Goal: Task Accomplishment & Management: Manage account settings

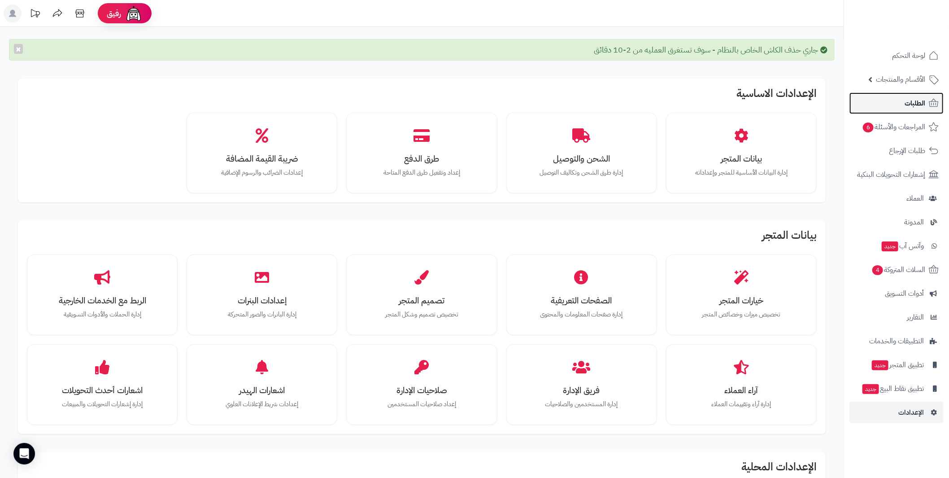
click at [917, 109] on span "الطلبات" at bounding box center [915, 103] width 21 height 13
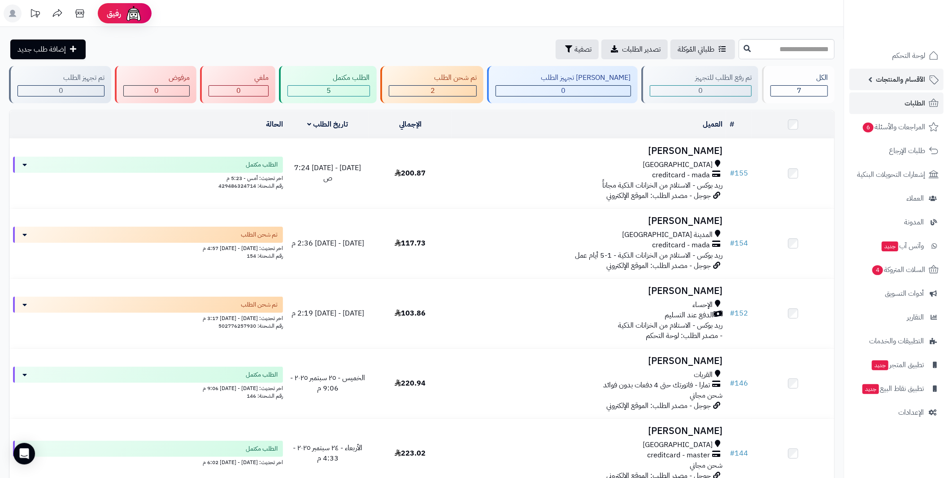
click at [869, 82] on link "الأقسام والمنتجات" at bounding box center [897, 80] width 94 height 22
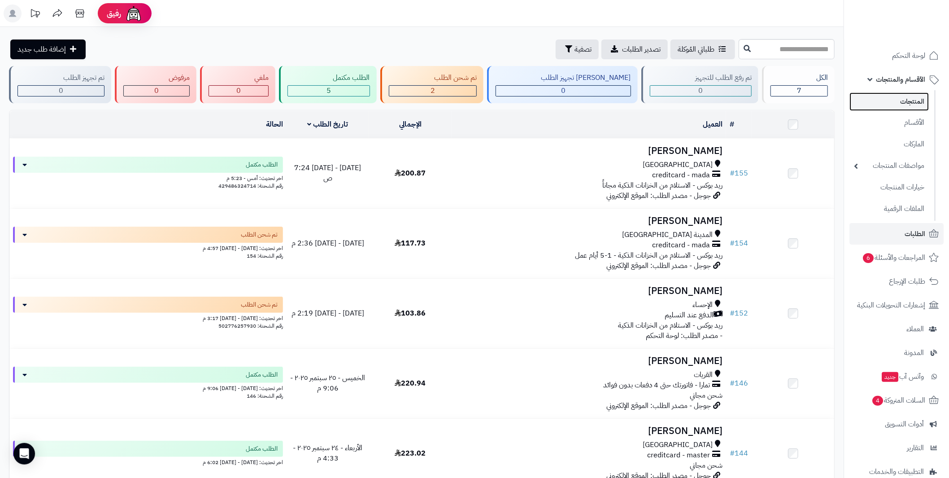
click at [904, 100] on link "المنتجات" at bounding box center [889, 101] width 79 height 18
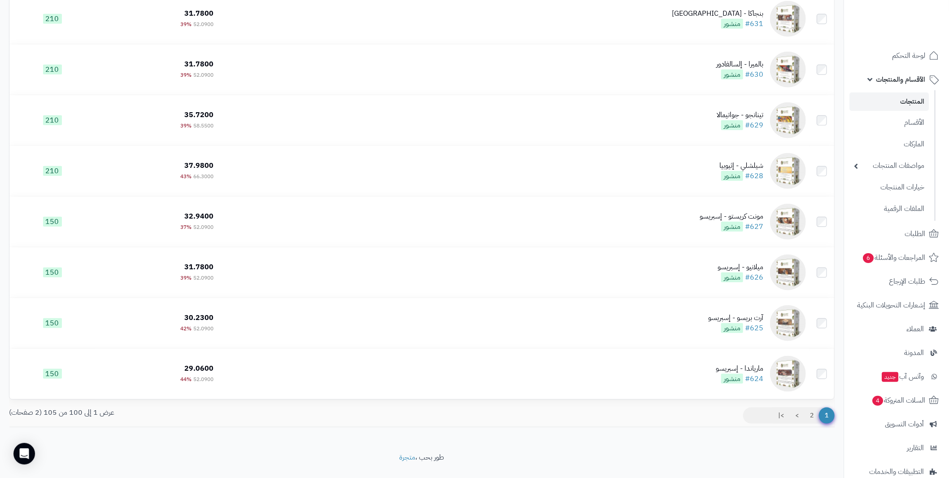
scroll to position [4800, 0]
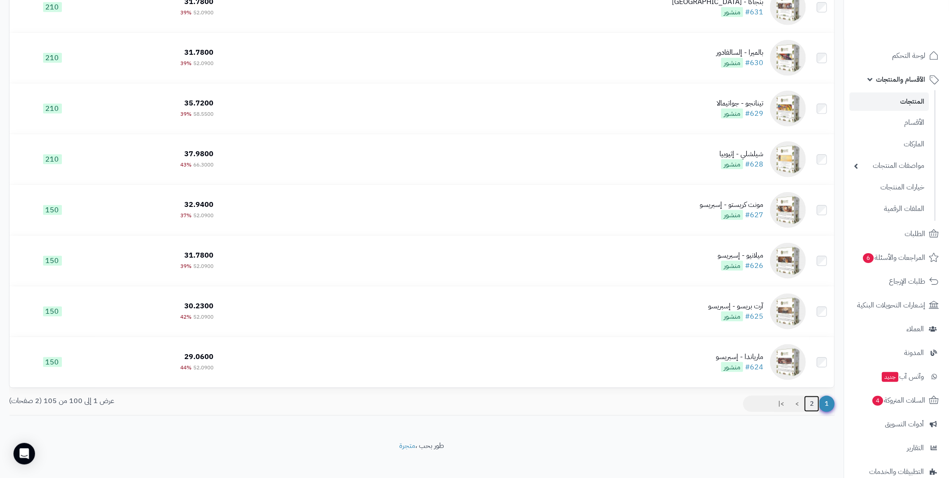
click at [810, 405] on link "2" at bounding box center [811, 404] width 15 height 16
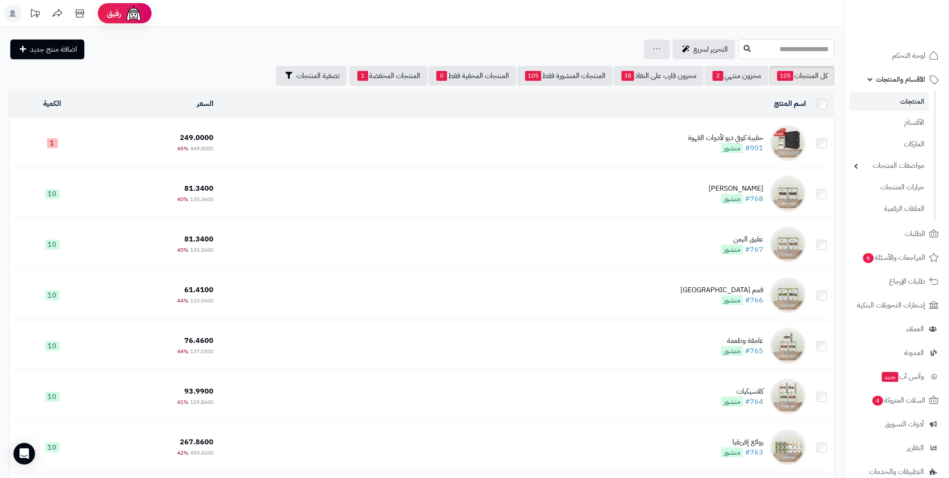
click at [752, 45] on input "text" at bounding box center [787, 49] width 96 height 20
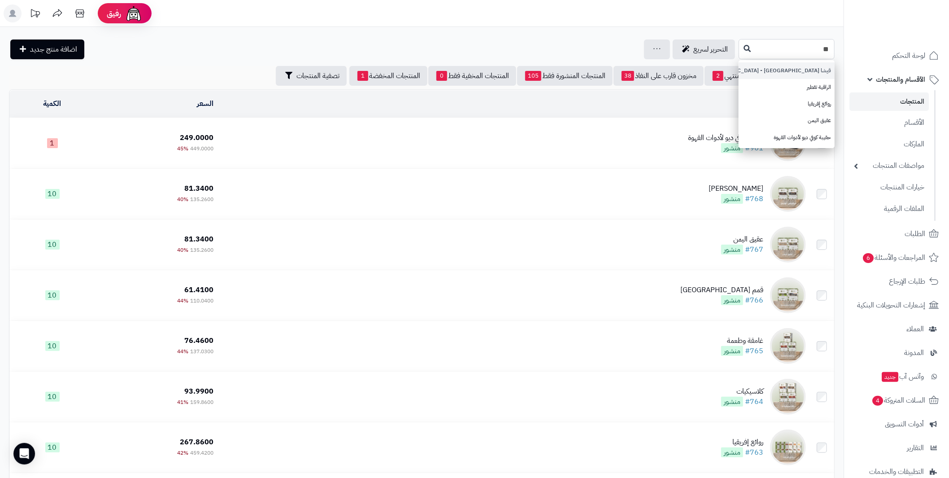
type input "**"
click at [785, 67] on link "قيشا [GEOGRAPHIC_DATA] - [GEOGRAPHIC_DATA]" at bounding box center [787, 70] width 96 height 17
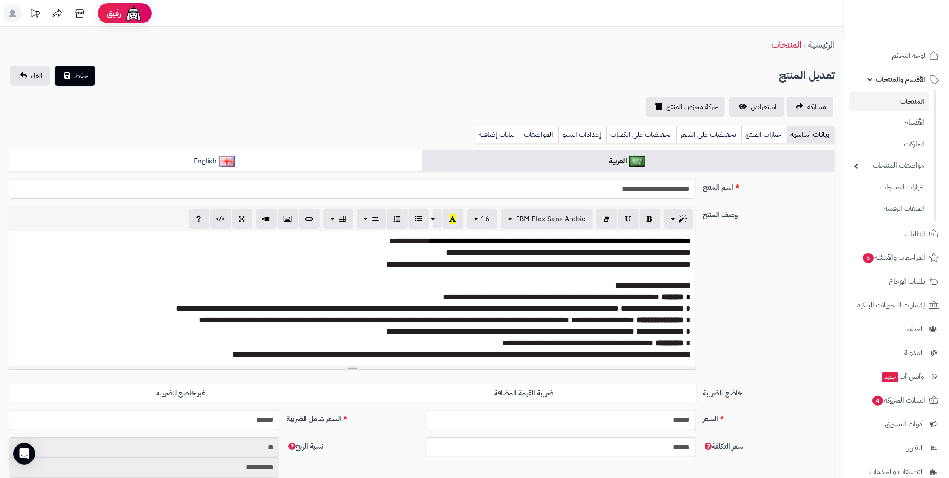
scroll to position [129, 0]
click at [520, 328] on span "**********" at bounding box center [511, 332] width 248 height 8
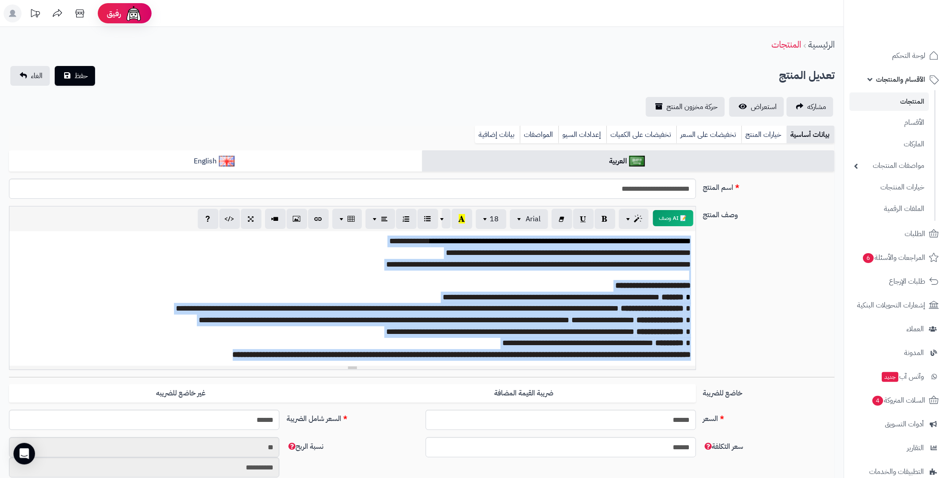
paste div
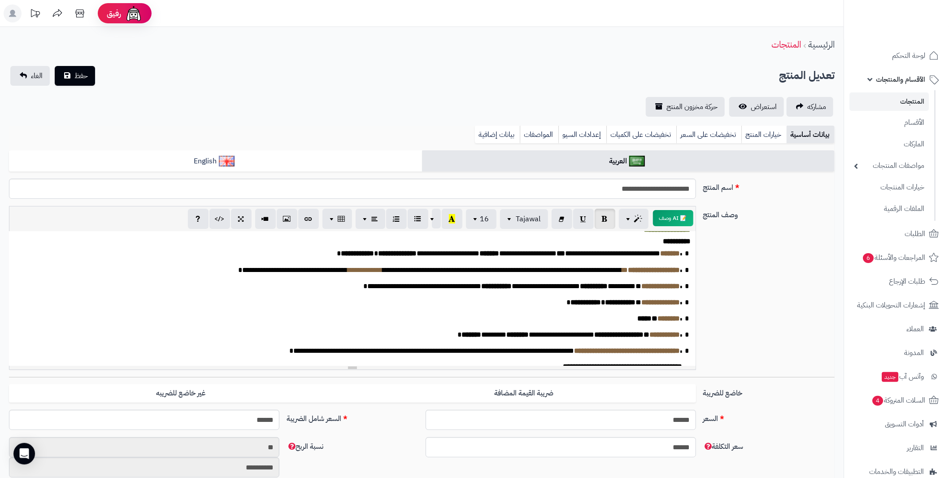
scroll to position [0, 0]
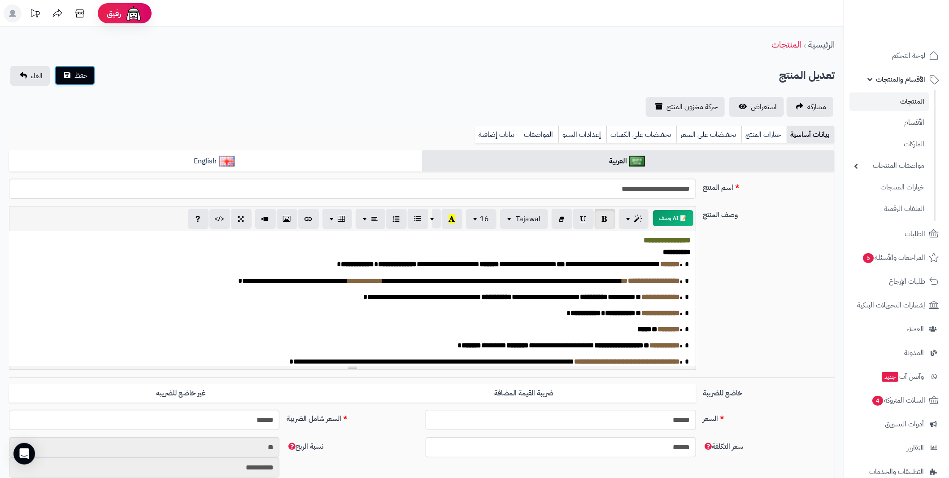
click at [74, 77] on button "حفظ" at bounding box center [75, 76] width 40 height 20
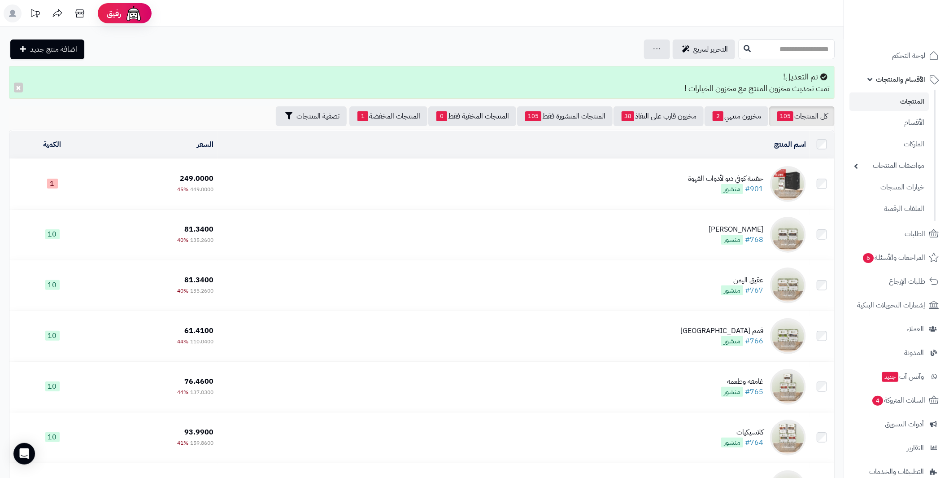
click at [763, 48] on input "text" at bounding box center [787, 49] width 96 height 20
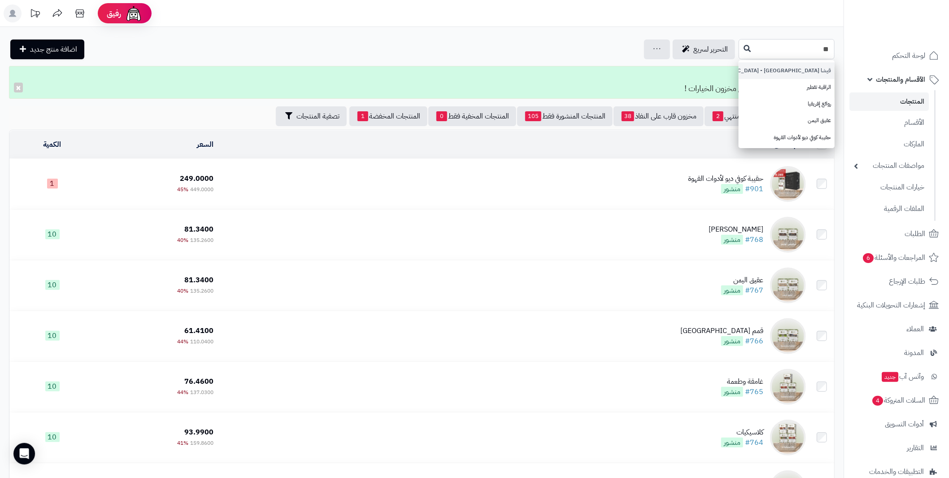
type input "**"
click at [819, 73] on link "قيشا كولومبيا - كولومبيا" at bounding box center [787, 70] width 96 height 17
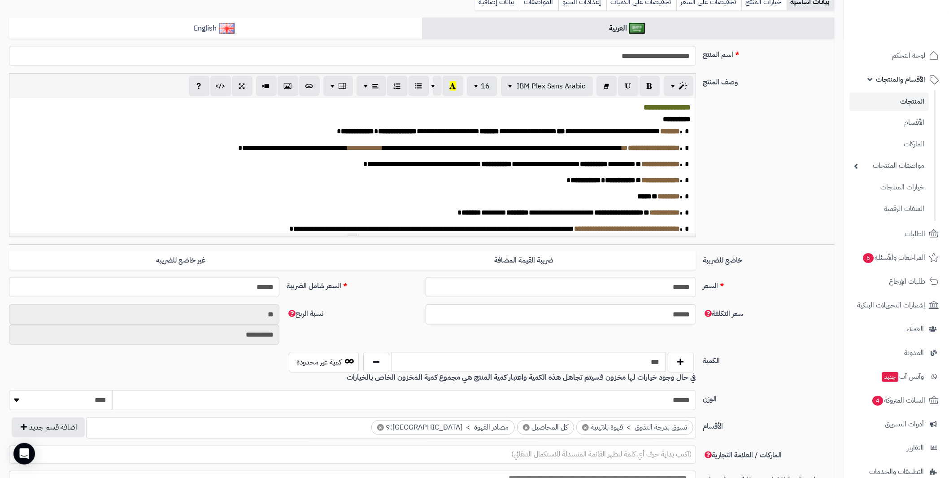
scroll to position [135, 0]
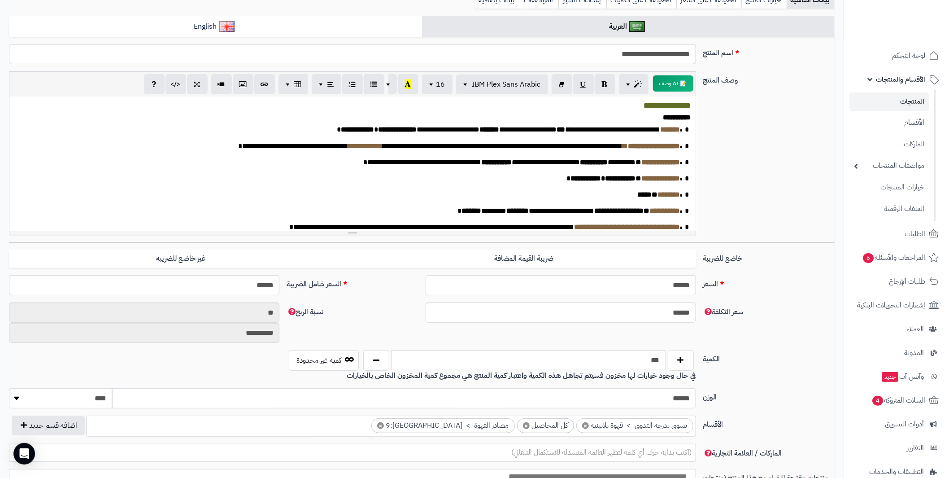
click at [437, 200] on p "* ******** * *****" at bounding box center [348, 195] width 668 height 10
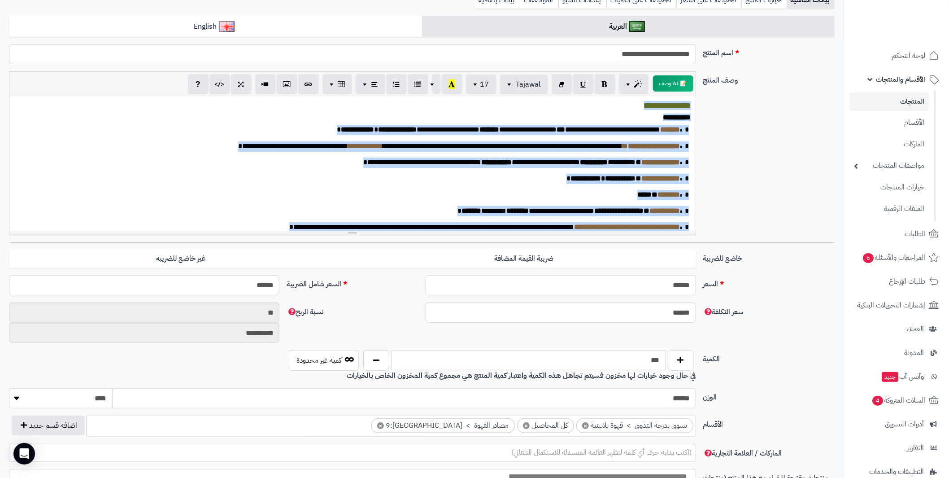
paste div
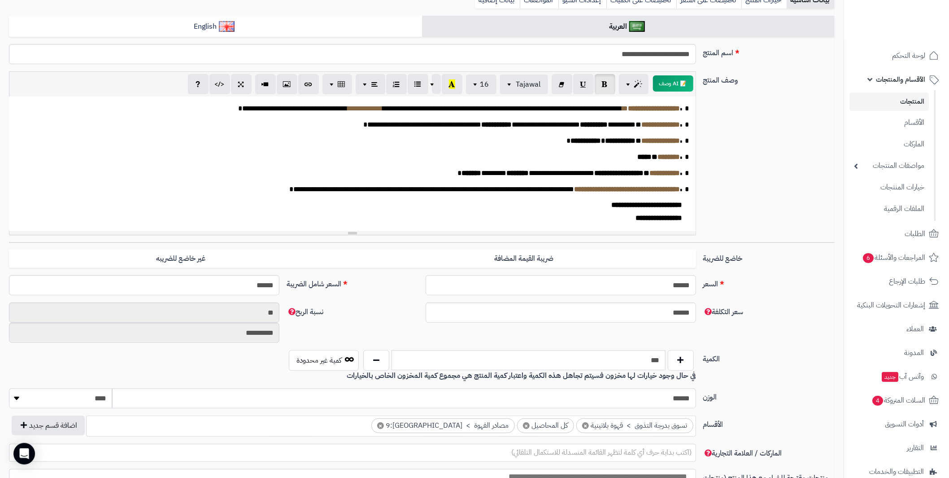
scroll to position [0, 0]
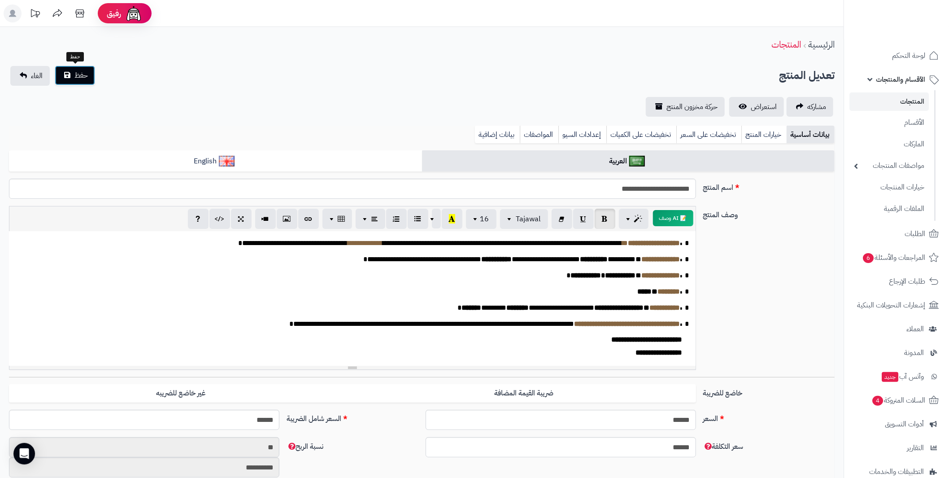
click at [80, 69] on button "حفظ" at bounding box center [75, 76] width 40 height 20
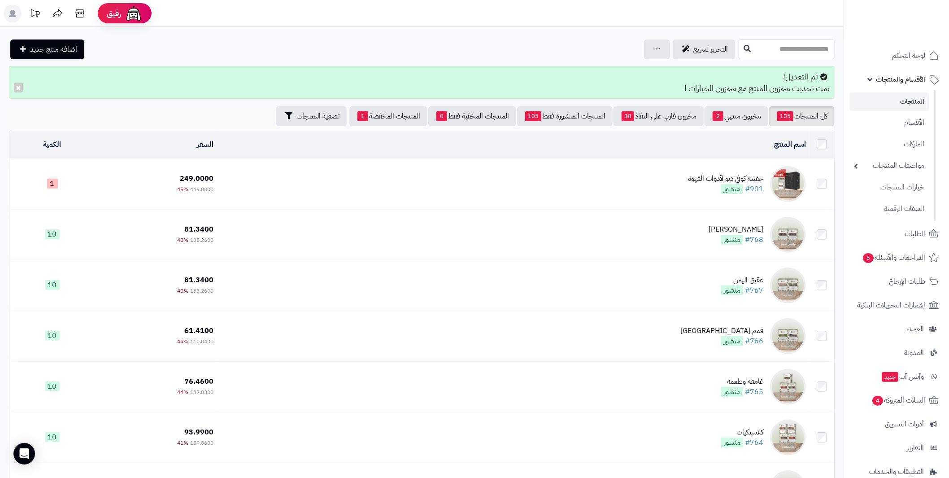
click at [764, 52] on input "text" at bounding box center [787, 49] width 96 height 20
type input "***"
click at [804, 77] on link "فاطمة 7 - [PERSON_NAME]" at bounding box center [787, 70] width 96 height 17
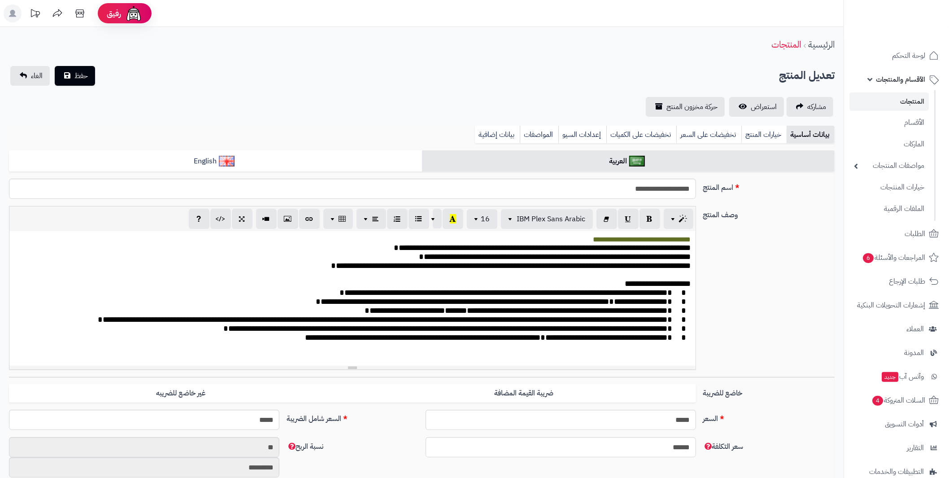
scroll to position [140, 0]
click at [585, 270] on span "**********" at bounding box center [513, 266] width 355 height 8
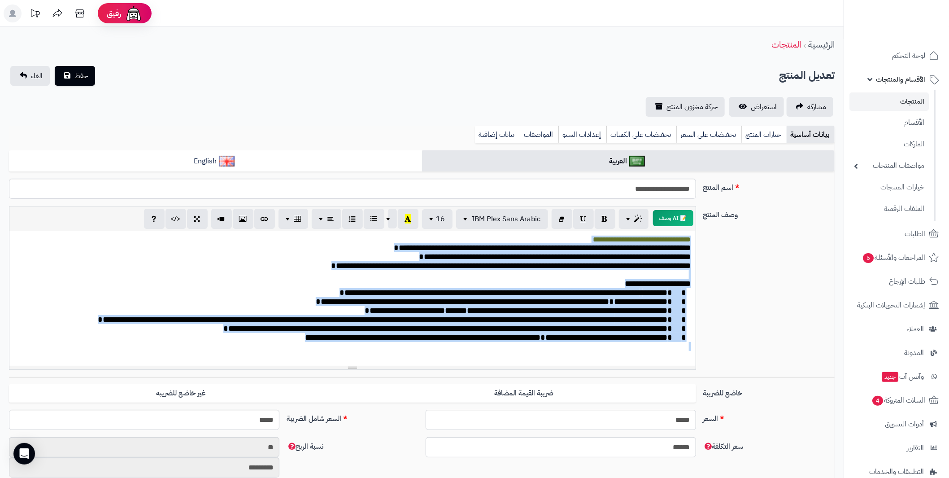
paste div
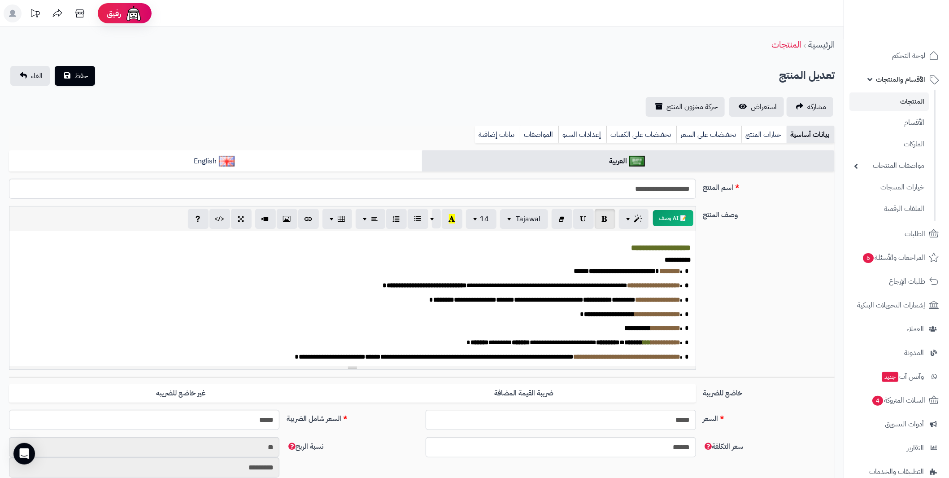
scroll to position [22, 0]
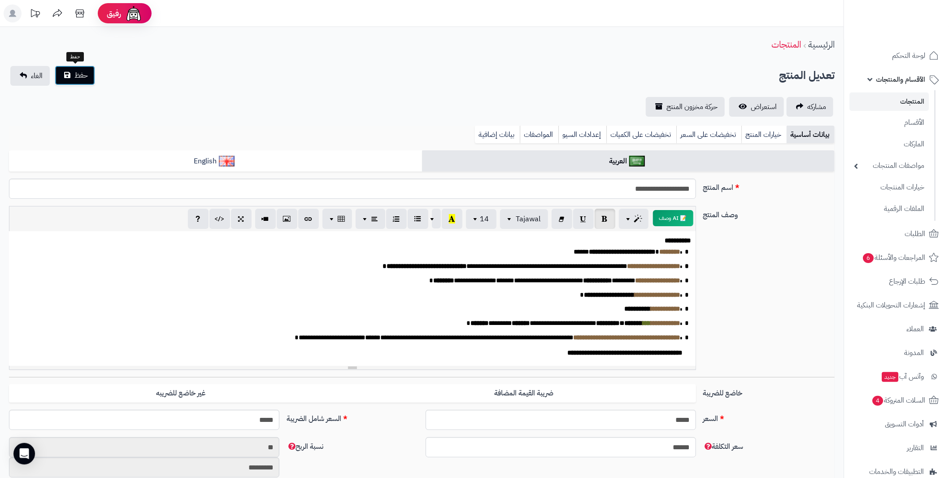
click at [70, 74] on button "حفظ" at bounding box center [75, 76] width 40 height 20
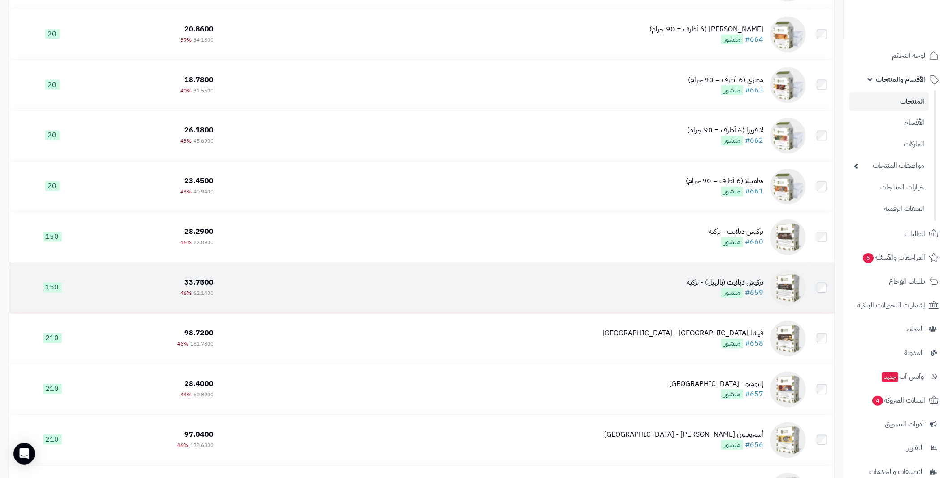
scroll to position [3185, 0]
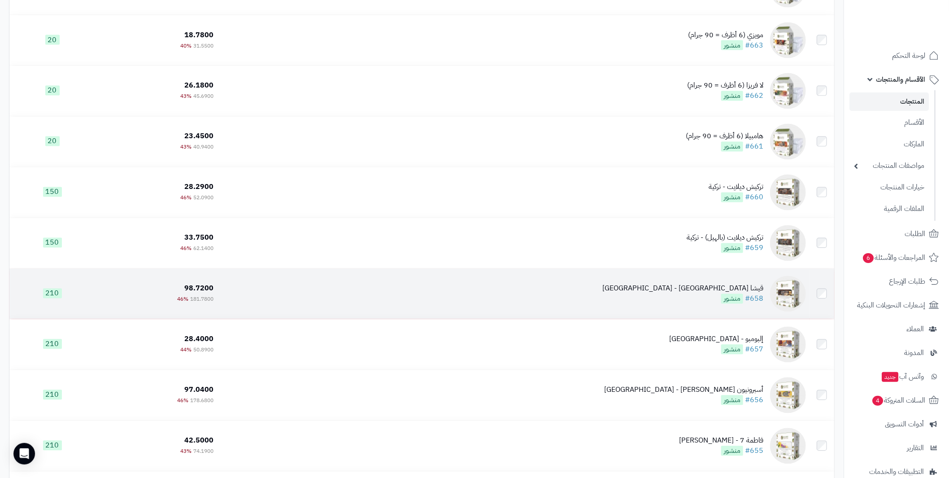
click at [739, 287] on div "قيشا كولومبيا - كولومبيا" at bounding box center [683, 289] width 161 height 10
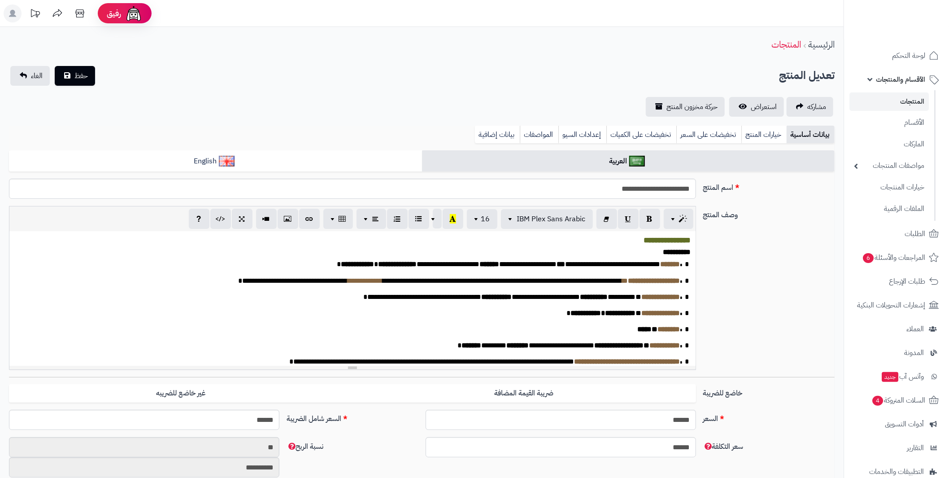
scroll to position [129, 0]
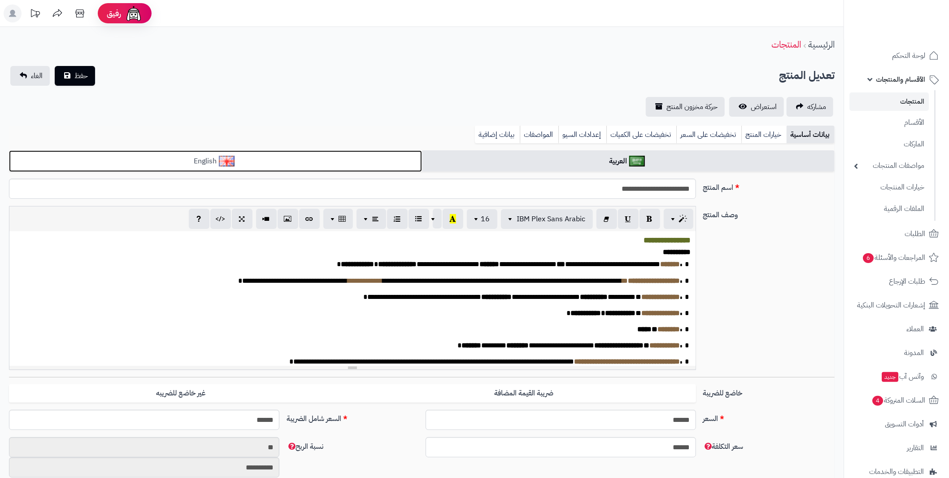
click at [247, 162] on link "English" at bounding box center [215, 161] width 413 height 22
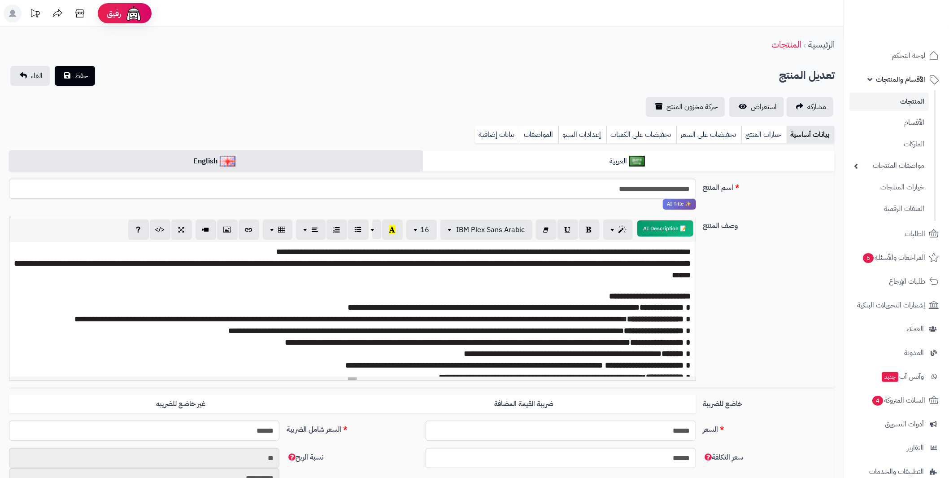
click at [290, 285] on p at bounding box center [352, 285] width 677 height 9
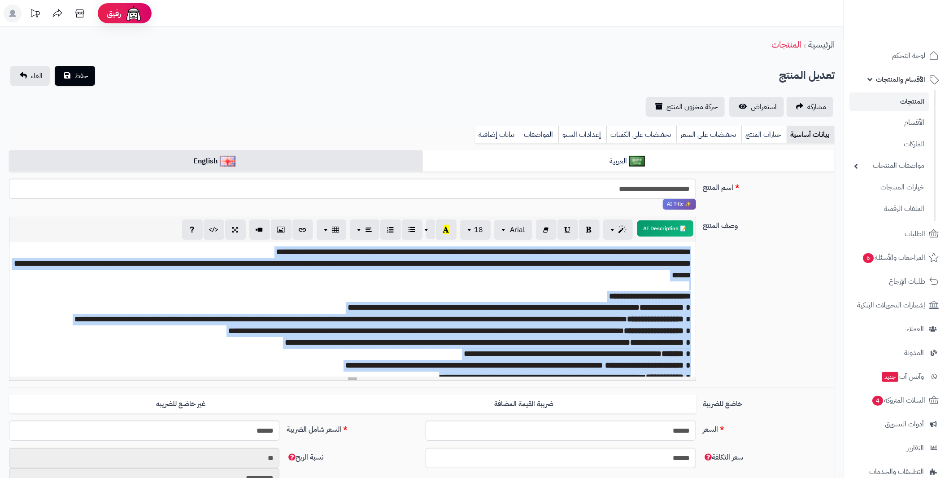
paste div
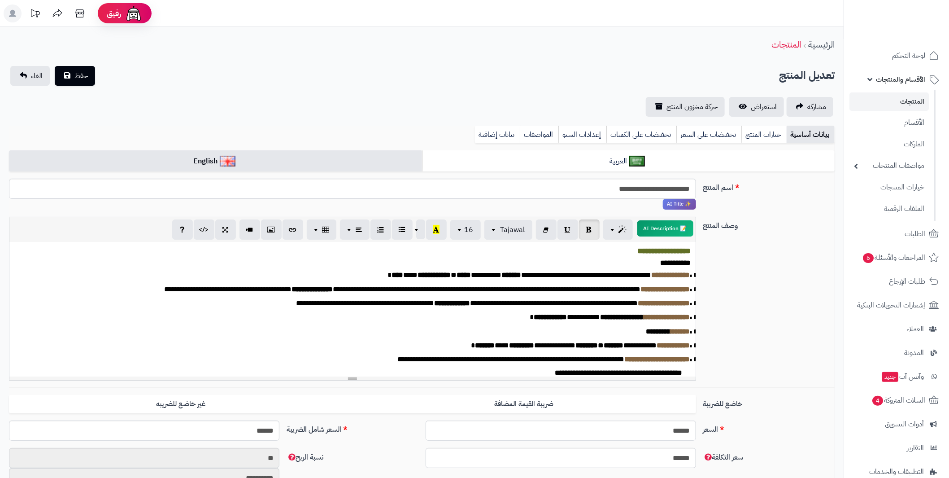
scroll to position [10, 0]
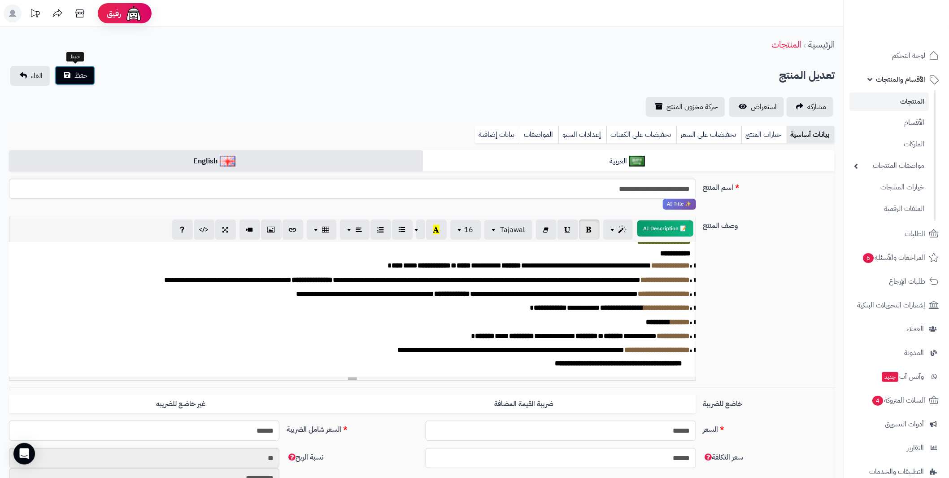
click at [78, 74] on span "حفظ" at bounding box center [80, 75] width 13 height 11
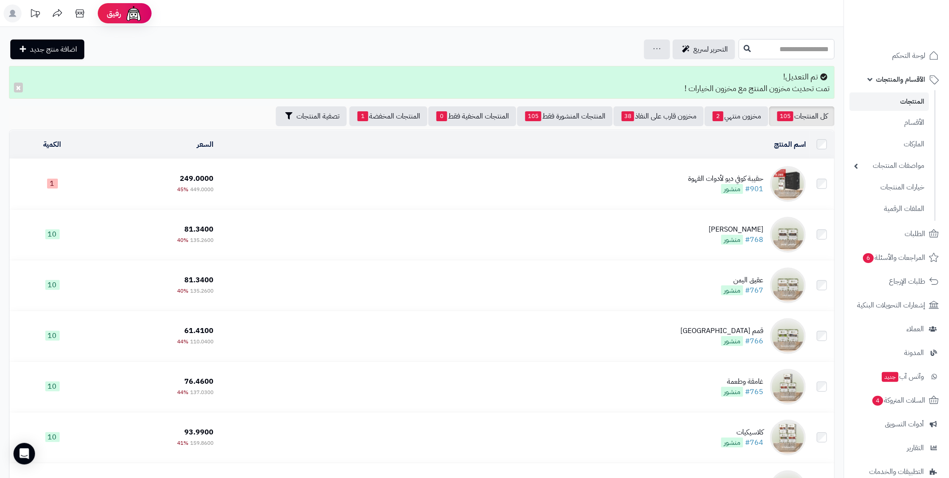
click at [742, 55] on input "text" at bounding box center [787, 49] width 96 height 20
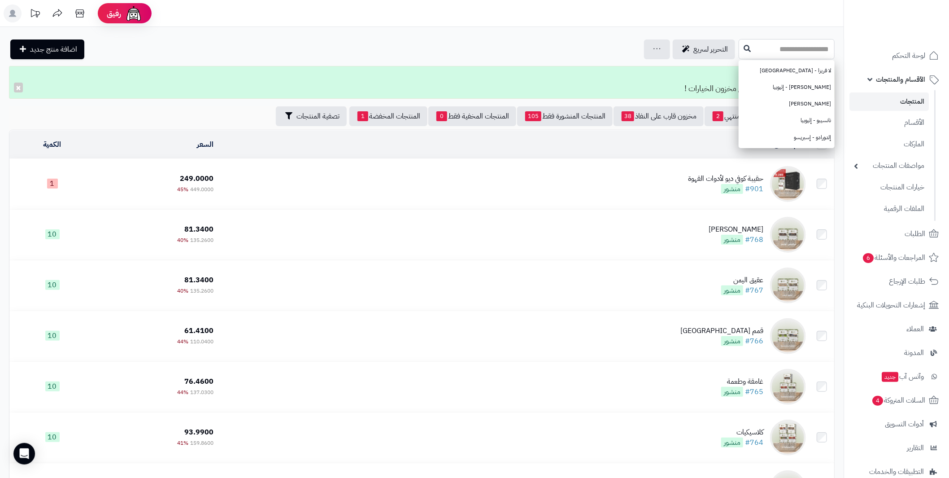
type input "*"
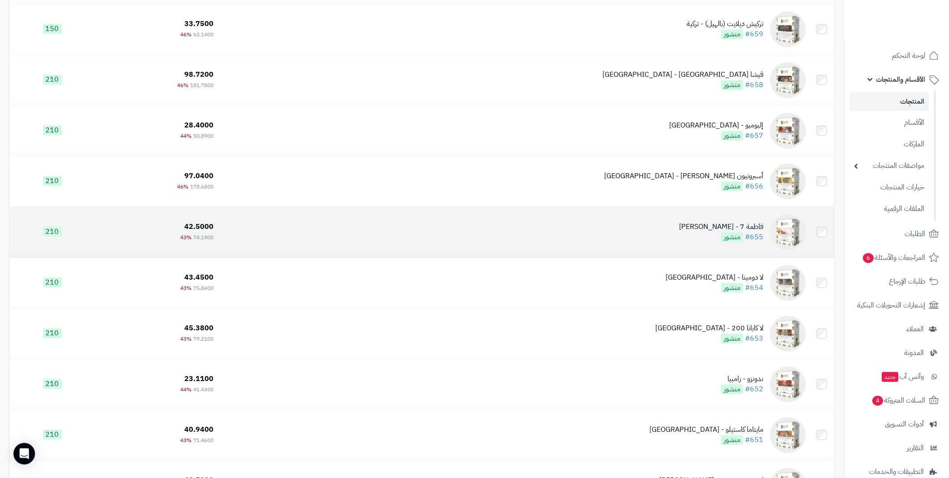
scroll to position [3410, 0]
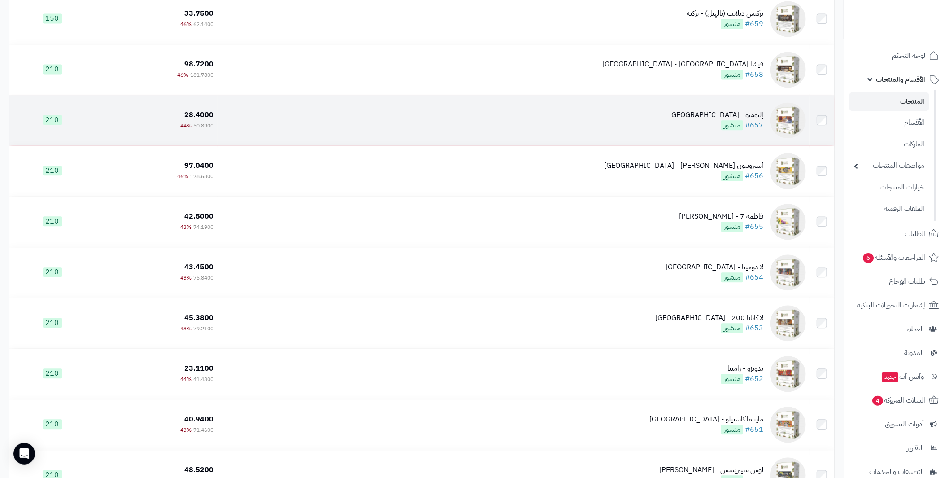
click at [749, 114] on div "إلبومبو - كولومبيا" at bounding box center [716, 115] width 94 height 10
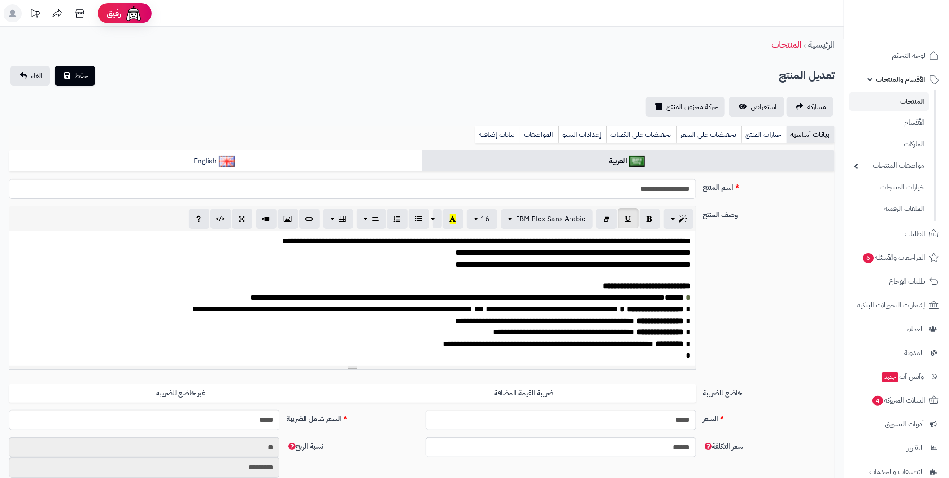
scroll to position [140, 0]
click at [598, 268] on span "**********" at bounding box center [574, 264] width 236 height 8
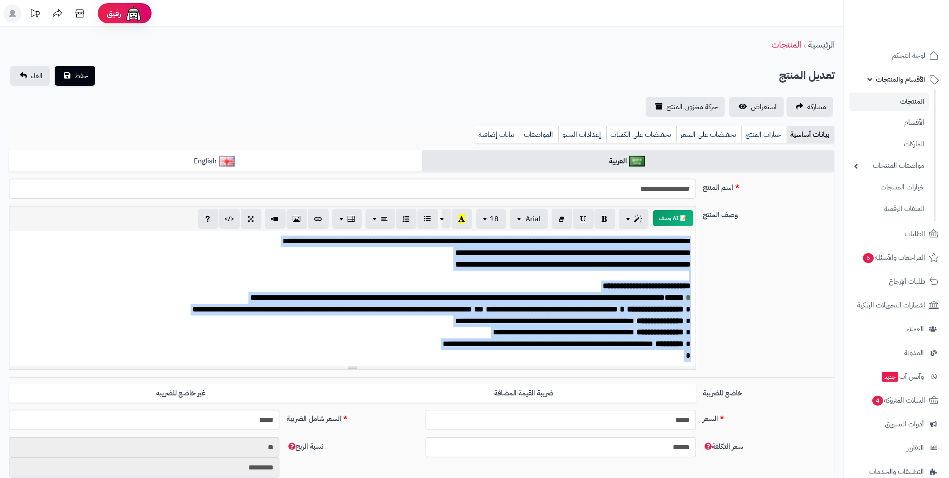
paste div
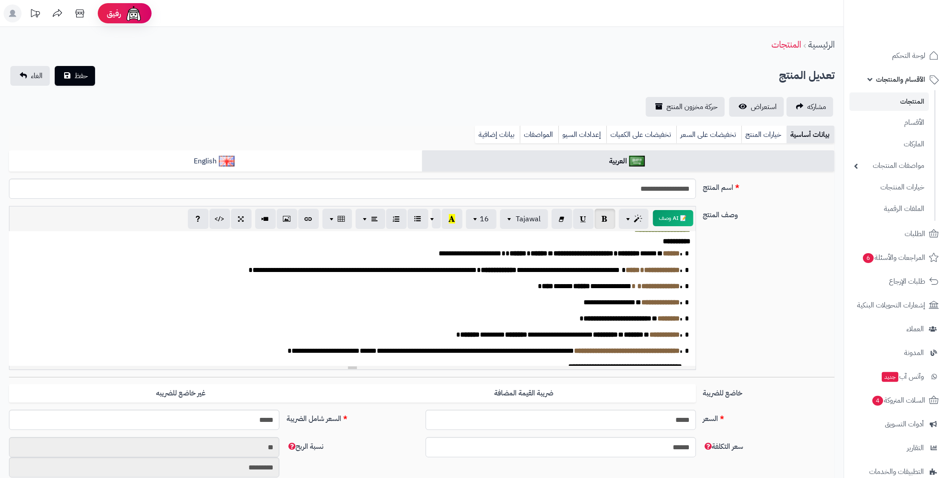
scroll to position [0, 0]
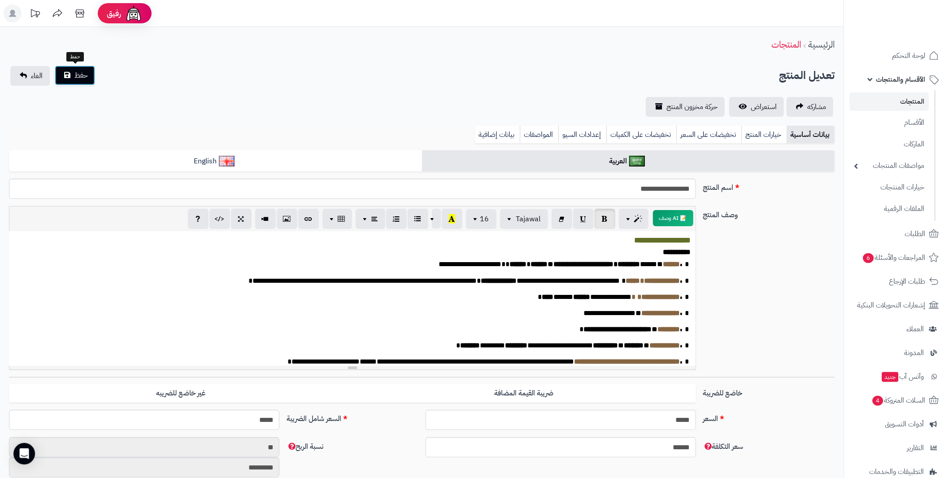
click at [82, 73] on span "حفظ" at bounding box center [80, 75] width 13 height 11
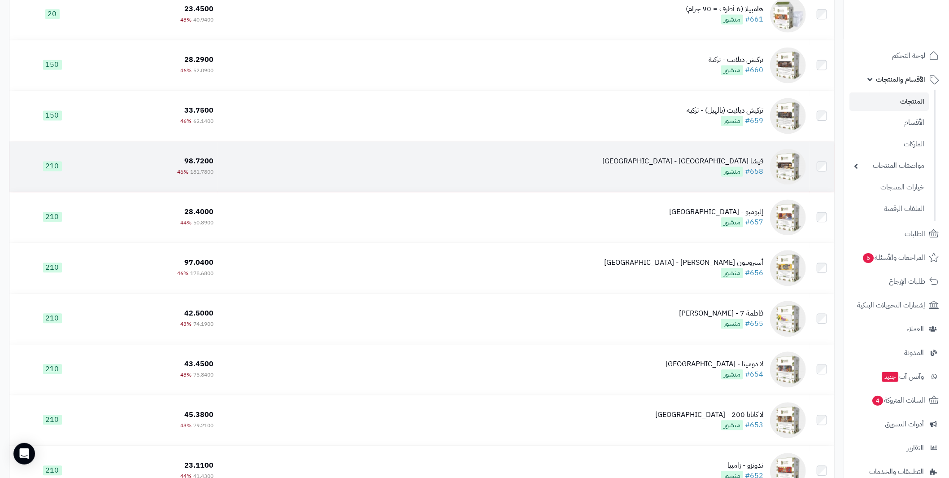
scroll to position [3319, 0]
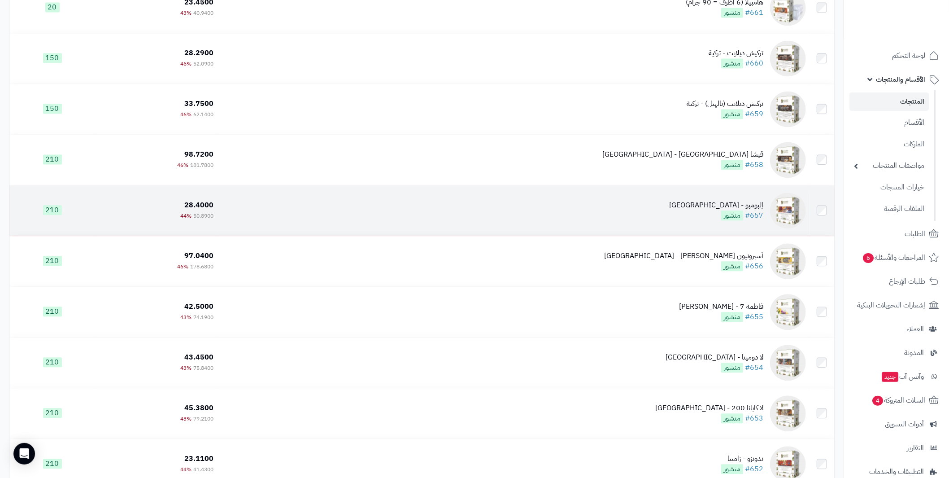
click at [728, 198] on td "إلبومبو - كولومبيا #657 منشور" at bounding box center [514, 210] width 592 height 50
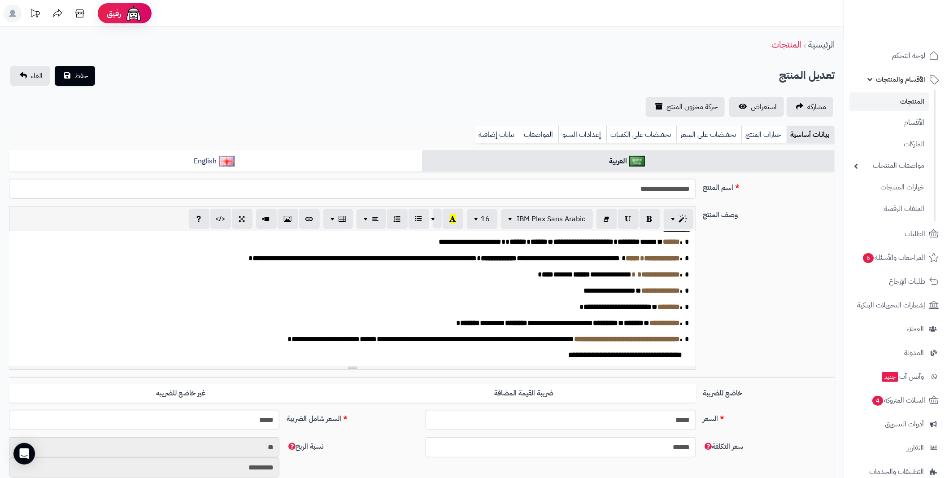
scroll to position [34, 0]
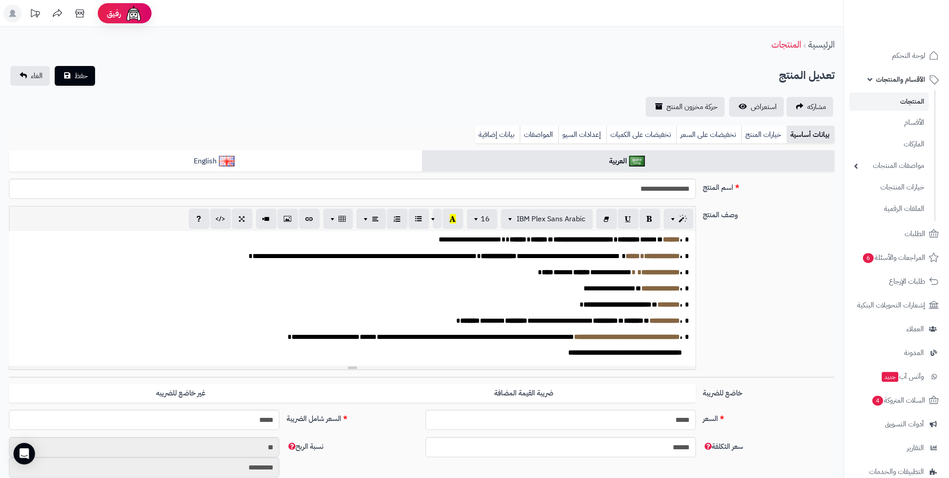
click at [538, 273] on span "**********" at bounding box center [585, 272] width 94 height 7
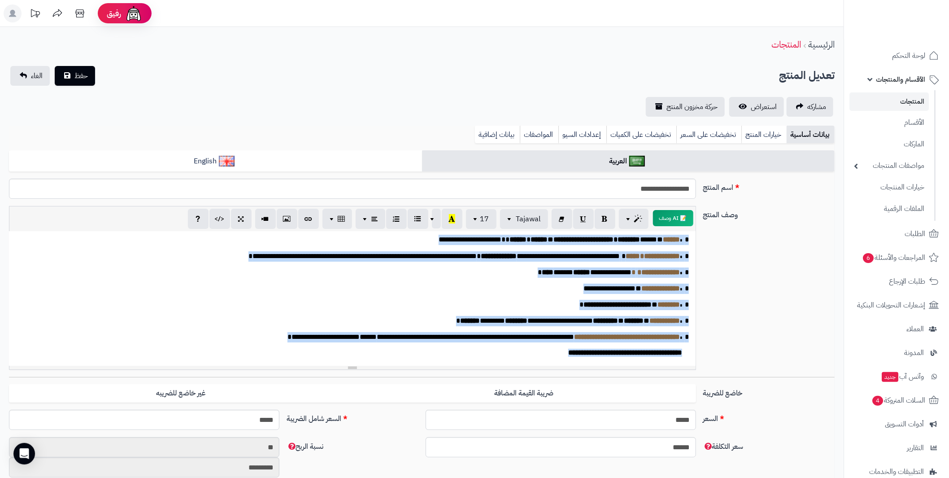
paste div
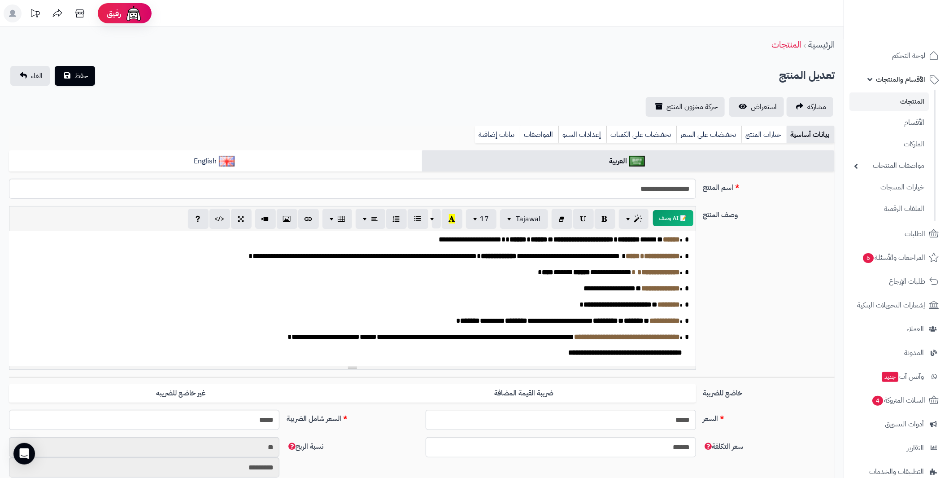
scroll to position [26, 0]
click at [75, 78] on span "حفظ" at bounding box center [80, 75] width 13 height 11
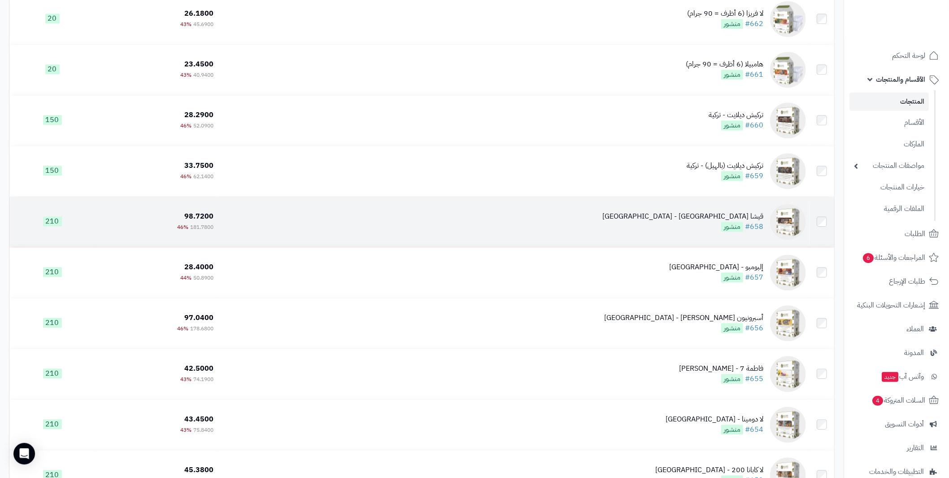
scroll to position [3275, 0]
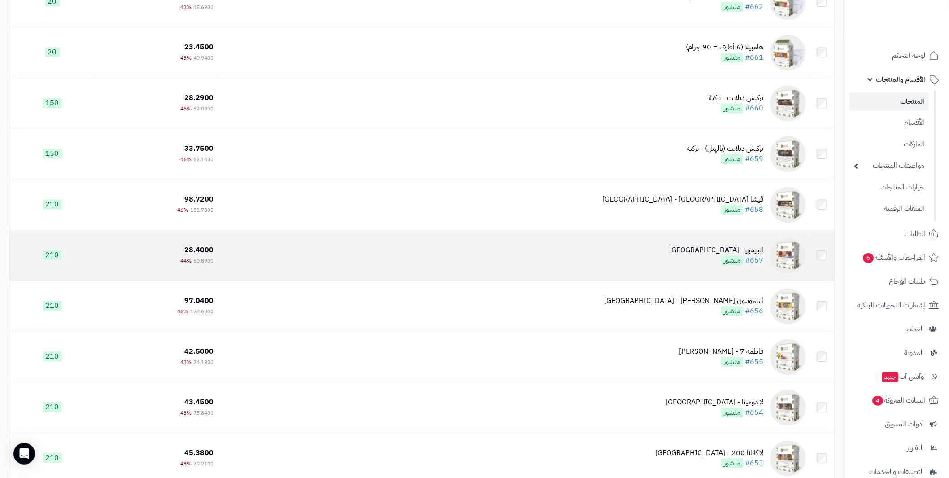
click at [744, 249] on div "إلبومبو - [GEOGRAPHIC_DATA]" at bounding box center [716, 250] width 94 height 10
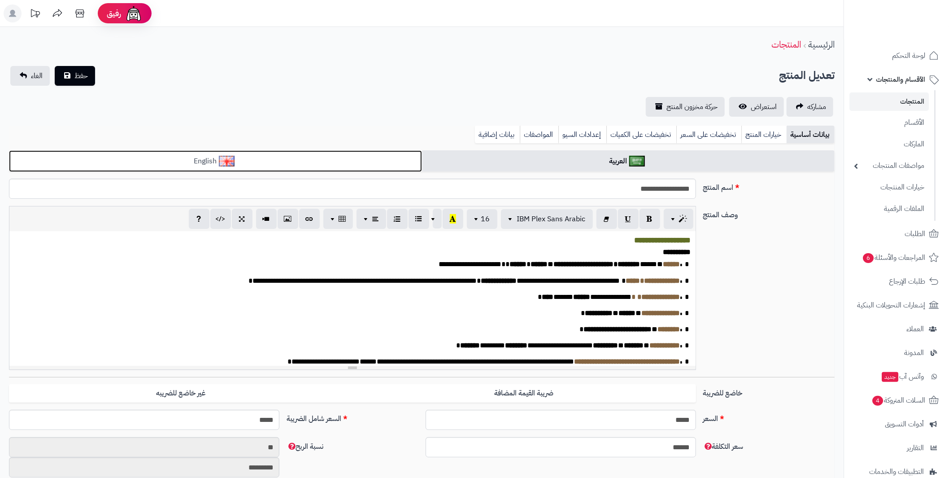
scroll to position [140, 0]
click at [314, 158] on link "English" at bounding box center [215, 161] width 413 height 22
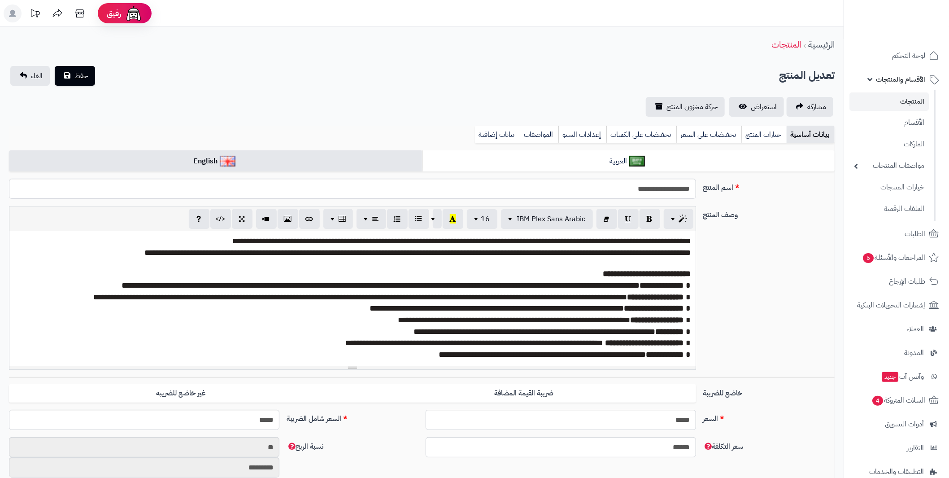
click at [325, 279] on p "**********" at bounding box center [352, 274] width 677 height 12
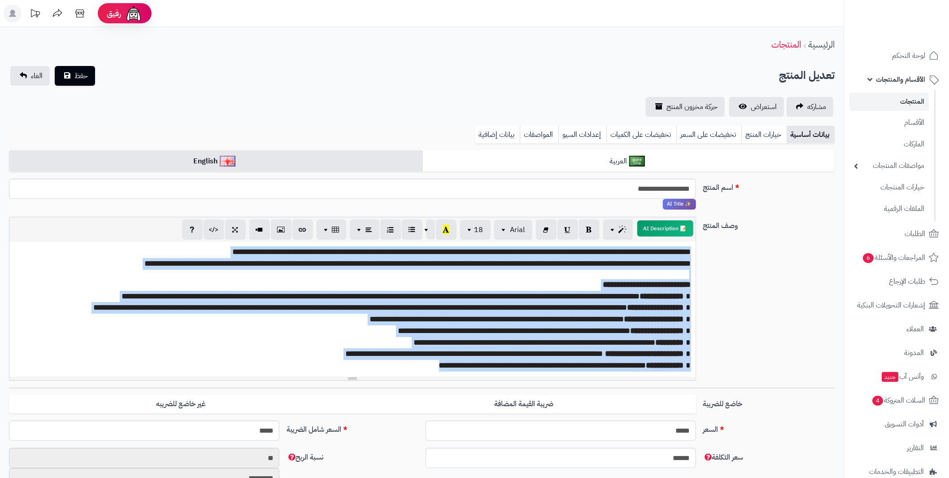
paste div
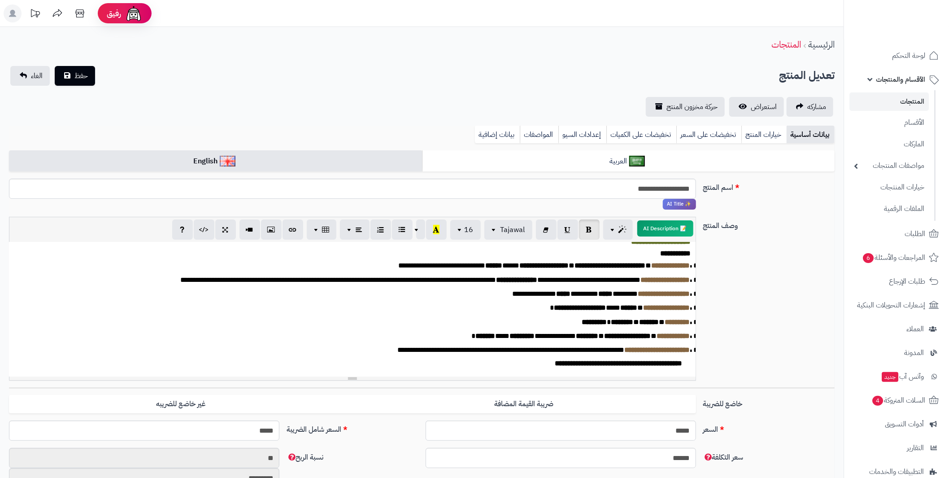
scroll to position [18, 0]
click at [259, 293] on p "**********" at bounding box center [356, 294] width 669 height 10
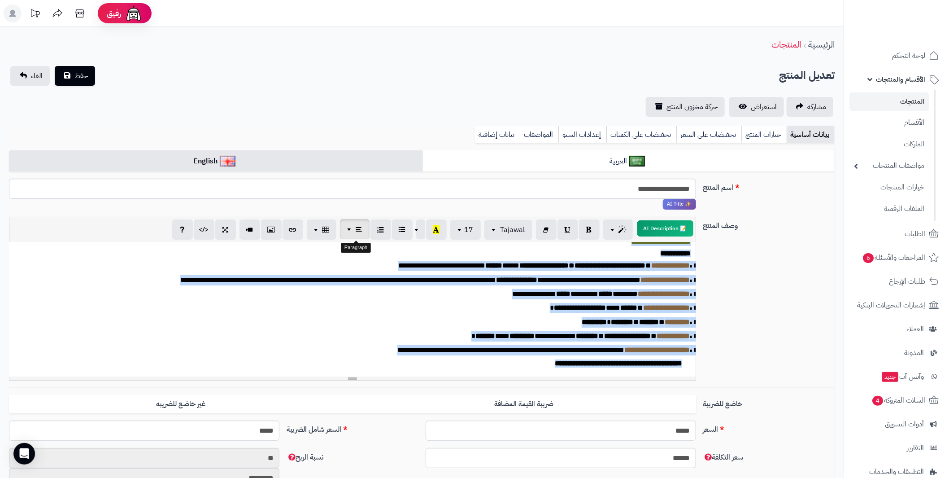
click at [359, 230] on icon "button" at bounding box center [359, 228] width 6 height 9
click at [349, 228] on span "button" at bounding box center [350, 228] width 7 height 11
click at [349, 231] on span "button" at bounding box center [350, 228] width 7 height 11
click at [246, 252] on icon "button" at bounding box center [247, 252] width 6 height 9
click at [316, 231] on span "button" at bounding box center [317, 228] width 7 height 11
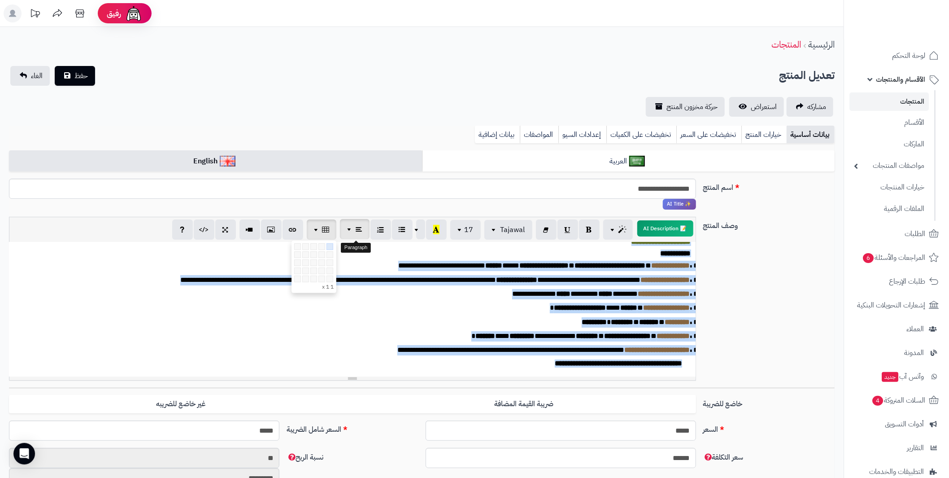
click at [347, 229] on button "button" at bounding box center [355, 229] width 30 height 20
click at [270, 255] on icon "button" at bounding box center [269, 252] width 6 height 9
click at [349, 229] on span "button" at bounding box center [350, 228] width 7 height 11
click at [249, 254] on icon "button" at bounding box center [247, 252] width 6 height 9
click at [346, 230] on button "button" at bounding box center [355, 229] width 30 height 20
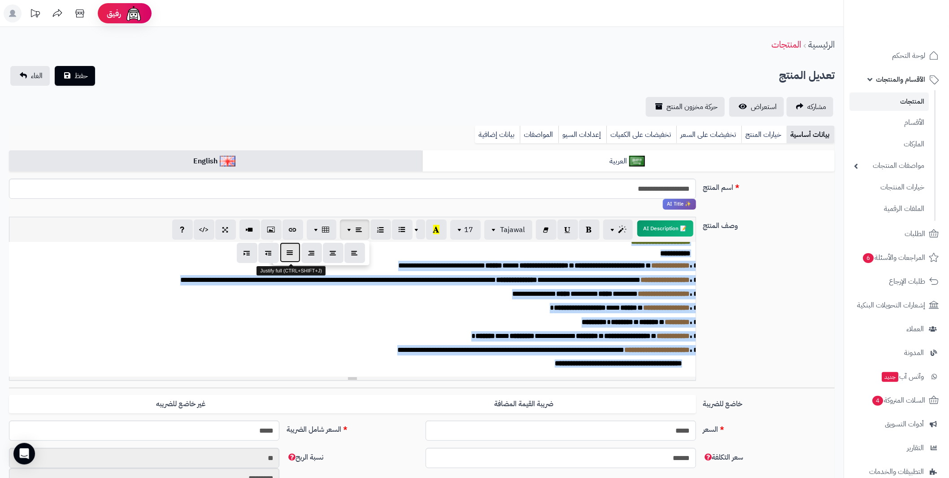
click at [288, 253] on icon "button" at bounding box center [290, 252] width 6 height 9
click at [346, 226] on button "button" at bounding box center [355, 229] width 30 height 20
click at [250, 253] on icon "button" at bounding box center [247, 252] width 6 height 9
click at [77, 78] on span "حفظ" at bounding box center [80, 75] width 13 height 11
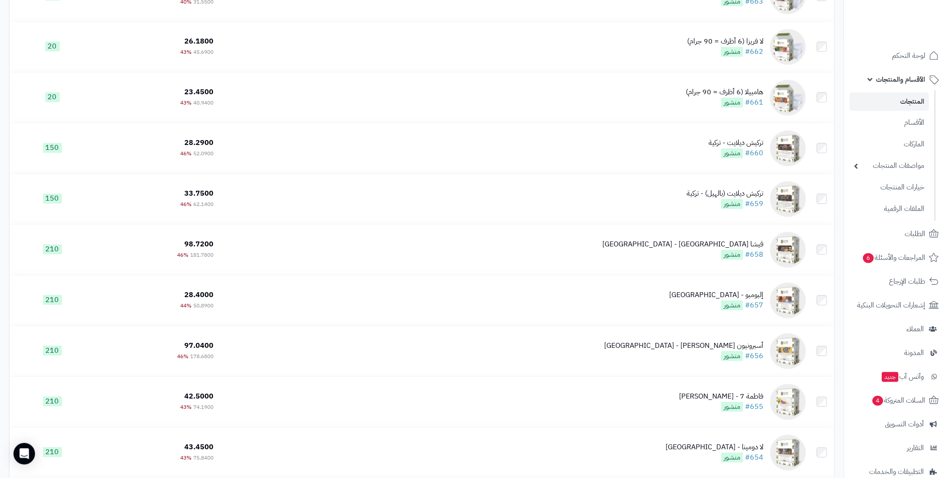
scroll to position [3230, 0]
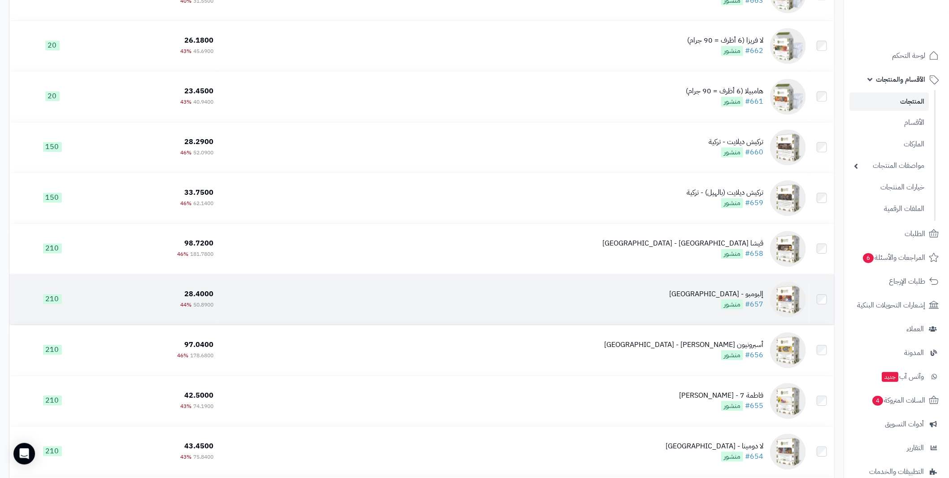
click at [750, 293] on div "إلبومبو - [GEOGRAPHIC_DATA]" at bounding box center [716, 294] width 94 height 10
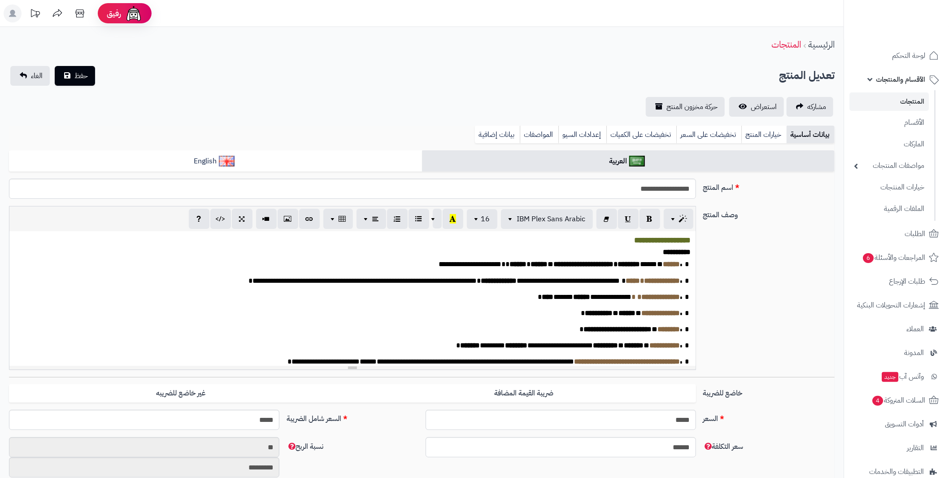
scroll to position [140, 0]
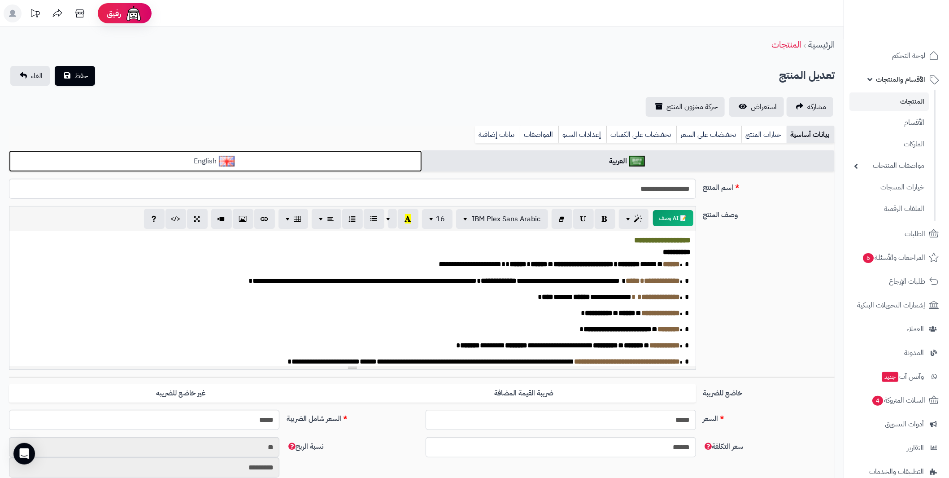
click at [239, 156] on link "English" at bounding box center [215, 161] width 413 height 22
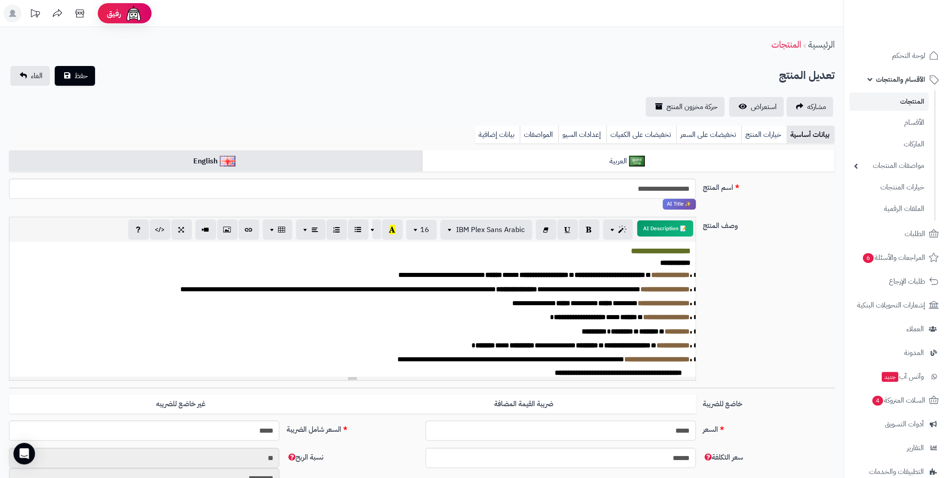
click at [293, 279] on p "**********" at bounding box center [368, 275] width 646 height 10
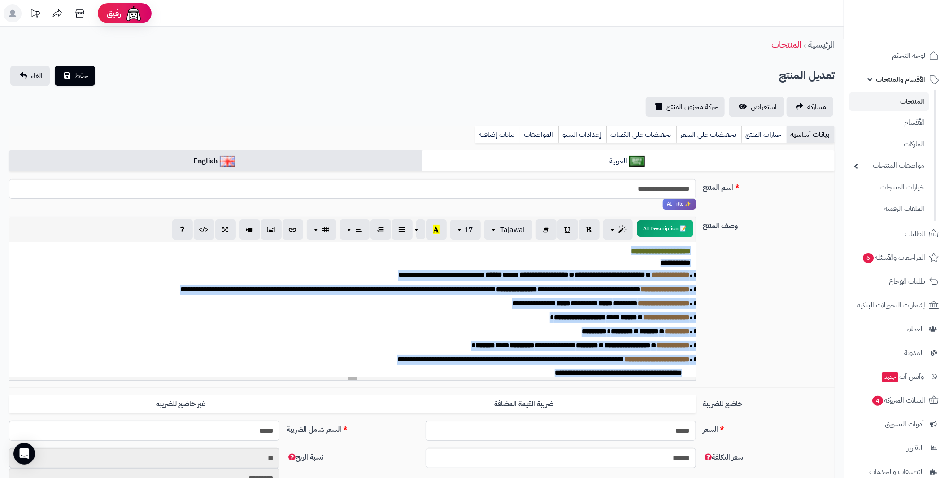
paste div
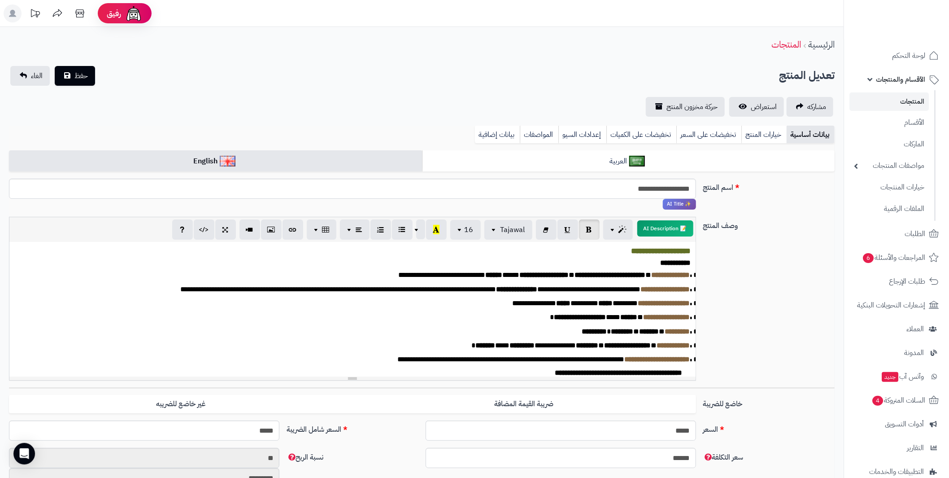
scroll to position [10, 0]
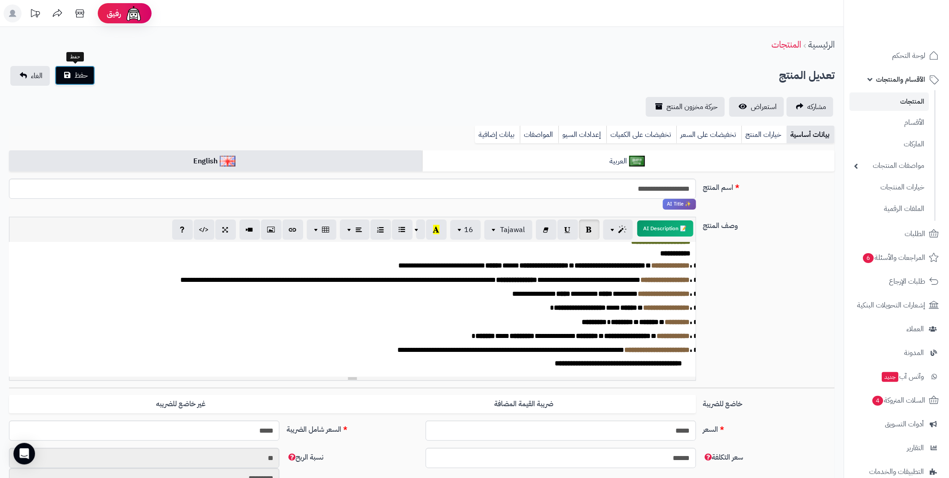
click at [78, 74] on span "حفظ" at bounding box center [80, 75] width 13 height 11
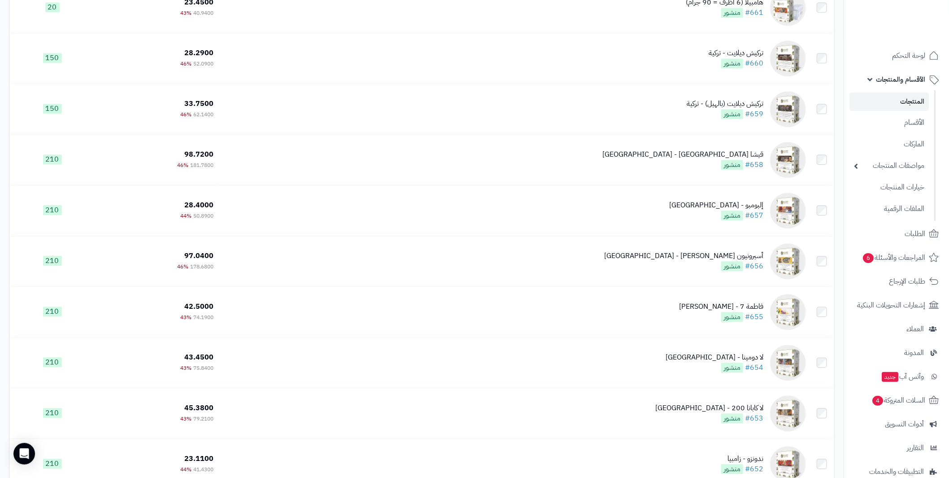
scroll to position [3365, 0]
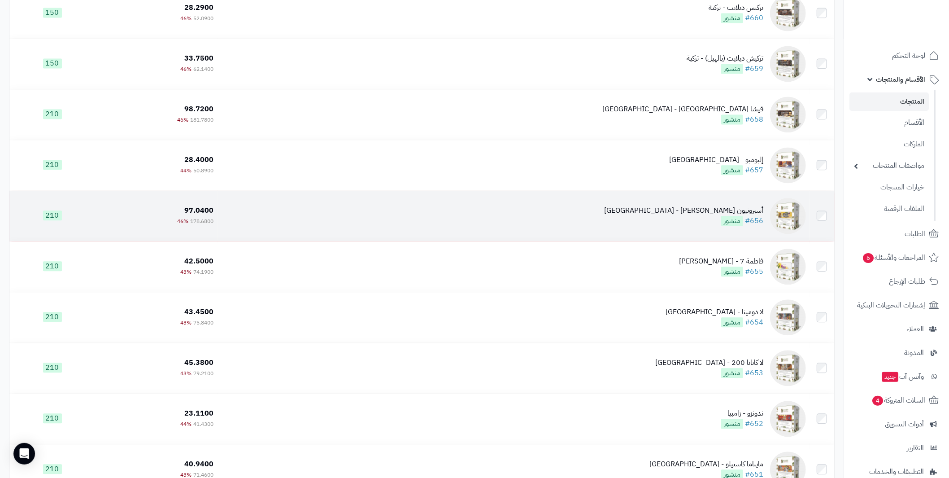
click at [745, 212] on div "أسبرونيون باشن - كولومبيا" at bounding box center [683, 210] width 159 height 10
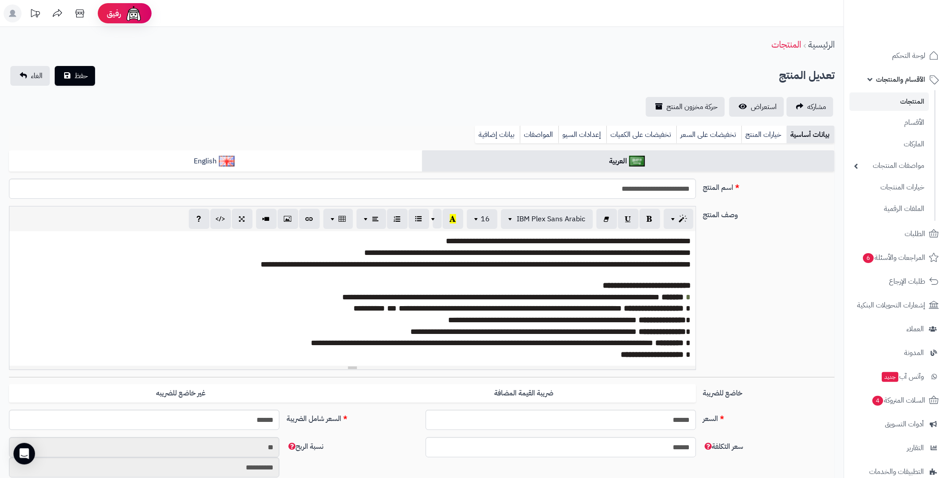
scroll to position [129, 0]
click at [527, 281] on p "**********" at bounding box center [352, 286] width 677 height 12
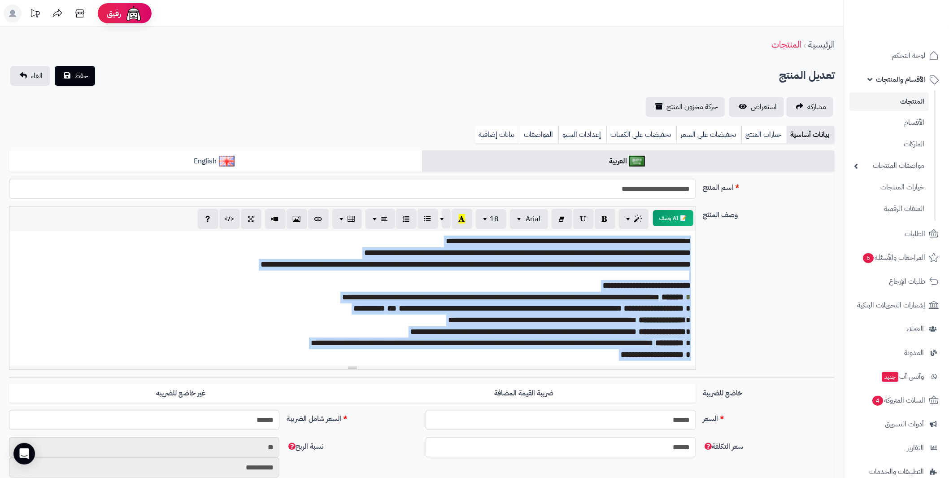
paste div
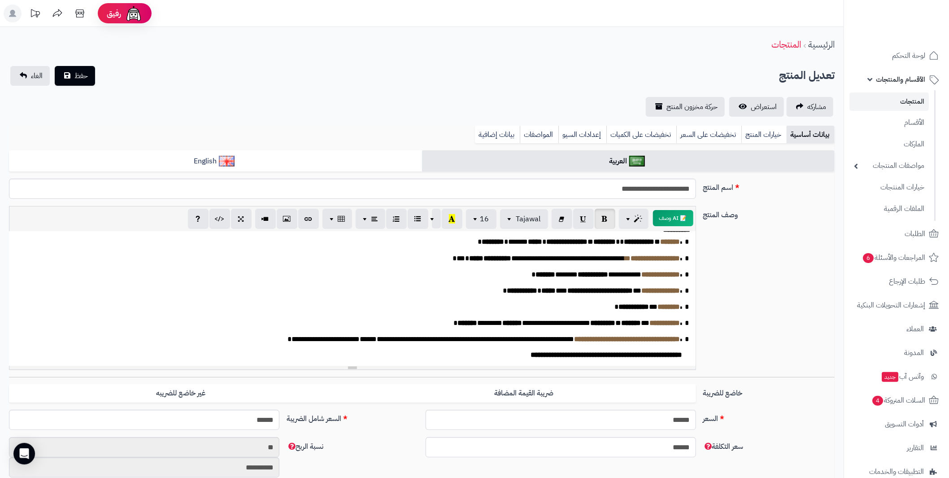
scroll to position [34, 0]
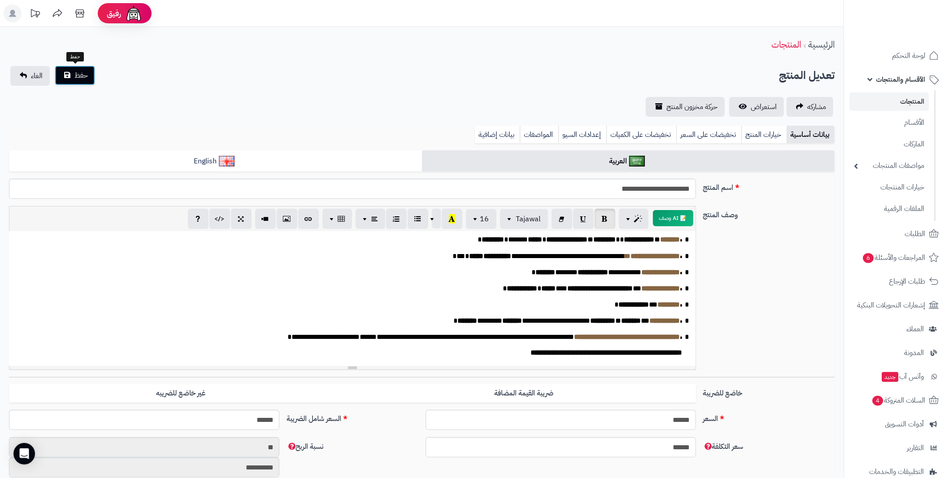
click at [76, 74] on span "حفظ" at bounding box center [80, 75] width 13 height 11
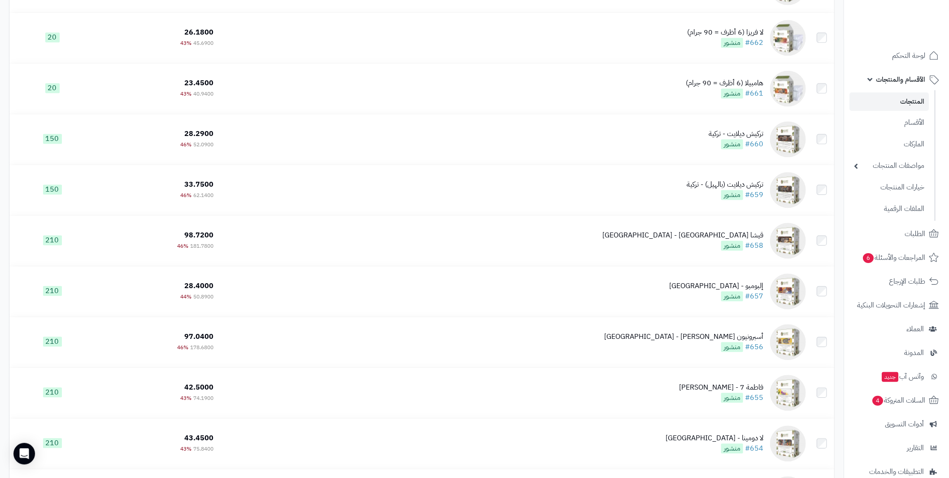
scroll to position [3275, 0]
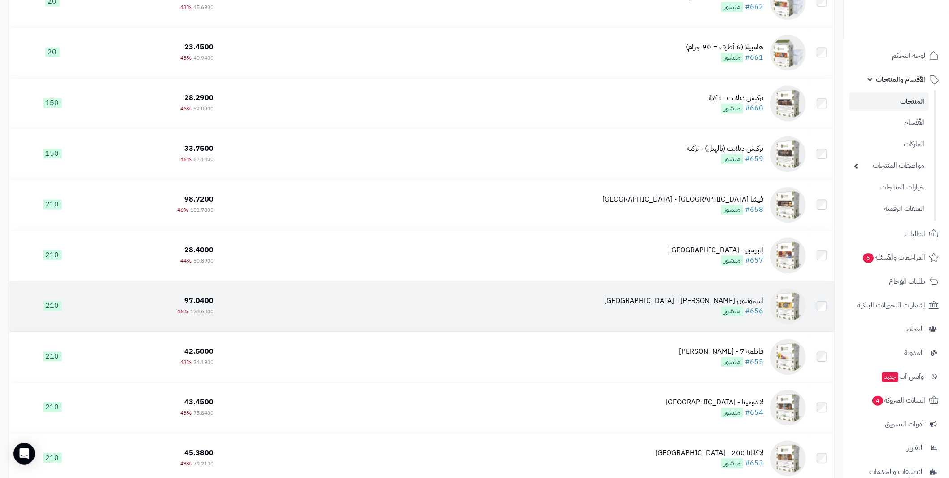
click at [731, 295] on td "أسبرونيون [PERSON_NAME] - [GEOGRAPHIC_DATA] #656 منشور" at bounding box center [514, 306] width 592 height 50
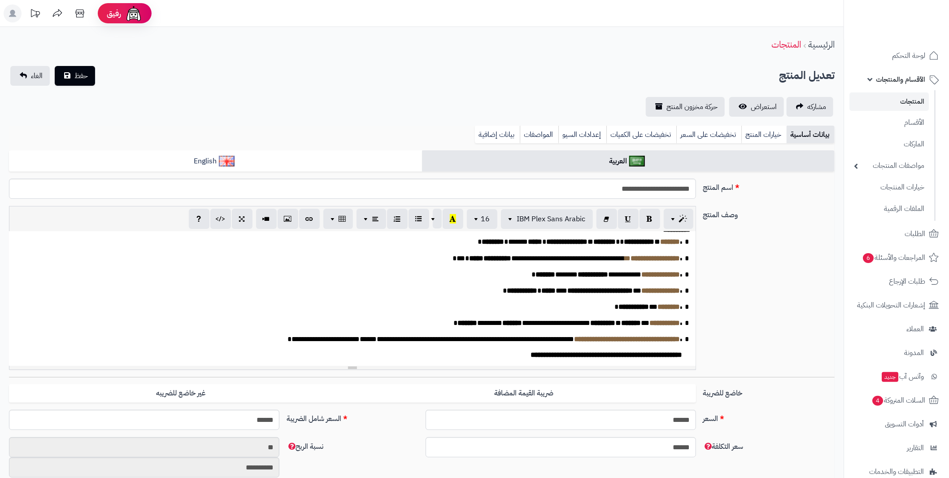
scroll to position [34, 0]
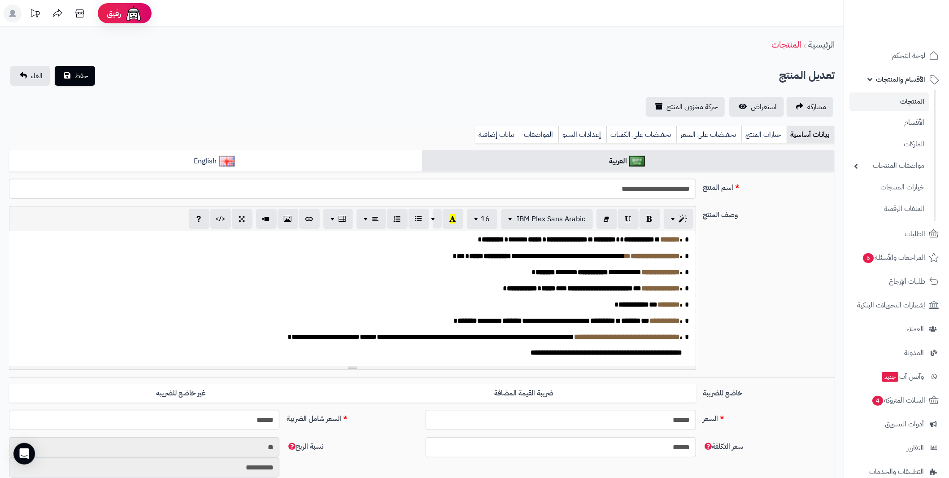
click at [485, 253] on b "*********" at bounding box center [498, 256] width 28 height 7
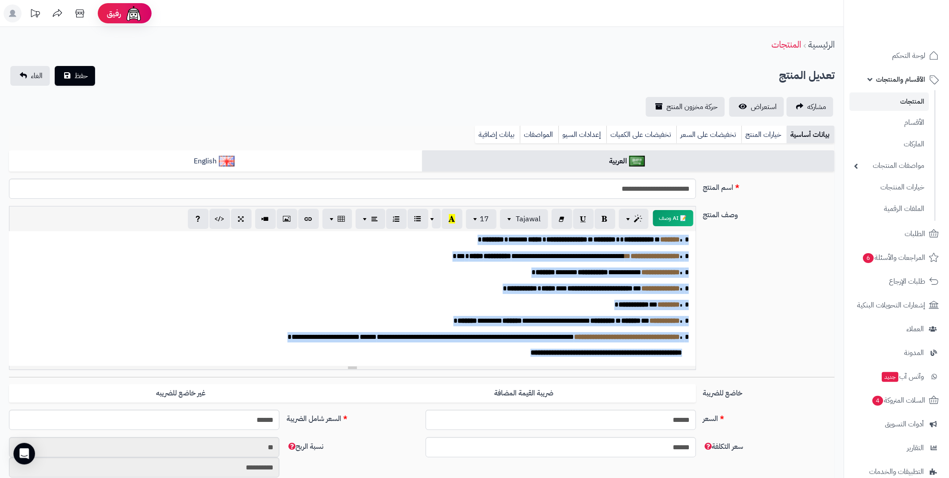
paste div
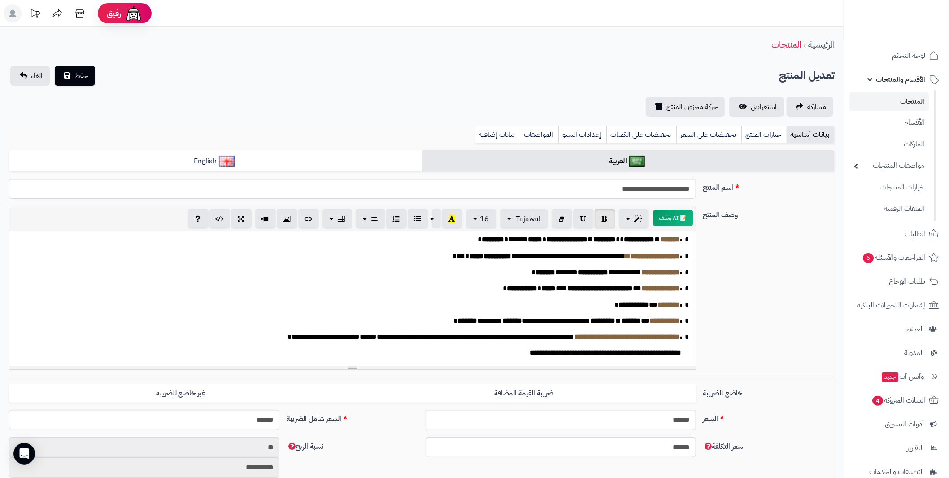
scroll to position [26, 0]
click at [85, 76] on span "حفظ" at bounding box center [80, 75] width 13 height 11
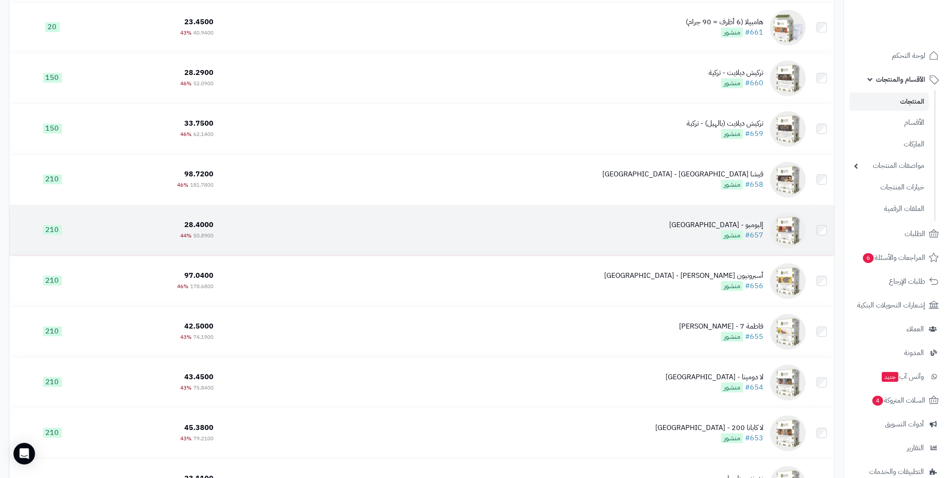
scroll to position [3319, 0]
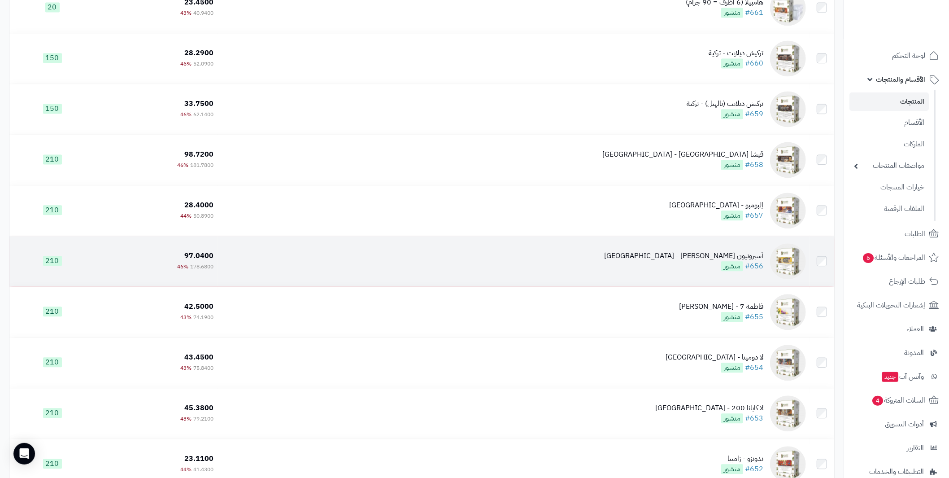
click at [729, 253] on div "أسبرونيون [PERSON_NAME] - [GEOGRAPHIC_DATA]" at bounding box center [683, 256] width 159 height 10
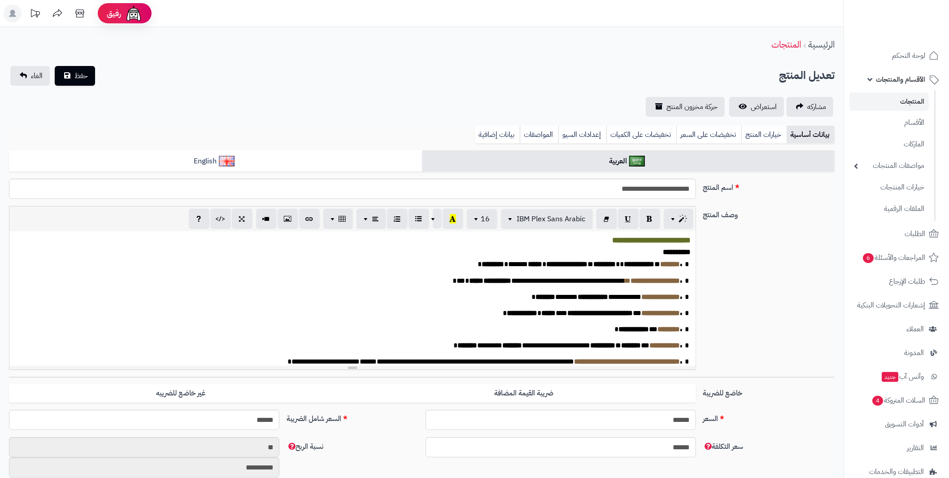
scroll to position [129, 0]
click at [568, 316] on b "**********" at bounding box center [601, 313] width 66 height 7
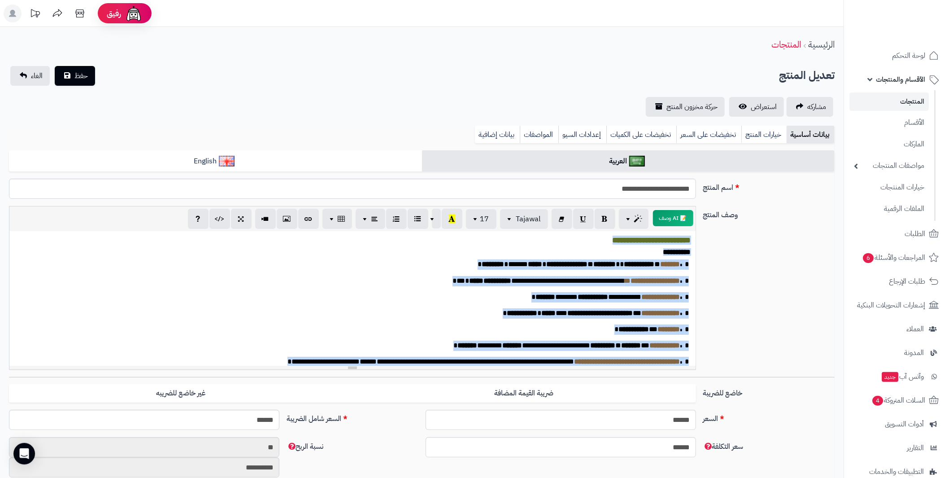
paste div
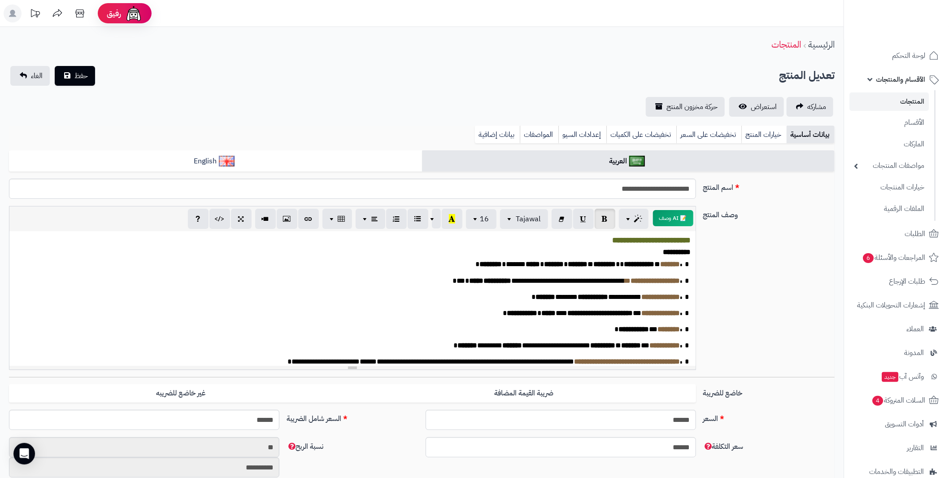
scroll to position [26, 0]
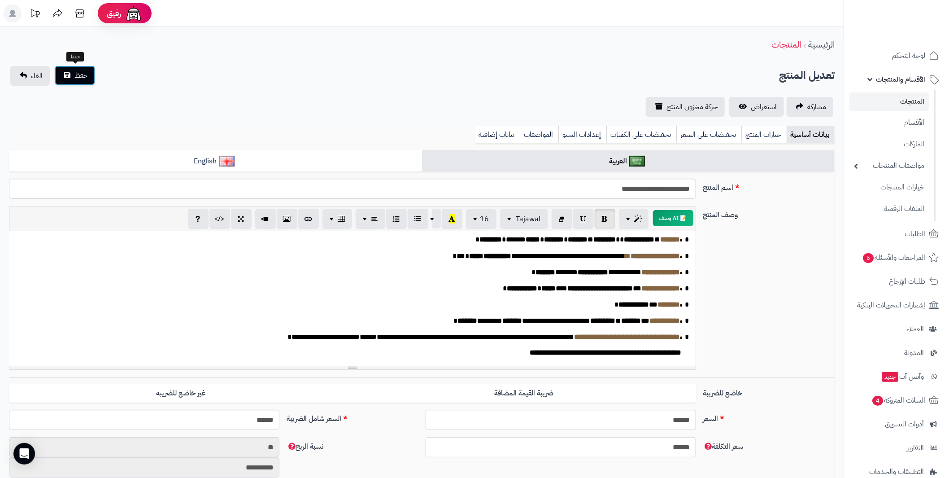
click at [74, 75] on span "حفظ" at bounding box center [80, 75] width 13 height 11
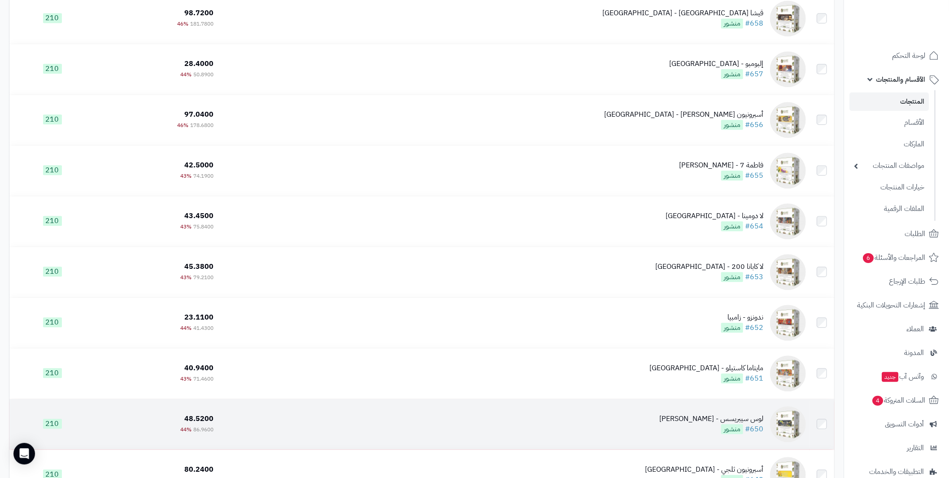
scroll to position [3410, 0]
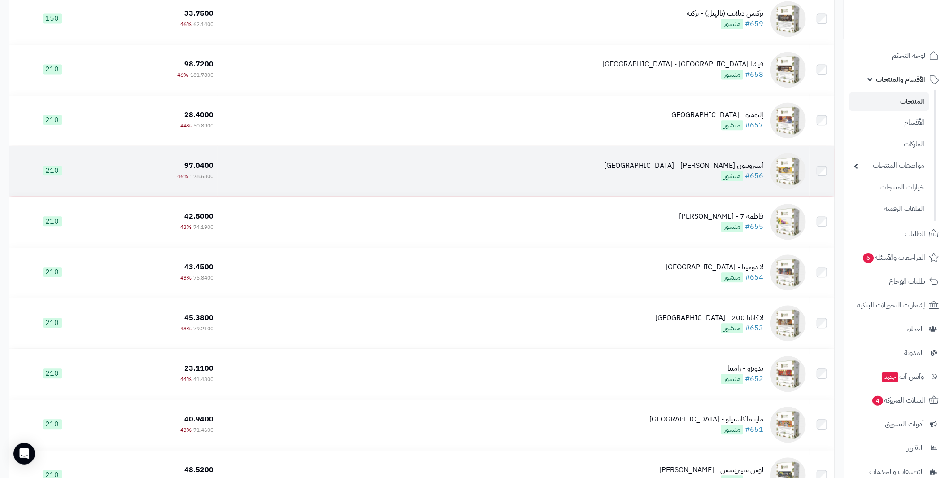
click at [726, 167] on div "أسبرونيون باشن - كولومبيا" at bounding box center [683, 166] width 159 height 10
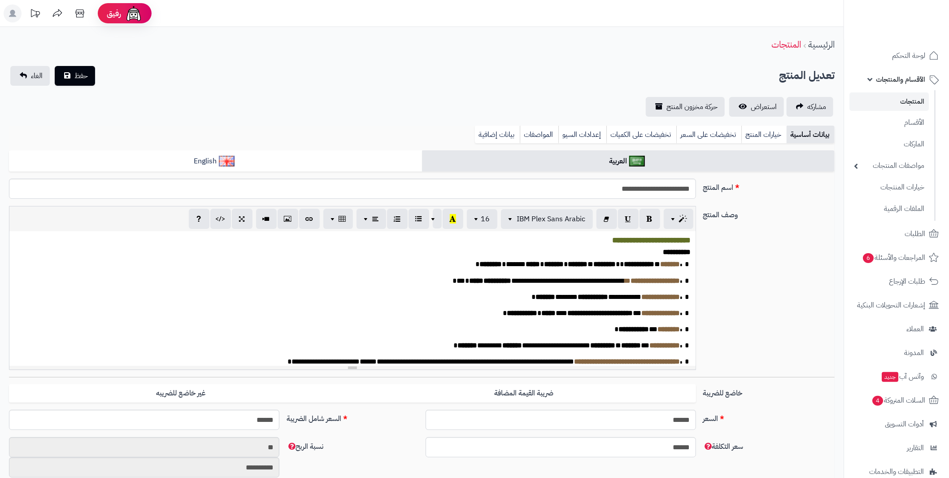
scroll to position [129, 0]
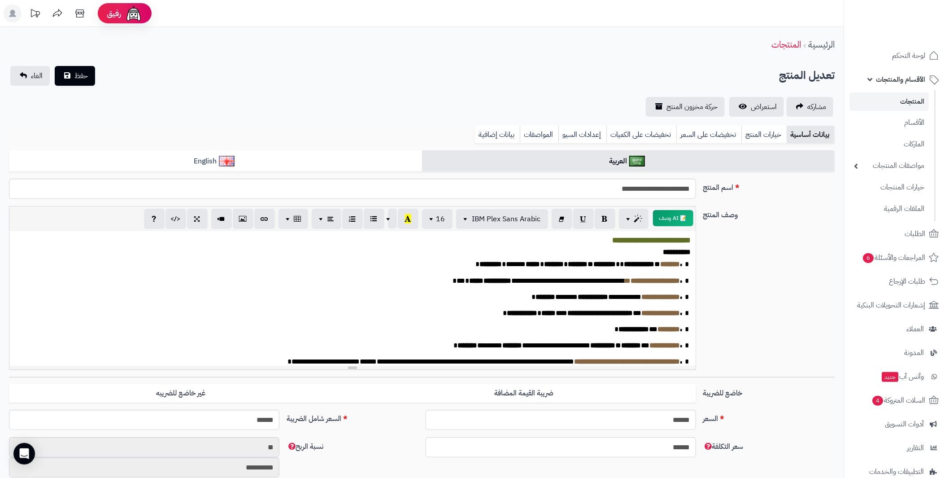
click at [573, 267] on span "* ******** * ****** * ****** * ***** ******" at bounding box center [563, 264] width 114 height 7
click at [317, 147] on div "بيانات أساسية خيارات المنتج تخفيضات على السعر تخفيضات على الكميات إعدادات السيو…" at bounding box center [422, 138] width 826 height 25
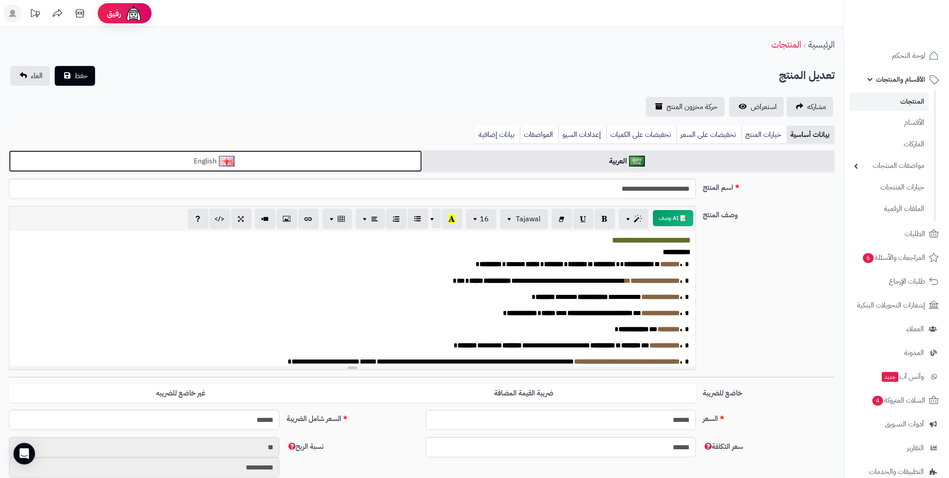
click at [313, 153] on link "English" at bounding box center [215, 161] width 413 height 22
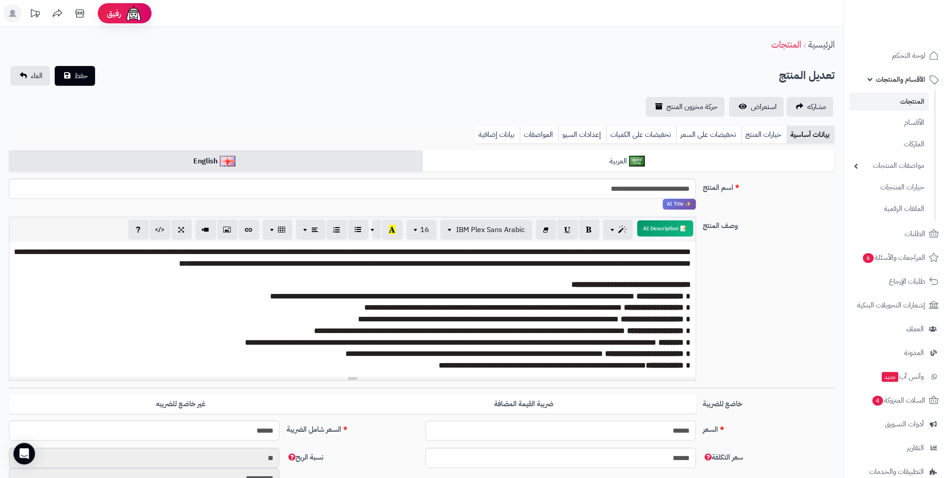
click at [344, 269] on p "**********" at bounding box center [352, 257] width 677 height 23
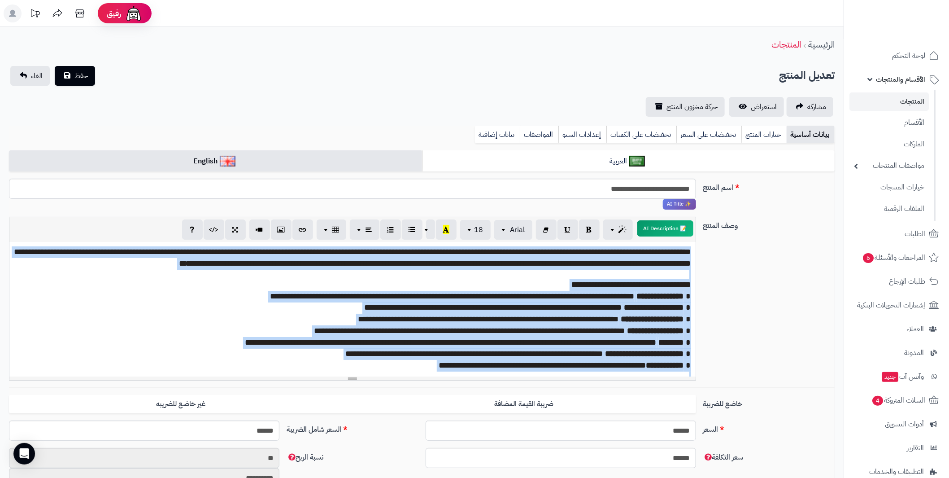
paste div
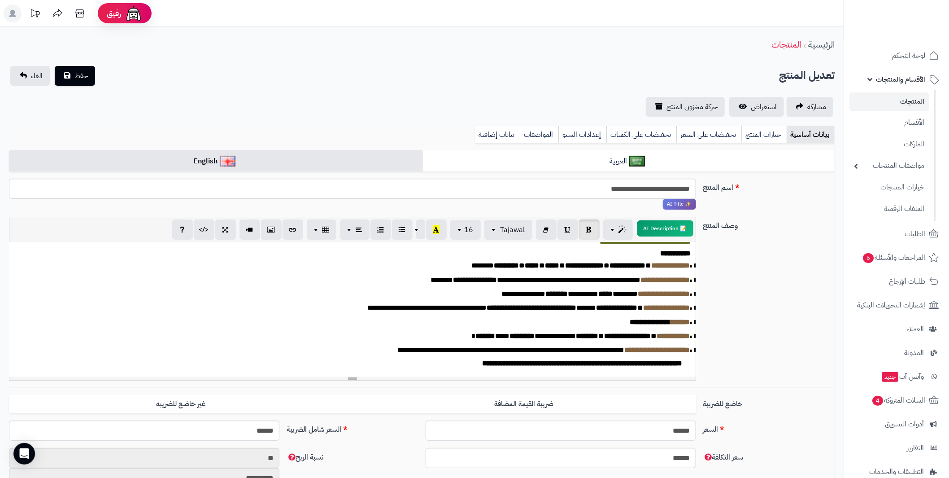
scroll to position [0, 0]
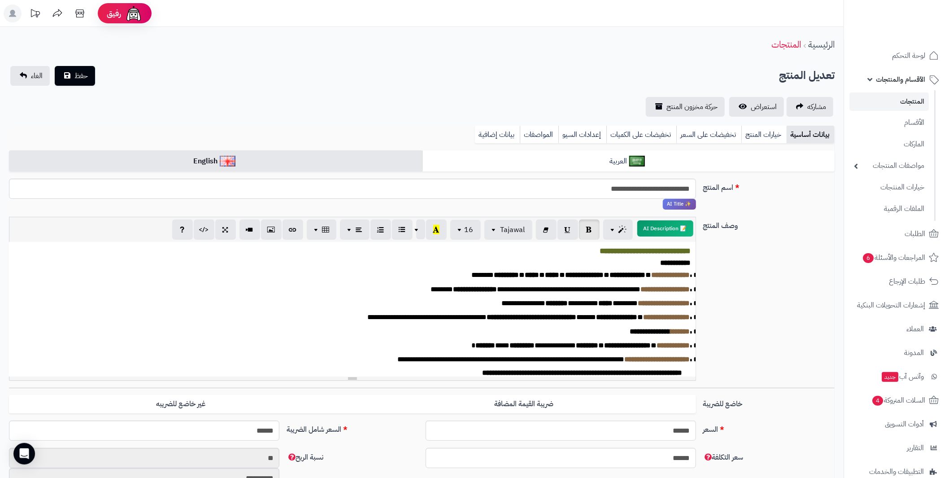
click at [345, 277] on p "**********" at bounding box center [356, 275] width 669 height 10
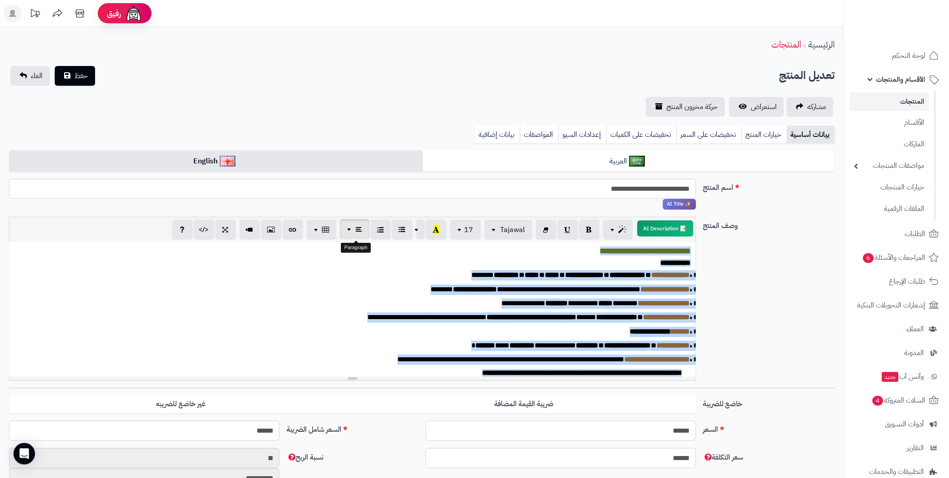
click at [349, 229] on span "button" at bounding box center [350, 228] width 7 height 11
click at [264, 253] on button "button" at bounding box center [268, 252] width 21 height 20
click at [262, 266] on p "***** *****" at bounding box center [352, 263] width 678 height 8
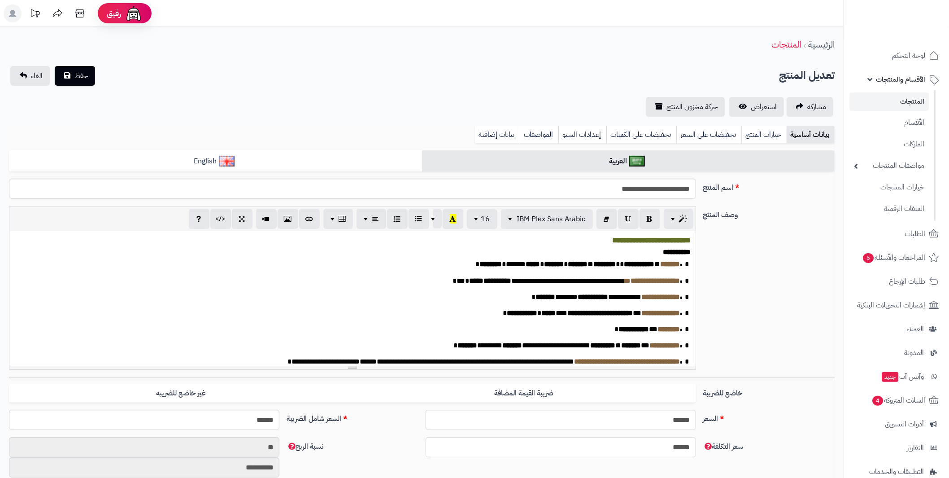
scroll to position [129, 0]
click at [319, 299] on p "**********" at bounding box center [348, 297] width 668 height 10
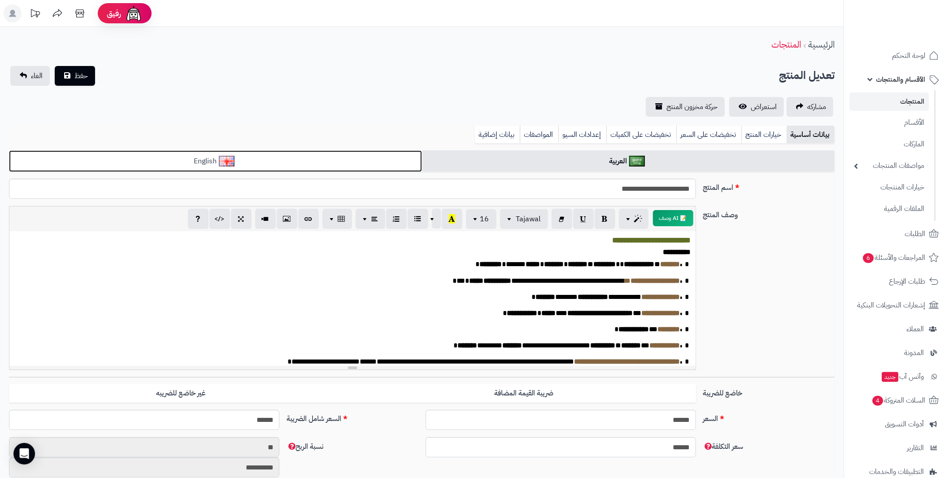
click at [269, 157] on link "English" at bounding box center [215, 161] width 413 height 22
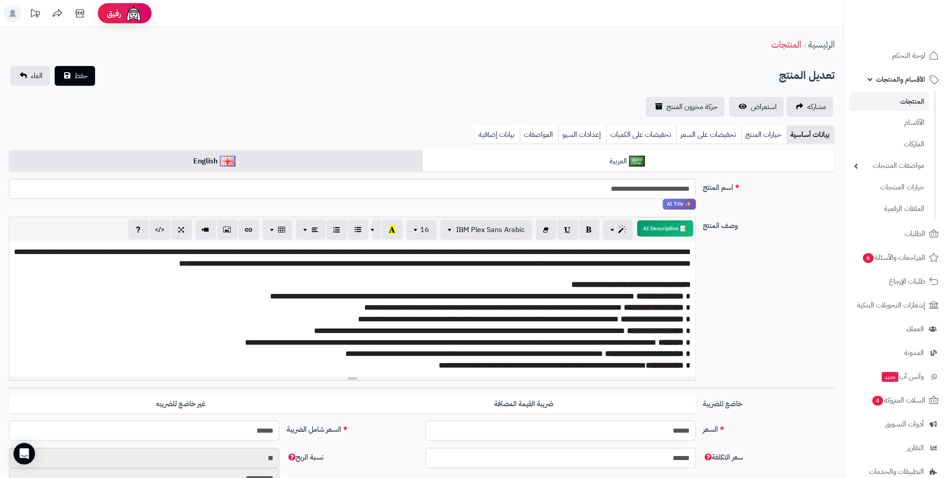
click at [332, 314] on p "**********" at bounding box center [352, 308] width 677 height 12
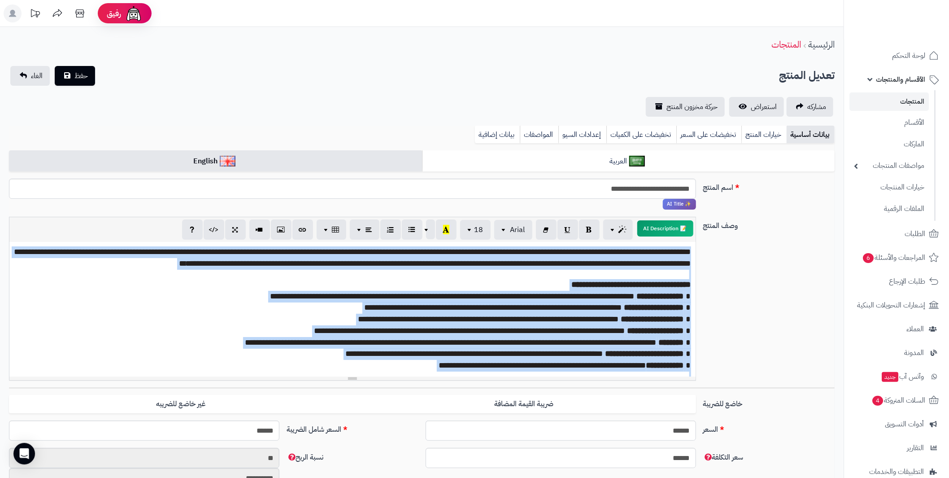
paste div
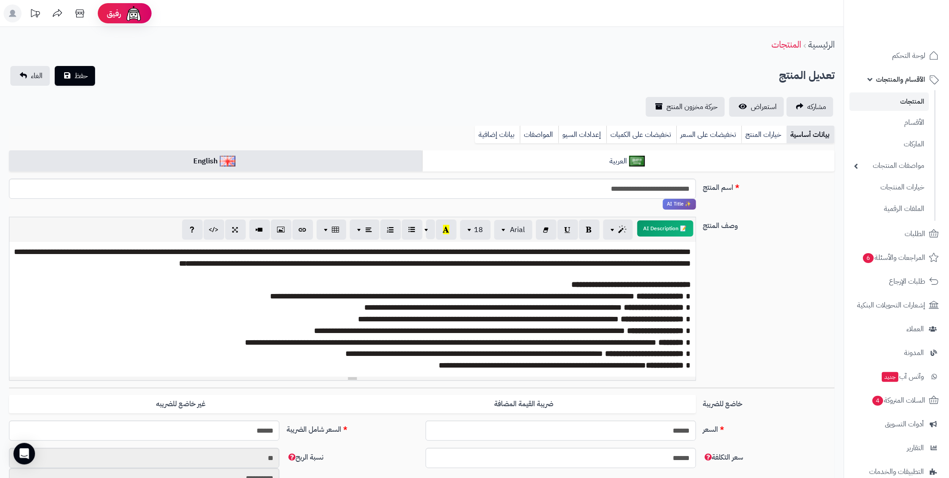
scroll to position [10, 0]
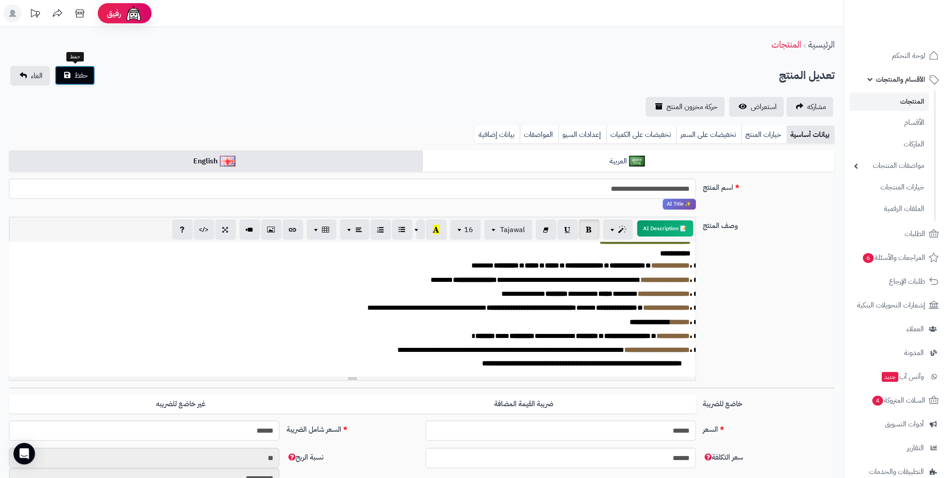
click at [72, 71] on button "حفظ" at bounding box center [75, 76] width 40 height 20
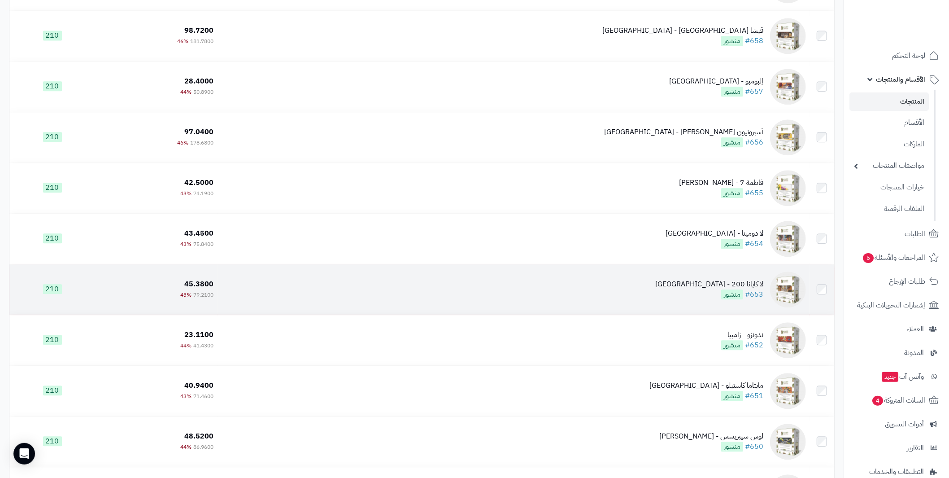
scroll to position [3410, 0]
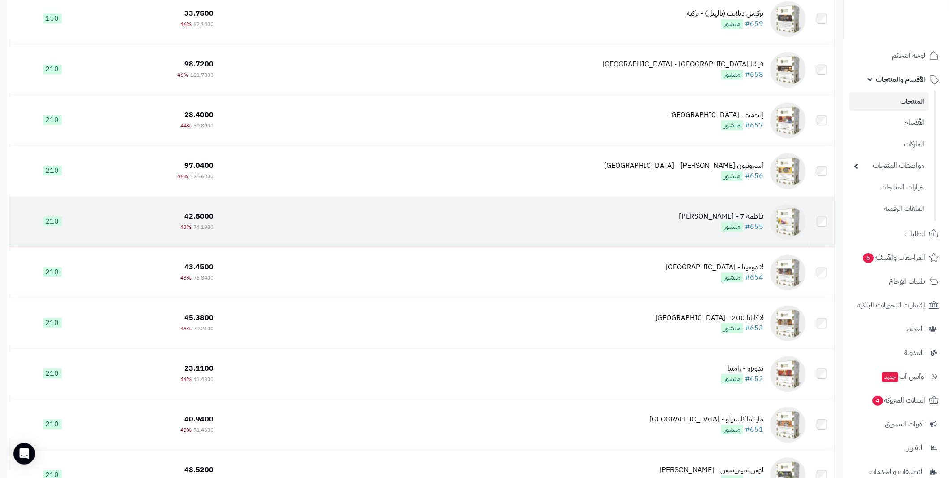
click at [744, 218] on div "فاطمة 7 - [PERSON_NAME]" at bounding box center [721, 216] width 84 height 10
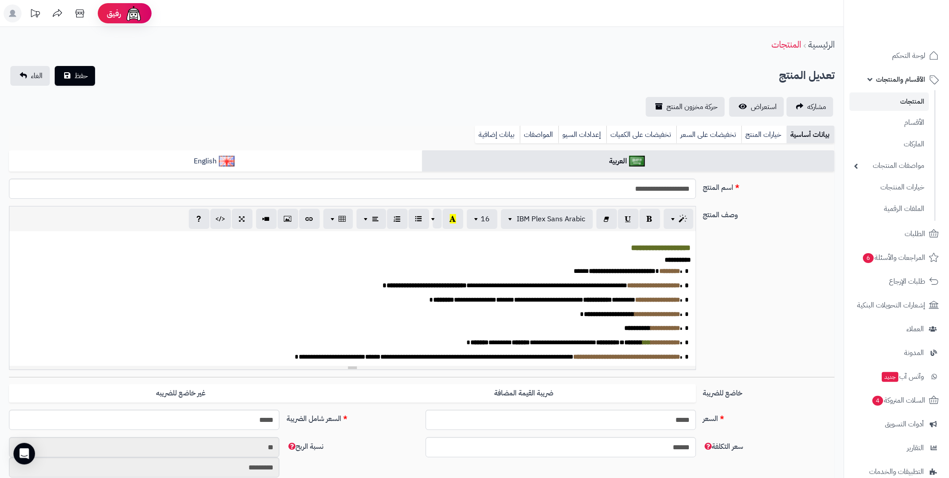
scroll to position [140, 0]
click at [618, 317] on span "**********" at bounding box center [609, 314] width 51 height 6
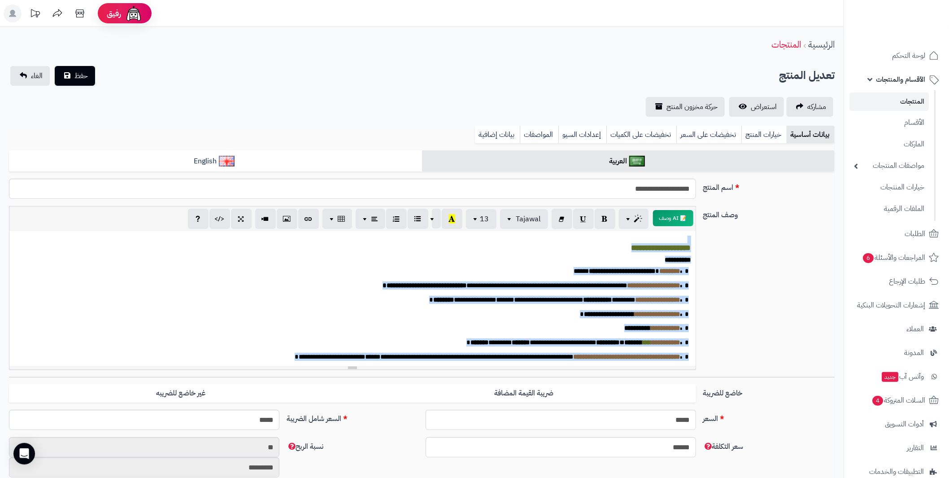
copy div "**********"
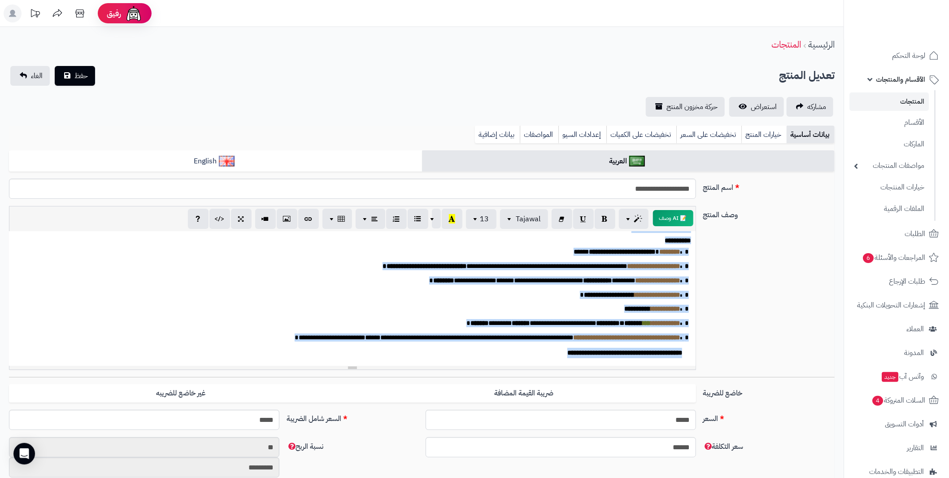
scroll to position [30, 0]
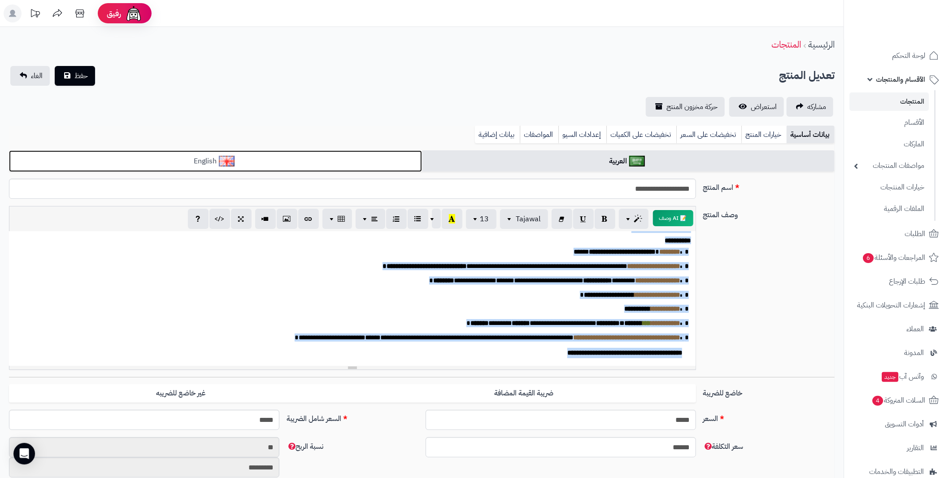
click at [295, 157] on link "English" at bounding box center [215, 161] width 413 height 22
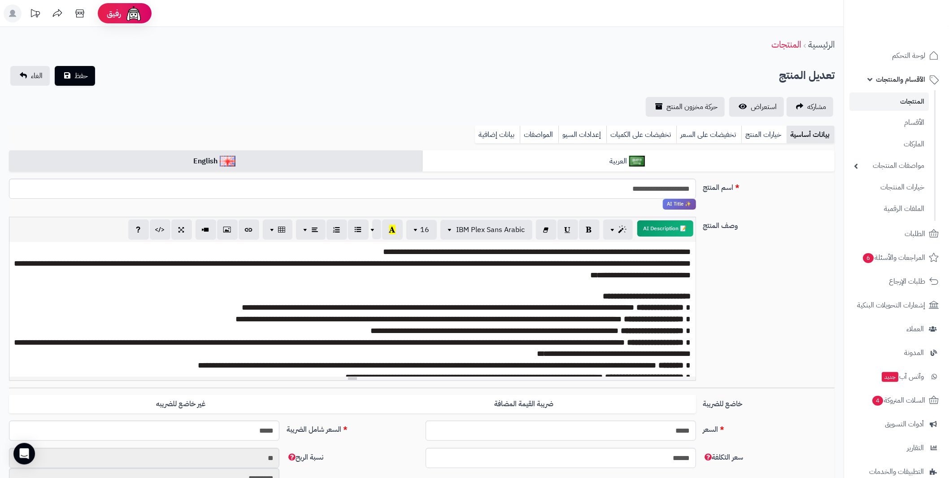
click at [318, 289] on p at bounding box center [352, 285] width 677 height 9
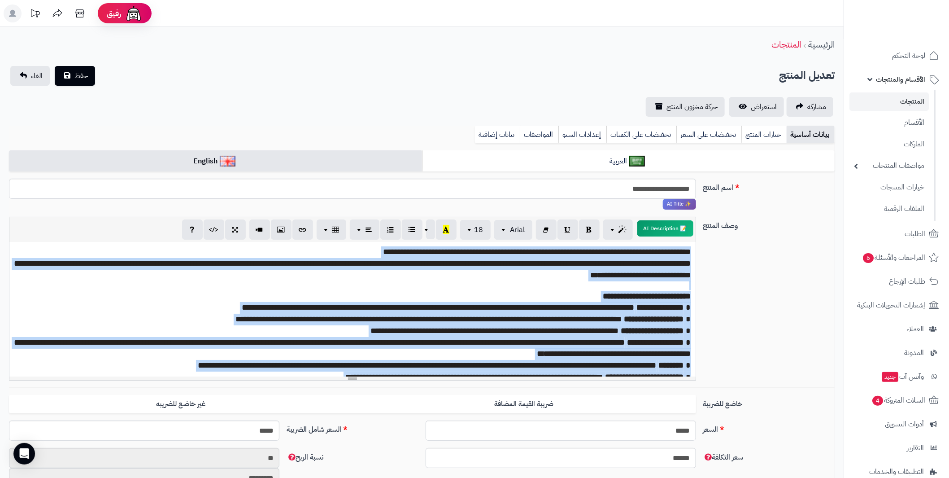
paste div
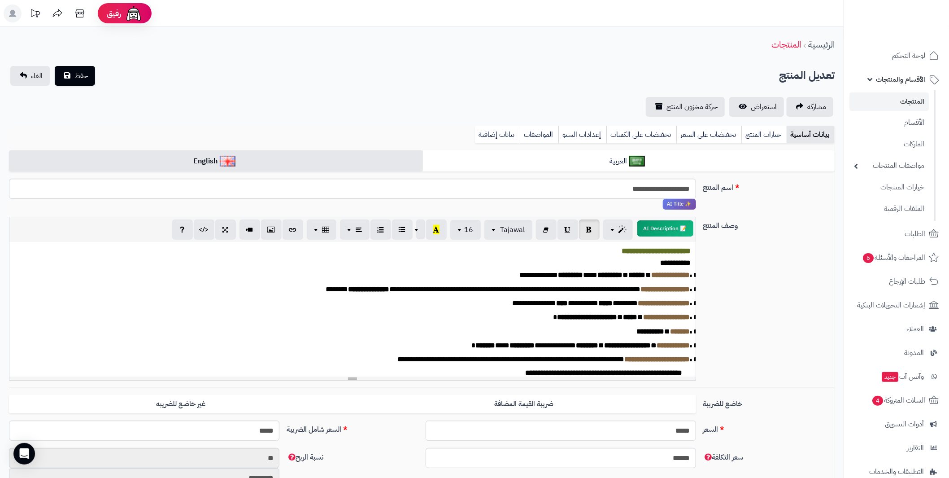
scroll to position [10, 0]
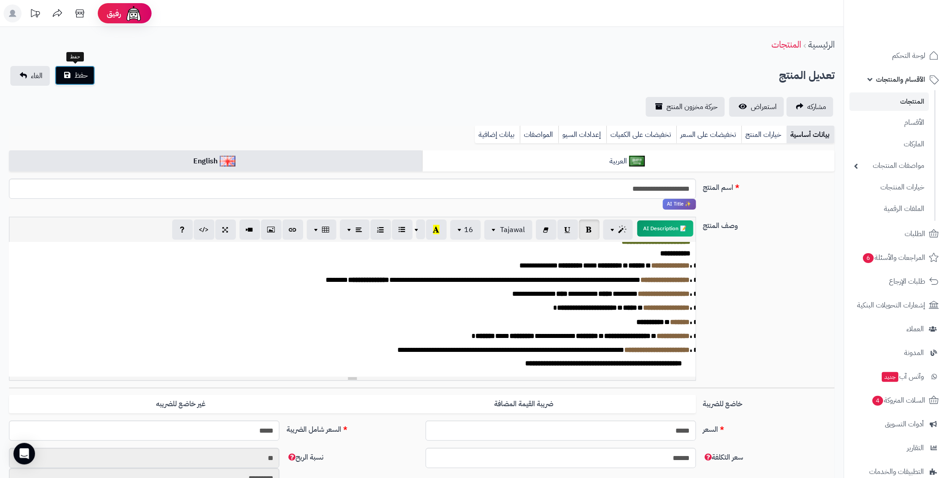
click at [81, 74] on span "حفظ" at bounding box center [80, 75] width 13 height 11
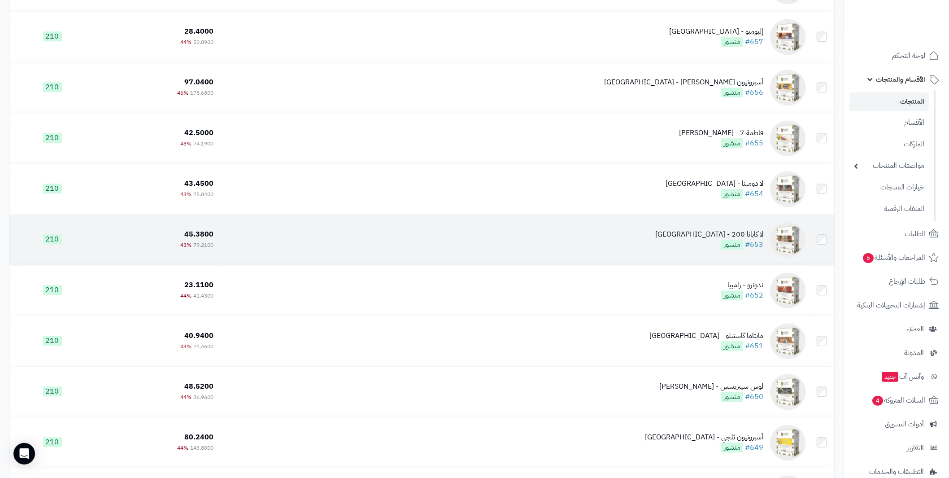
scroll to position [3544, 0]
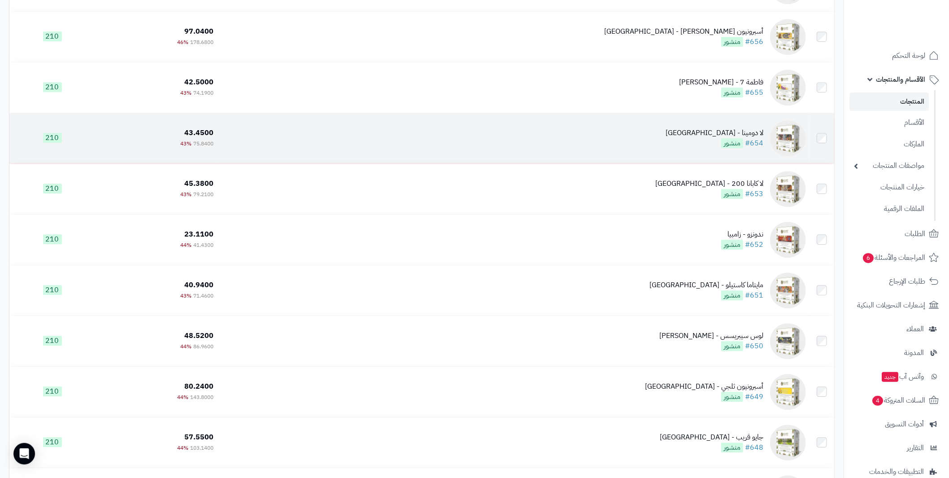
click at [747, 132] on div "لا دومينا - [GEOGRAPHIC_DATA]" at bounding box center [715, 133] width 98 height 10
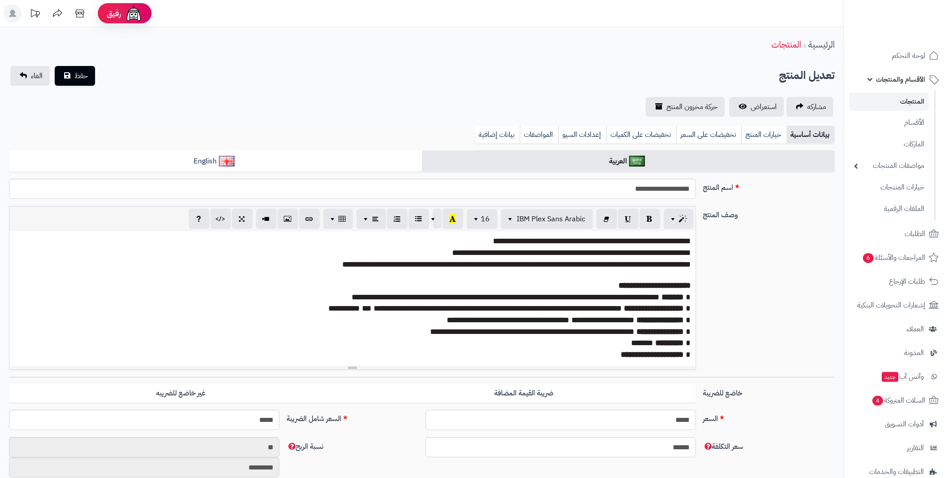
scroll to position [129, 0]
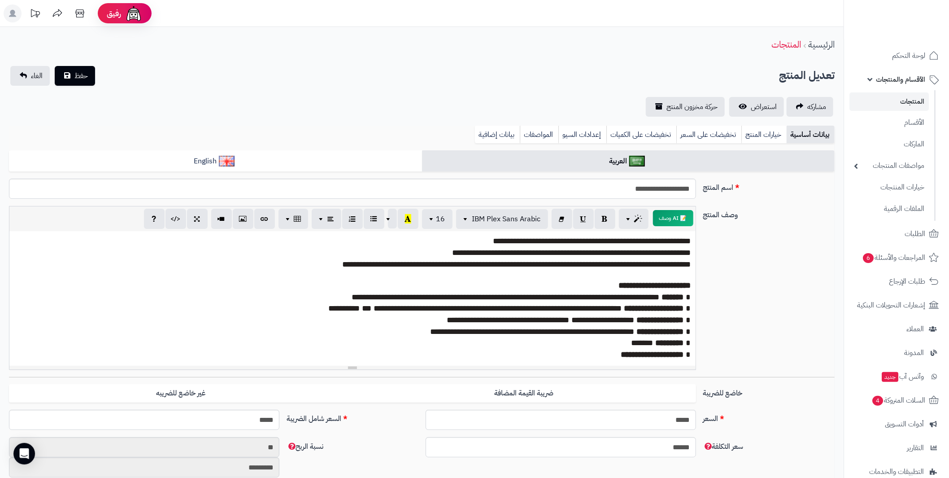
click at [611, 326] on p "**********" at bounding box center [352, 332] width 677 height 12
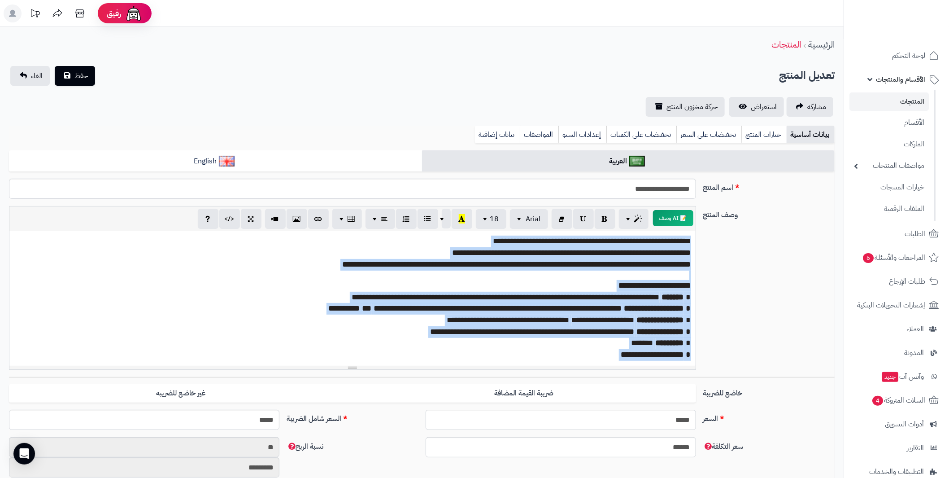
paste div
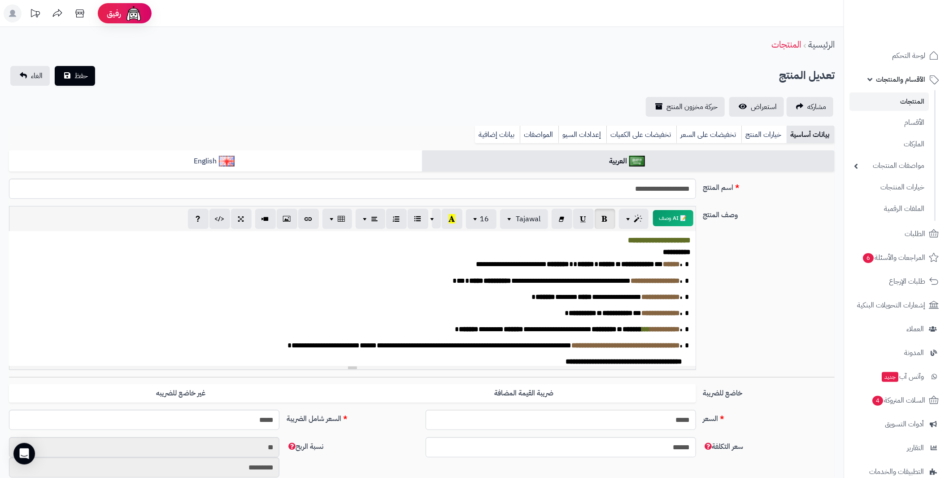
scroll to position [17, 0]
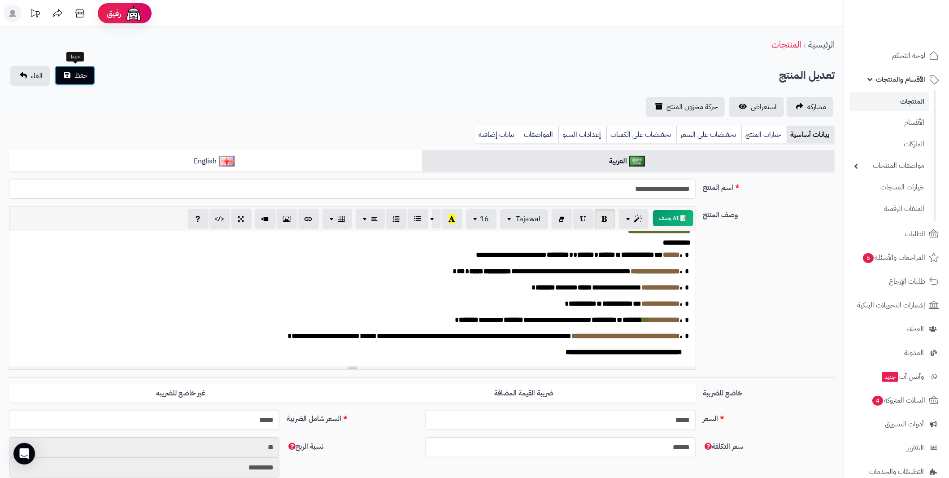
click at [70, 69] on button "حفظ" at bounding box center [75, 76] width 40 height 20
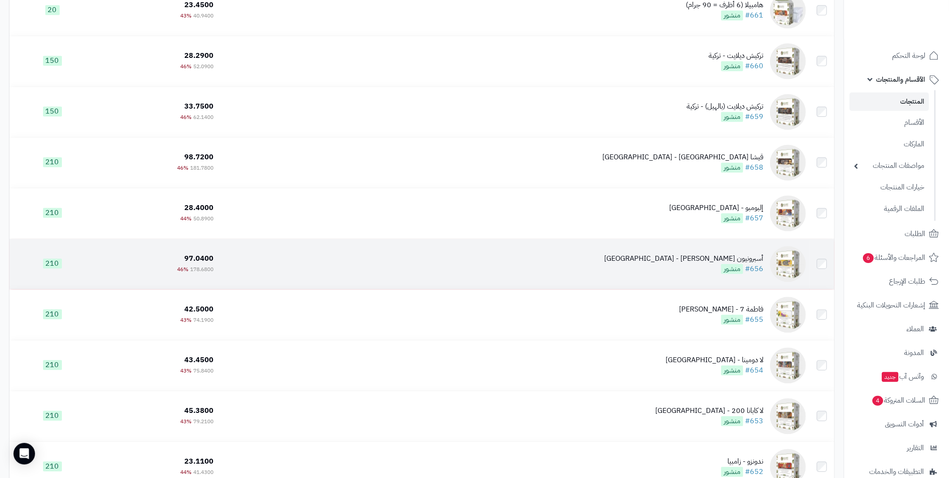
scroll to position [3319, 0]
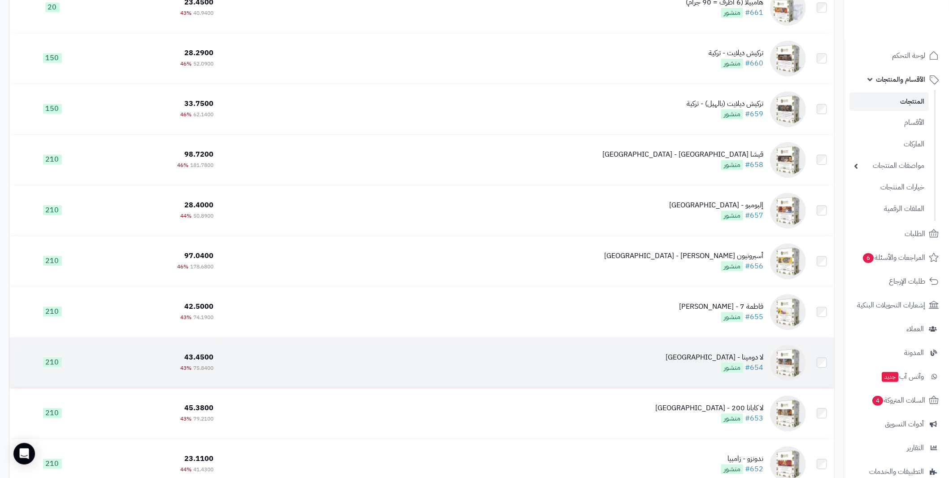
click at [743, 354] on div "لا دومينا - كولومبيا" at bounding box center [715, 357] width 98 height 10
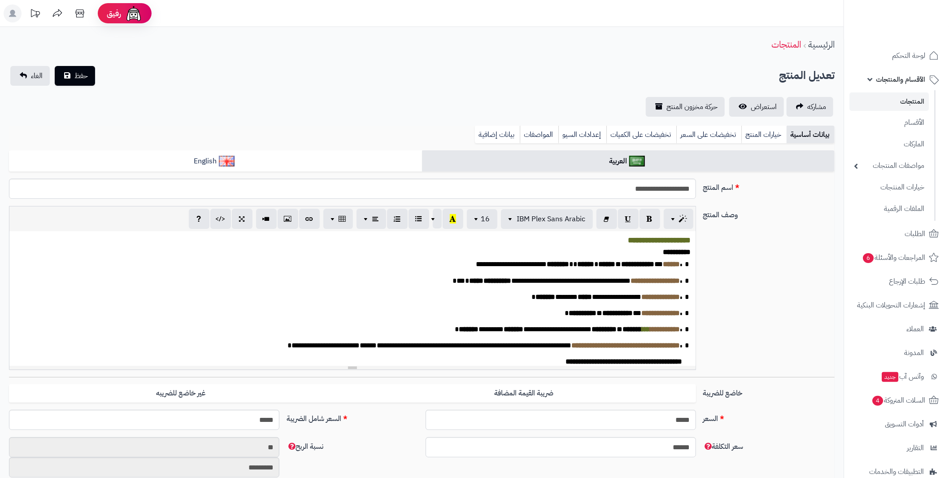
scroll to position [129, 0]
click at [579, 300] on span "**********" at bounding box center [589, 296] width 106 height 7
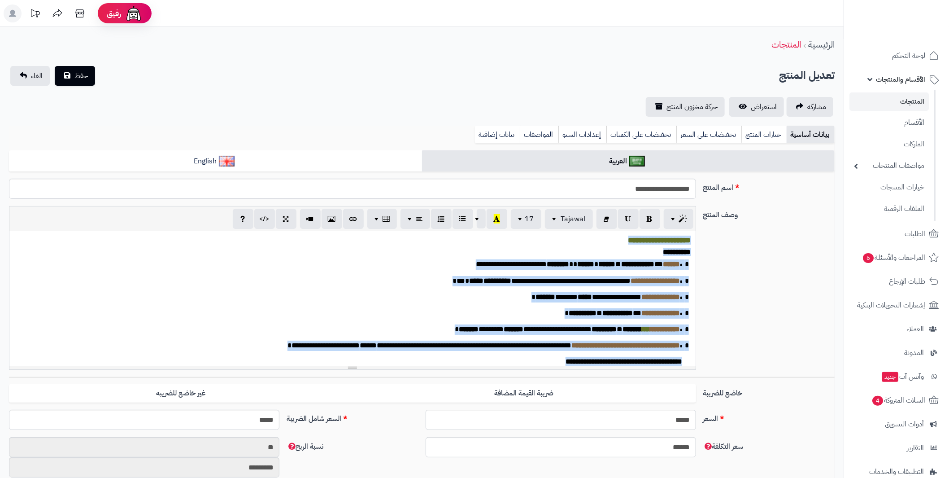
paste div
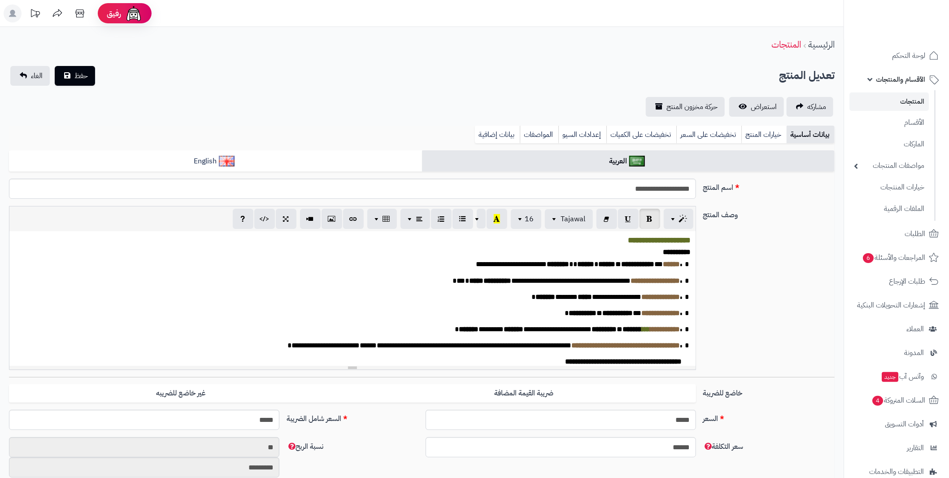
scroll to position [10, 0]
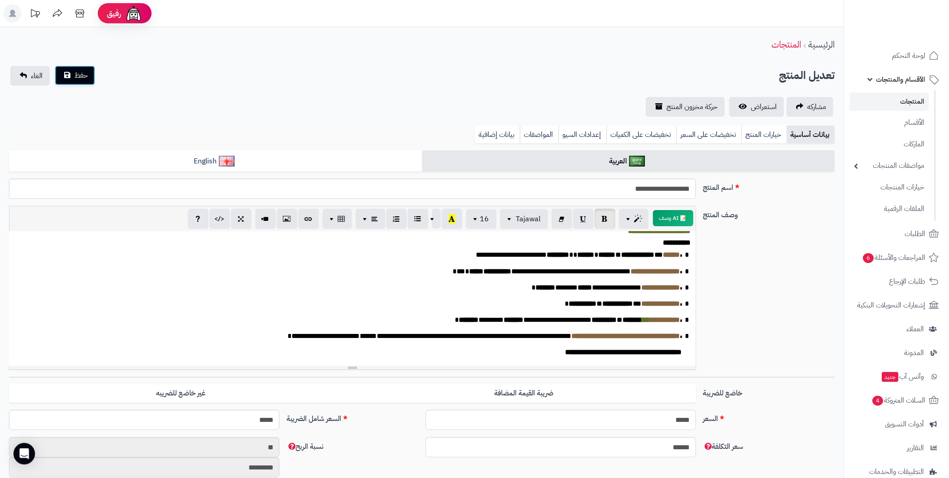
click at [77, 76] on span "حفظ" at bounding box center [80, 75] width 13 height 11
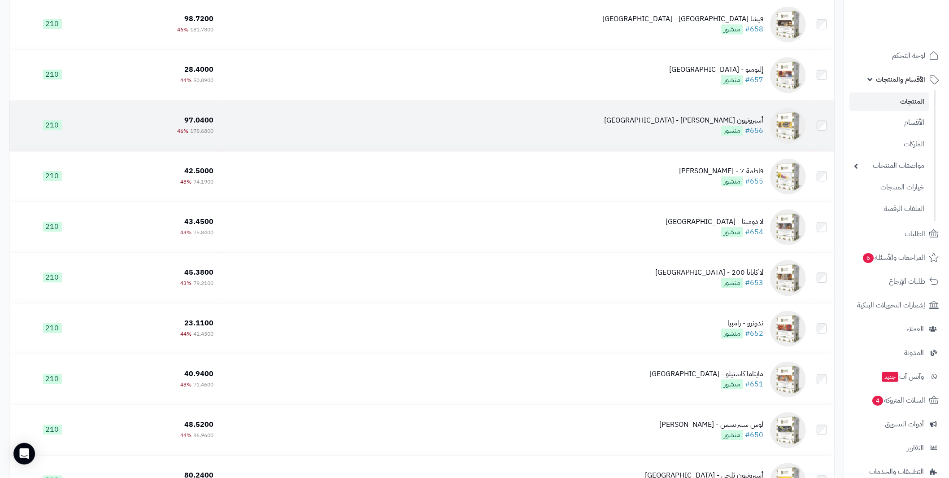
scroll to position [3499, 0]
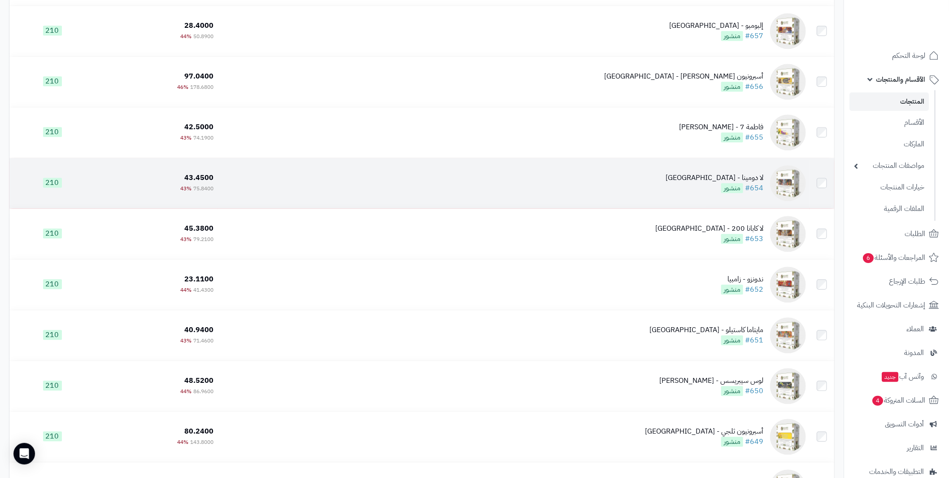
click at [750, 173] on div "لا دومينا - [GEOGRAPHIC_DATA]" at bounding box center [715, 178] width 98 height 10
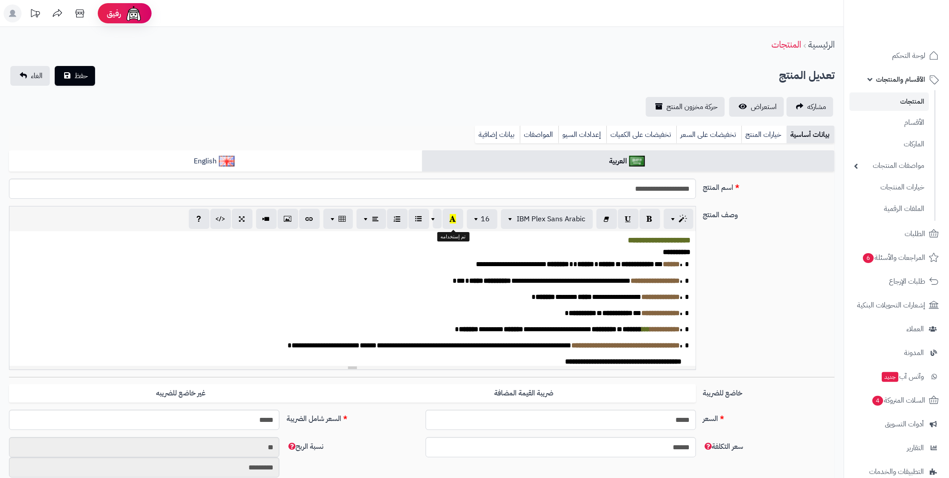
scroll to position [129, 0]
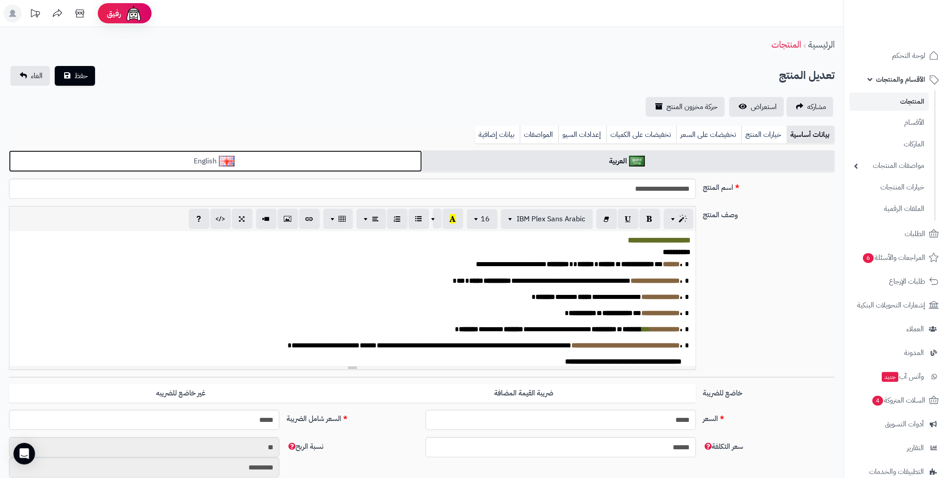
click at [253, 163] on link "English" at bounding box center [215, 161] width 413 height 22
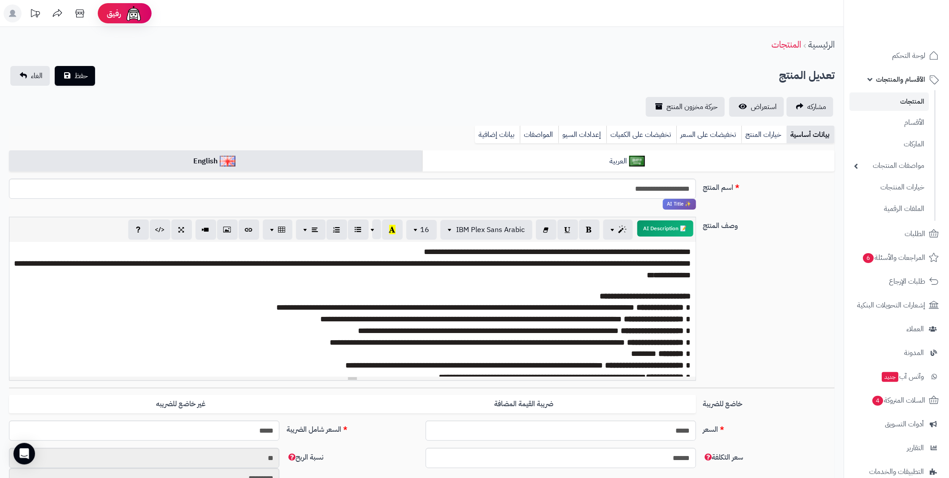
click at [310, 269] on p "**********" at bounding box center [352, 269] width 677 height 23
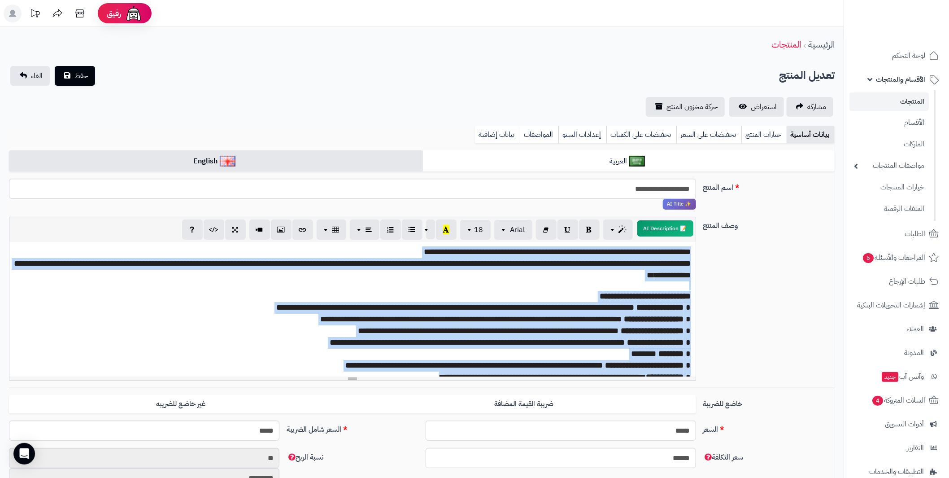
paste div
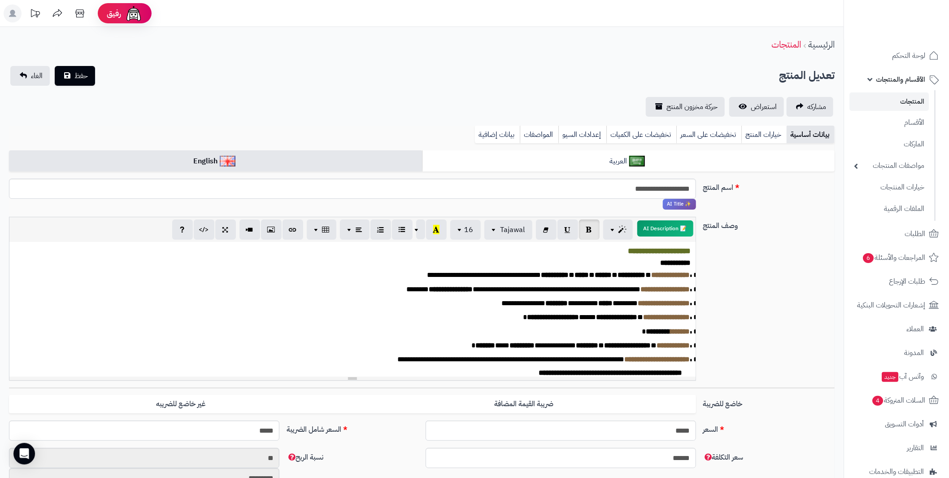
scroll to position [10, 0]
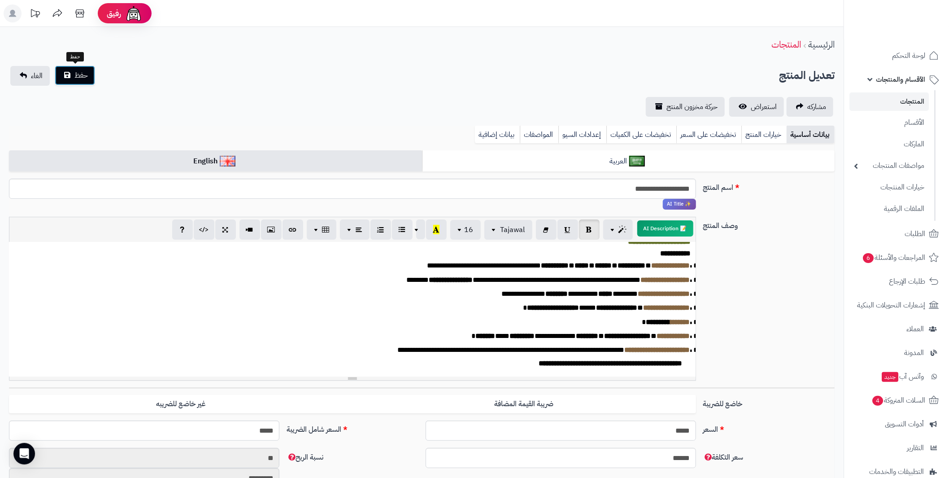
click at [80, 72] on span "حفظ" at bounding box center [80, 75] width 13 height 11
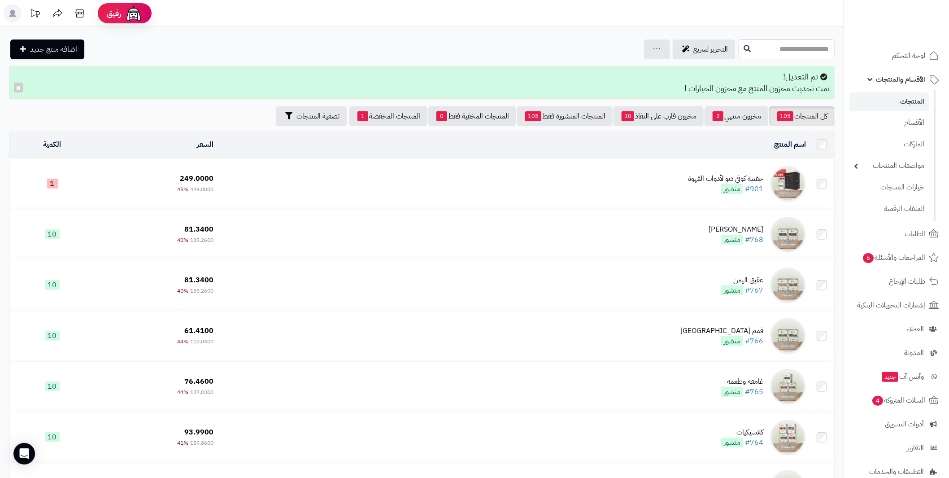
click at [51, 179] on span "1" at bounding box center [52, 184] width 11 height 10
click at [705, 174] on div "حقيبة كوفي ديو لأدوات القهوة" at bounding box center [725, 179] width 75 height 10
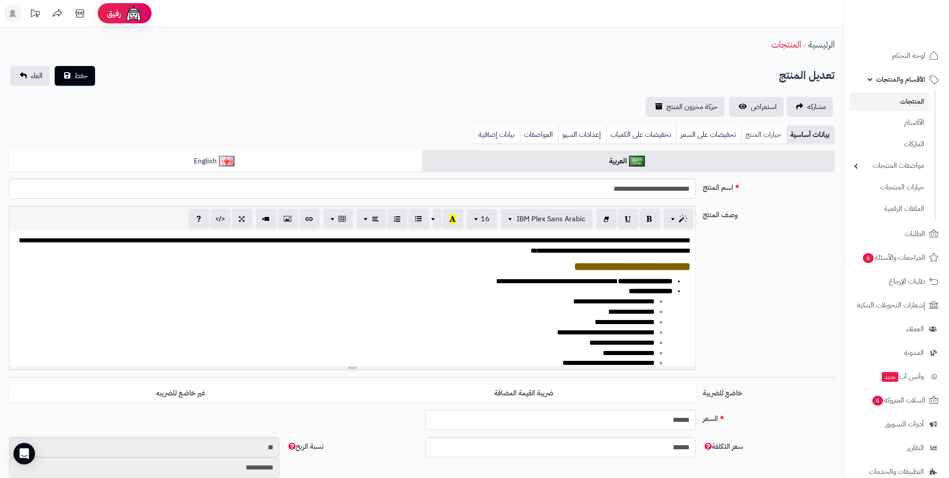
click at [755, 135] on link "خيارات المنتج" at bounding box center [764, 135] width 45 height 18
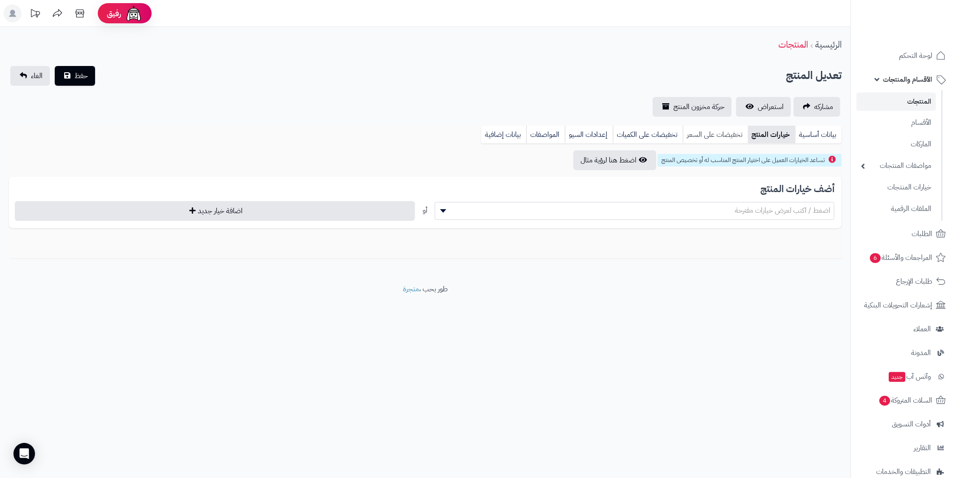
click at [712, 139] on link "تخفيضات على السعر" at bounding box center [715, 135] width 65 height 18
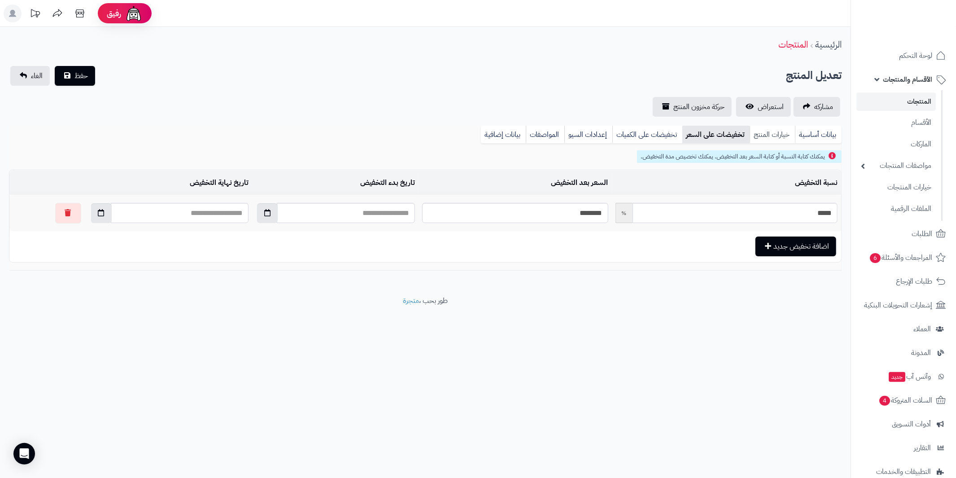
click at [779, 137] on link "خيارات المنتج" at bounding box center [772, 135] width 45 height 18
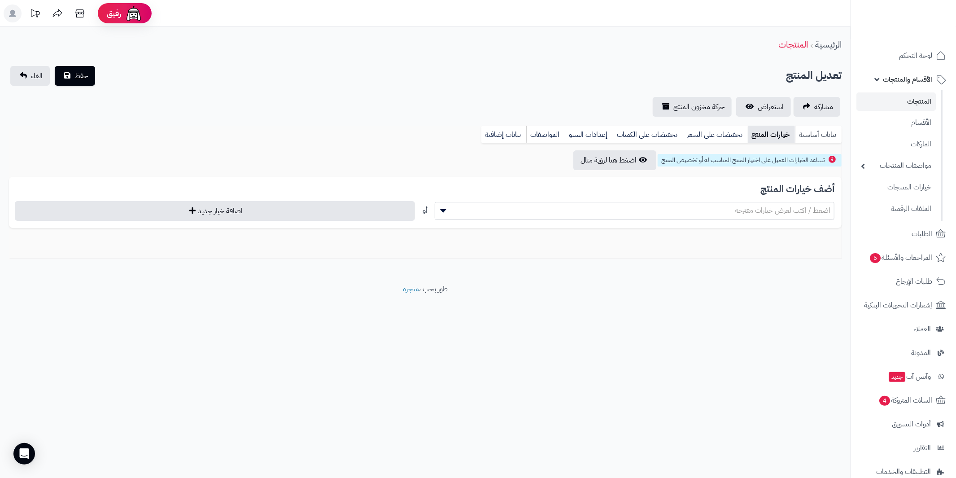
click at [814, 135] on link "بيانات أساسية" at bounding box center [818, 135] width 47 height 18
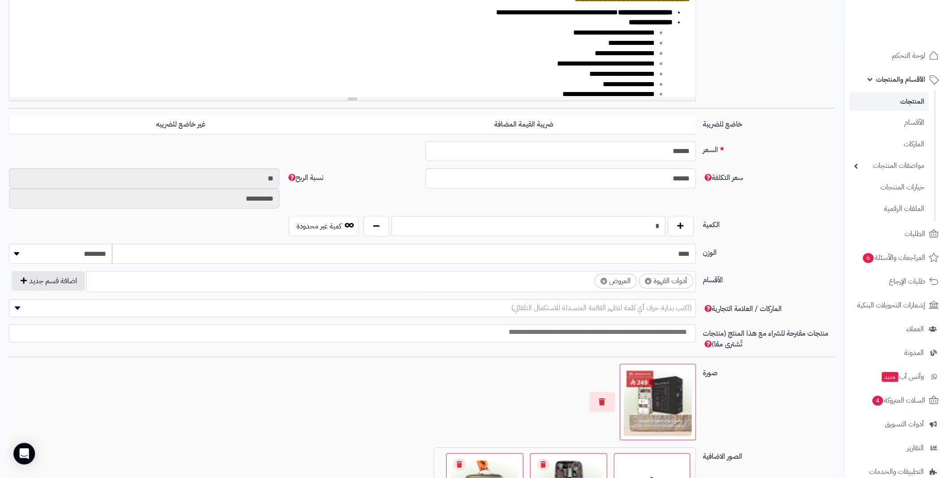
scroll to position [269, 0]
drag, startPoint x: 628, startPoint y: 225, endPoint x: 668, endPoint y: 223, distance: 40.0
click at [668, 223] on div "*" at bounding box center [528, 226] width 335 height 21
type input "**"
click at [737, 206] on div "**********" at bounding box center [421, 192] width 833 height 48
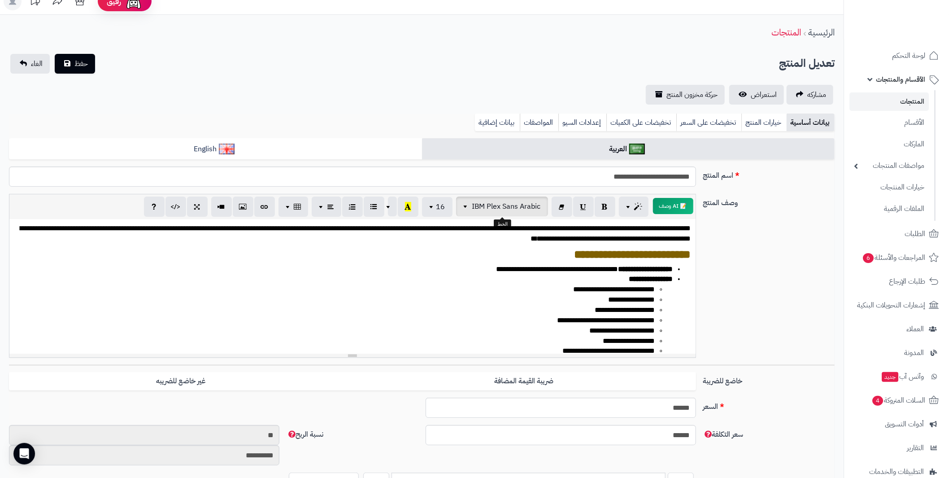
scroll to position [0, 0]
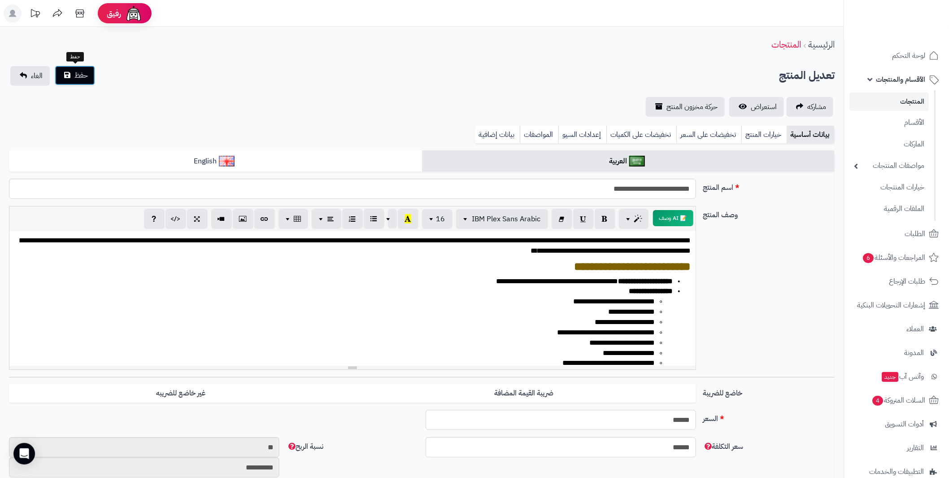
click at [75, 78] on span "حفظ" at bounding box center [80, 75] width 13 height 11
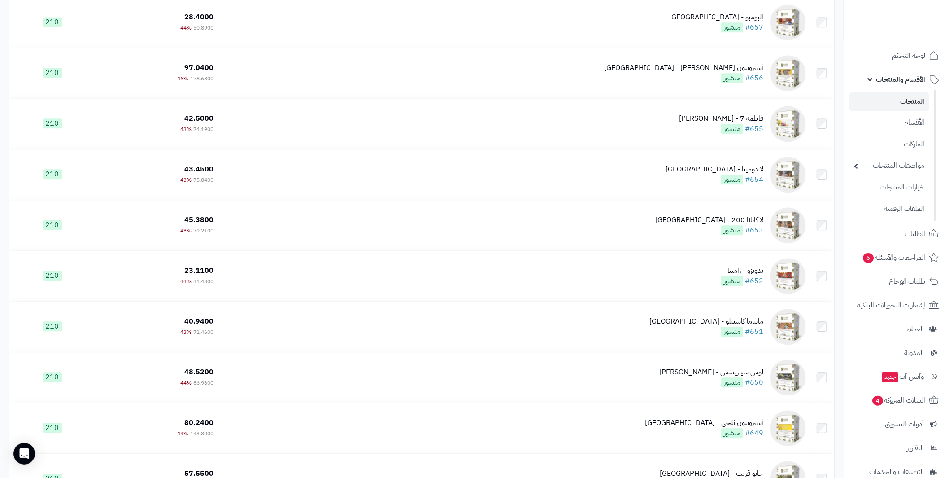
scroll to position [3544, 0]
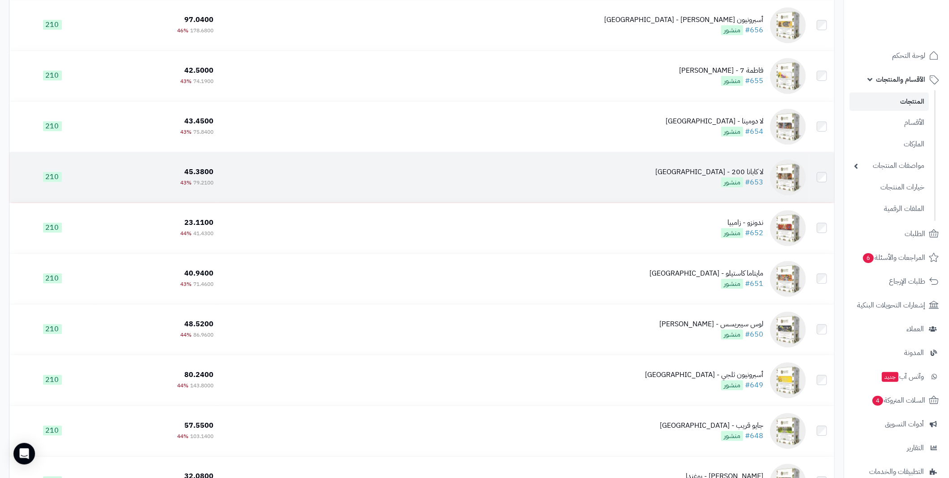
click at [756, 172] on div "لا كابانا 200 - [GEOGRAPHIC_DATA]" at bounding box center [709, 172] width 108 height 10
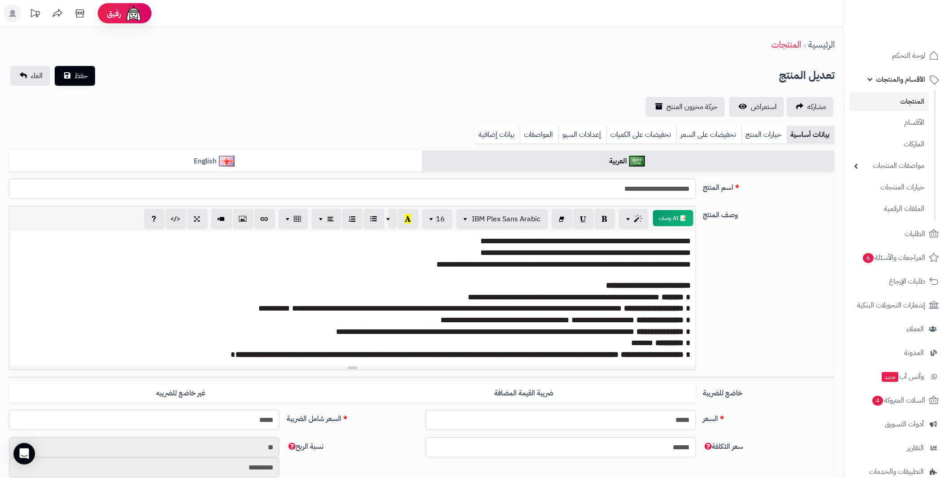
click at [554, 293] on span "**********" at bounding box center [564, 297] width 192 height 8
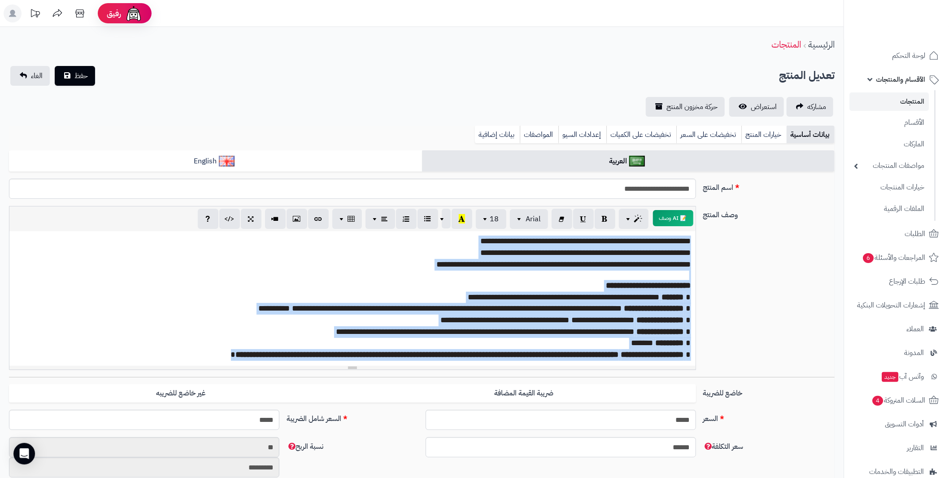
paste div
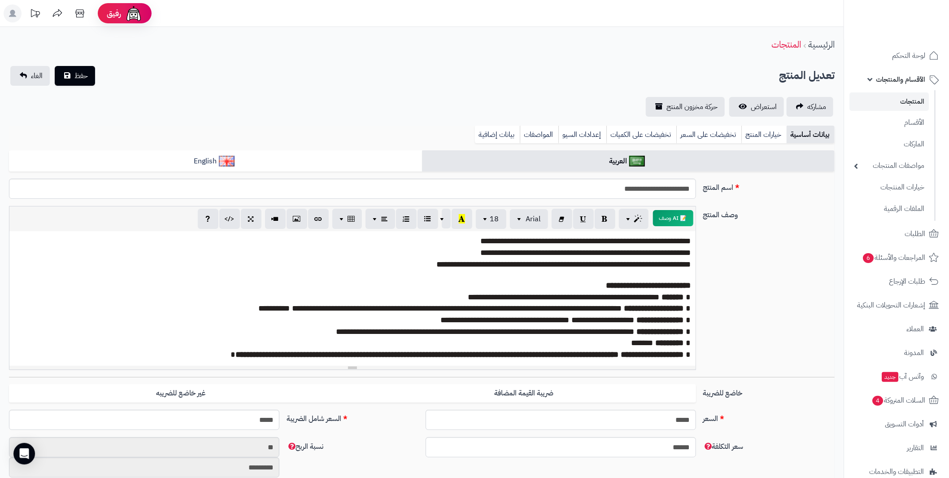
scroll to position [26, 0]
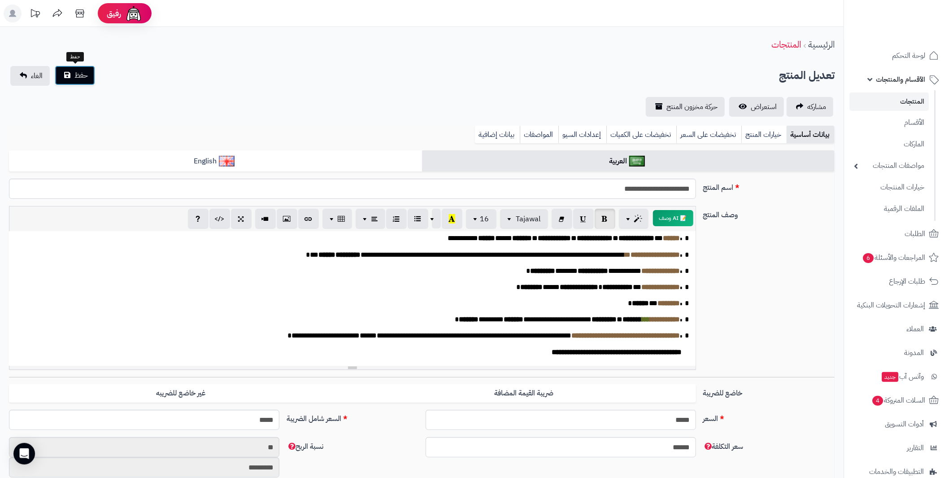
click at [70, 69] on button "حفظ" at bounding box center [75, 76] width 40 height 20
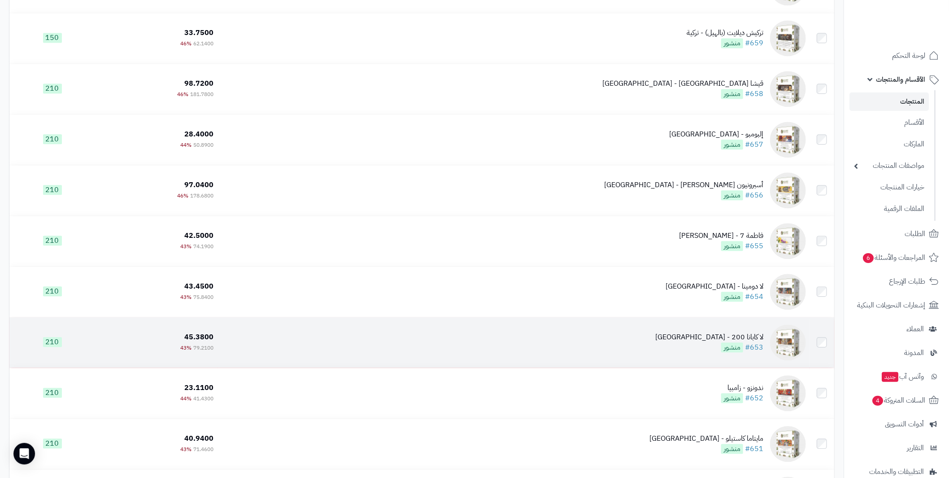
scroll to position [3410, 0]
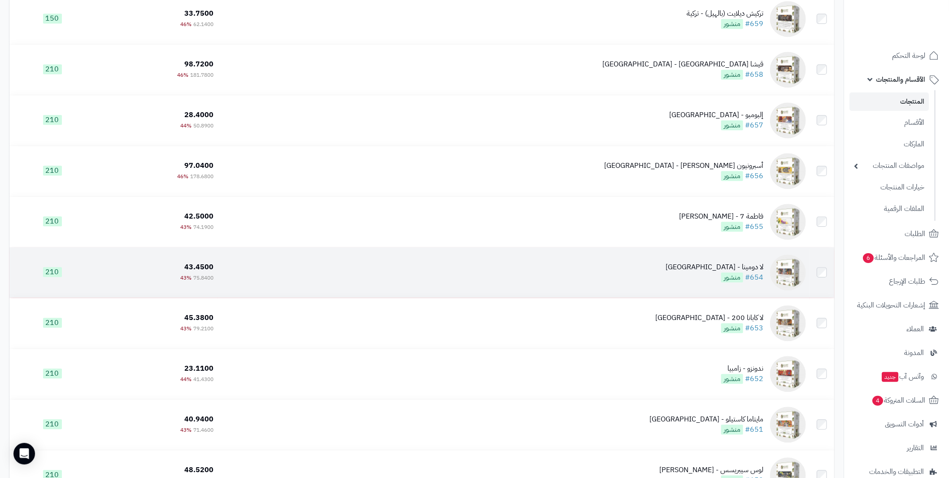
click at [756, 266] on div "لا دومينا - كولومبيا" at bounding box center [715, 267] width 98 height 10
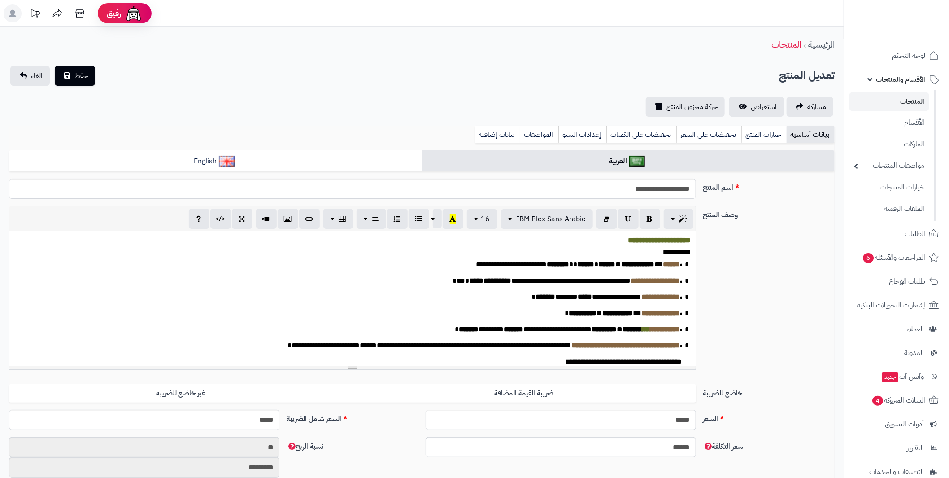
scroll to position [129, 0]
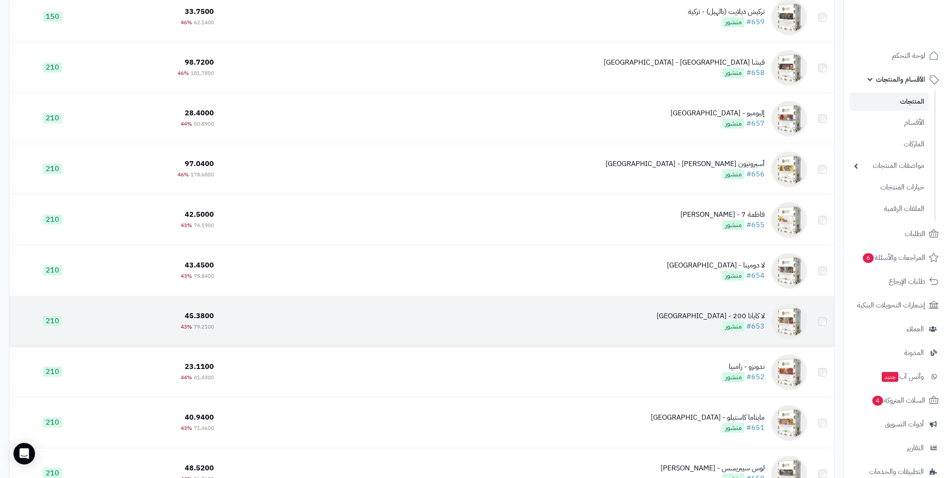
scroll to position [3369, 0]
click at [735, 315] on div "لا كابانا 200 - [GEOGRAPHIC_DATA]" at bounding box center [709, 317] width 108 height 10
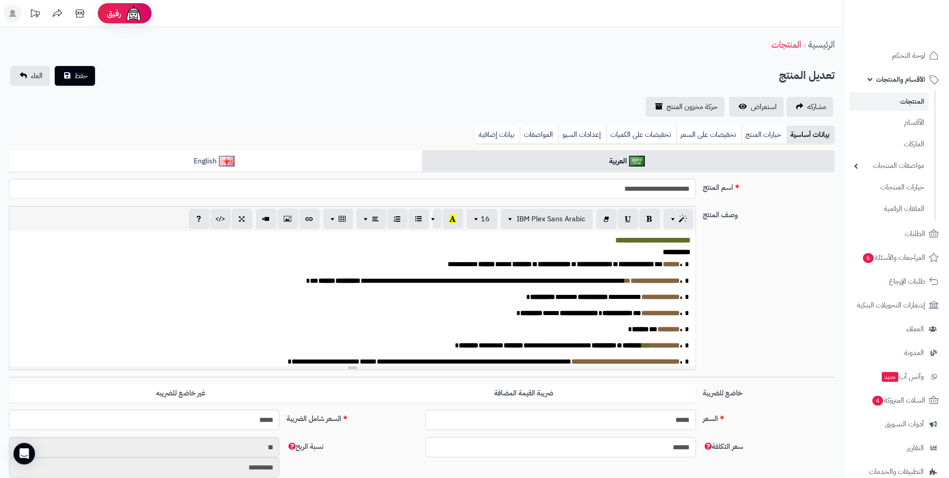
scroll to position [129, 0]
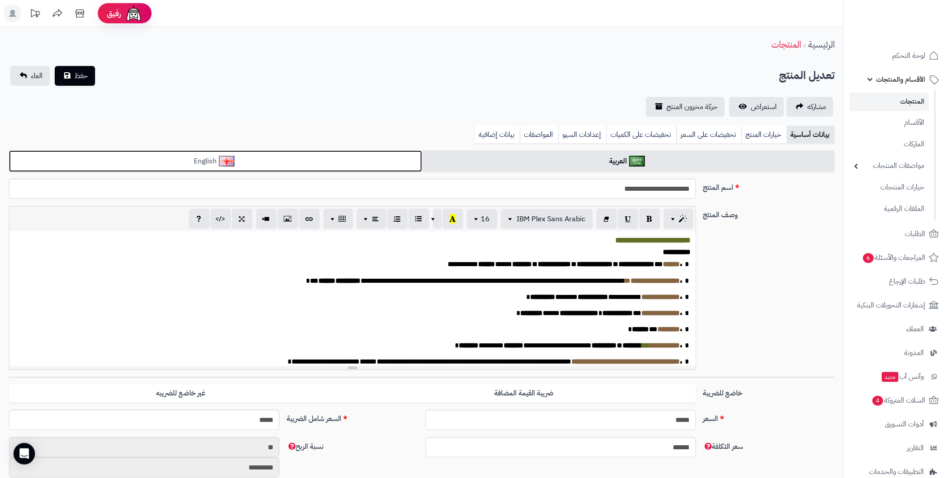
click at [236, 165] on link "English" at bounding box center [215, 161] width 413 height 22
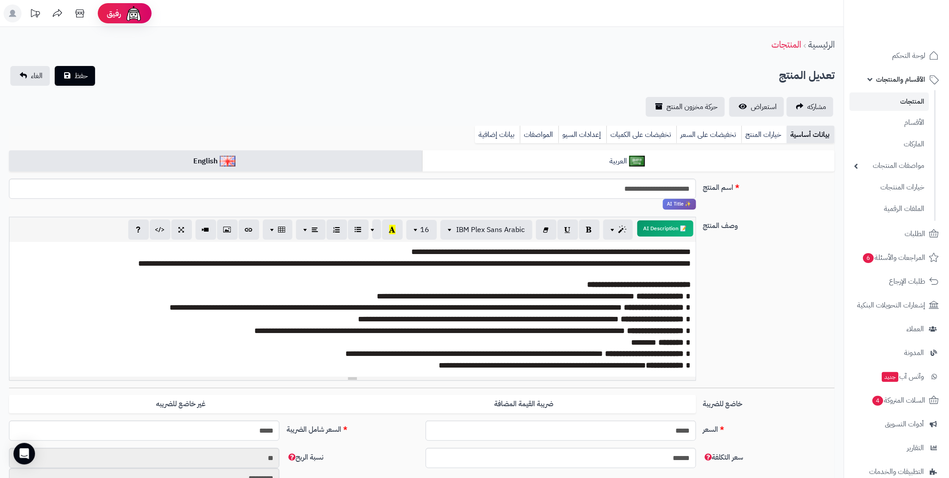
click at [294, 254] on p "**********" at bounding box center [352, 252] width 677 height 12
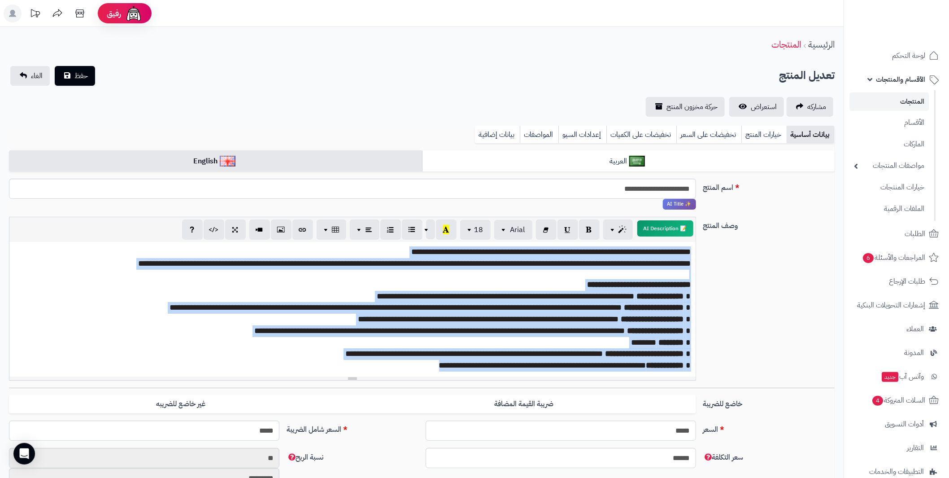
paste div
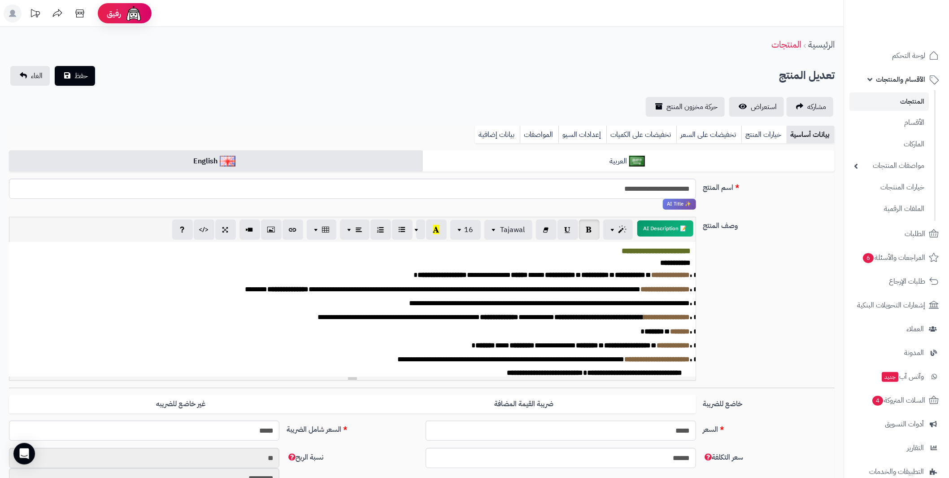
scroll to position [0, 0]
click at [74, 78] on span "حفظ" at bounding box center [80, 75] width 13 height 11
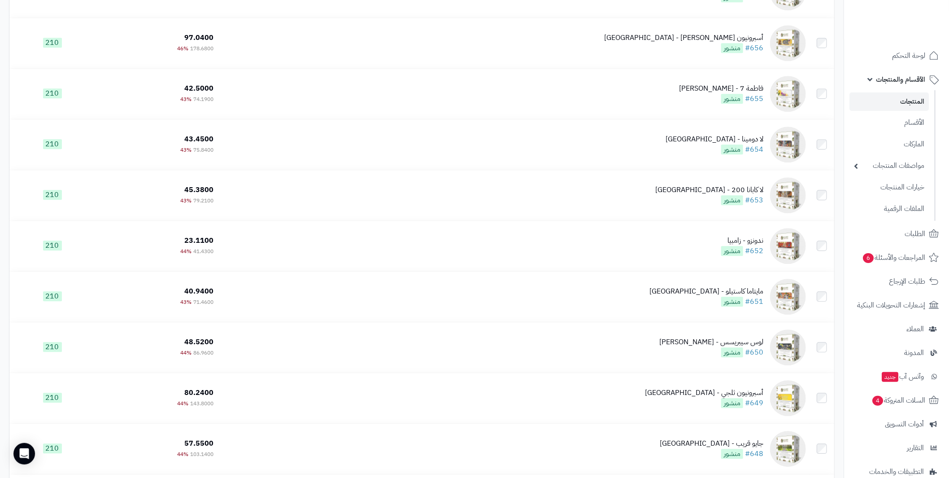
scroll to position [3544, 0]
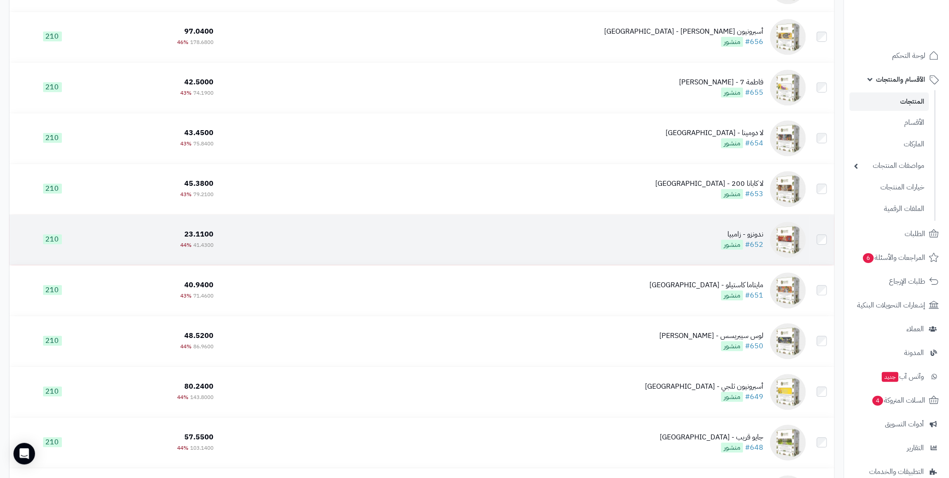
click at [758, 232] on div "ندونزو - زامبيا" at bounding box center [742, 234] width 42 height 10
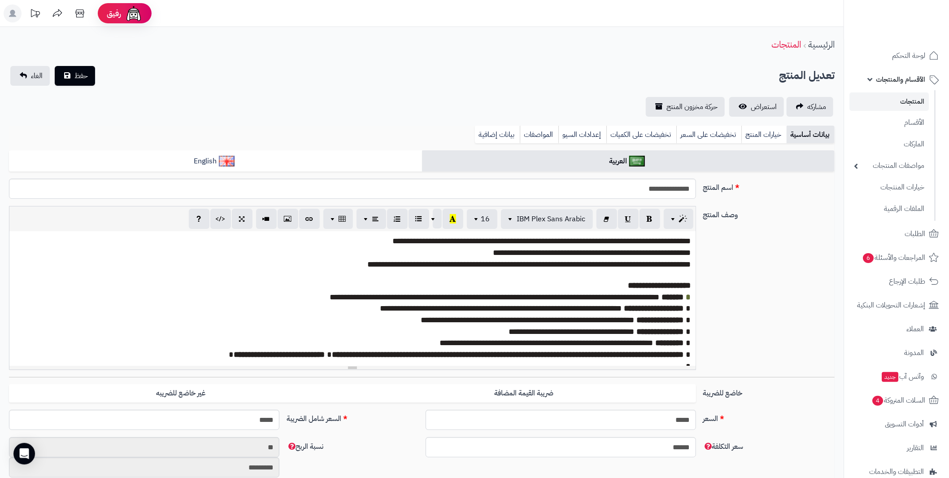
scroll to position [10, 0]
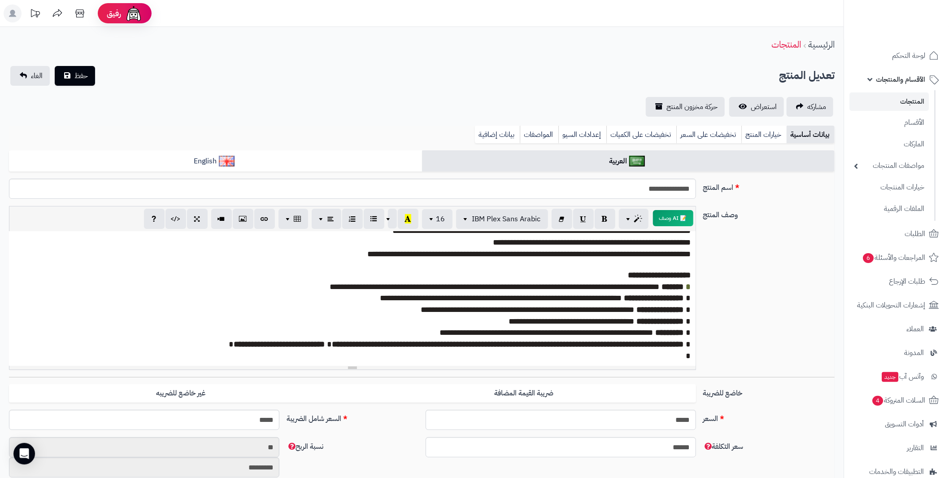
click at [595, 306] on span "**********" at bounding box center [528, 310] width 214 height 8
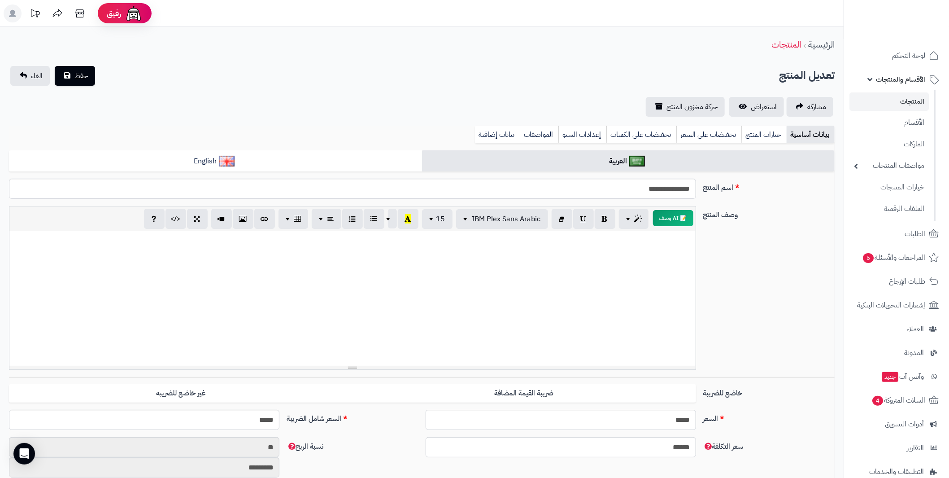
click at [902, 102] on link "المنتجات" at bounding box center [889, 101] width 79 height 18
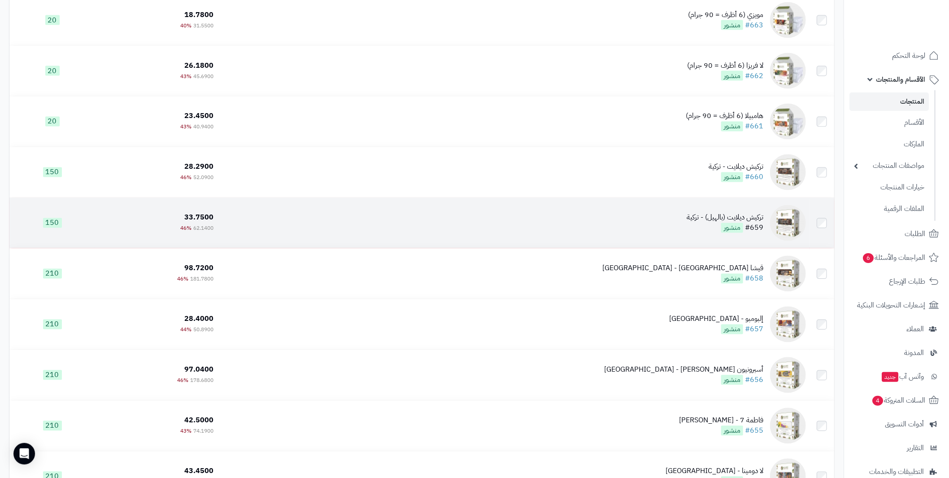
scroll to position [3230, 0]
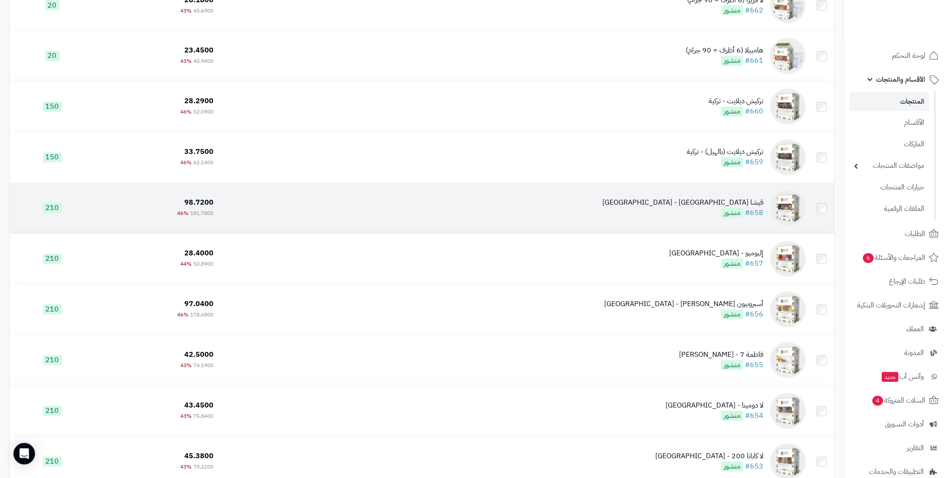
click at [748, 205] on div "قيشا [GEOGRAPHIC_DATA] - [GEOGRAPHIC_DATA]" at bounding box center [683, 203] width 161 height 10
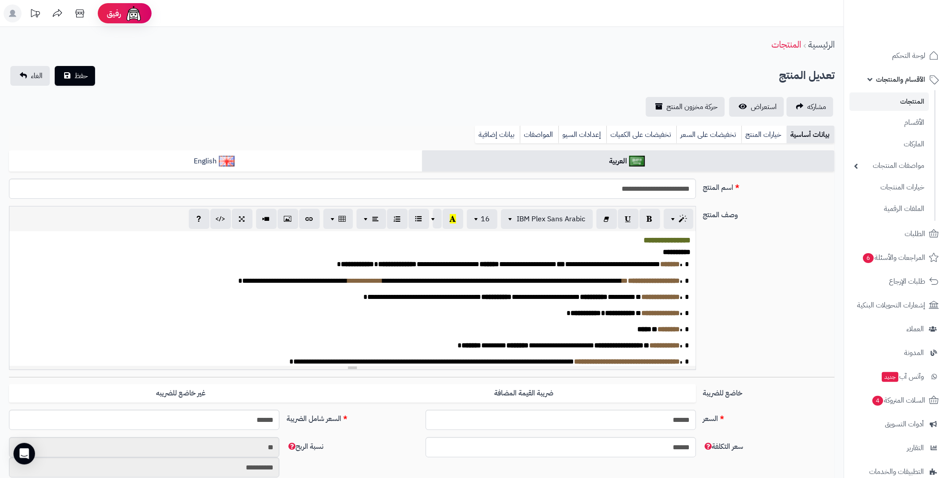
scroll to position [129, 0]
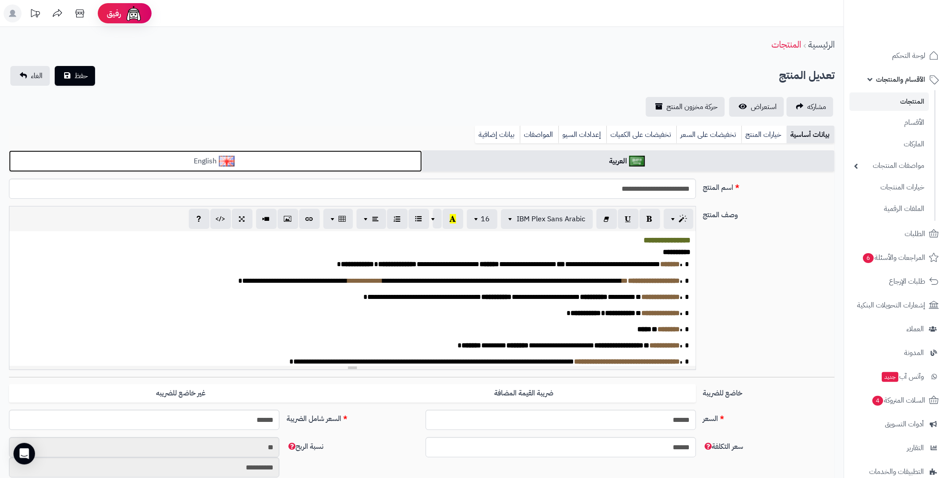
click at [274, 156] on link "English" at bounding box center [215, 161] width 413 height 22
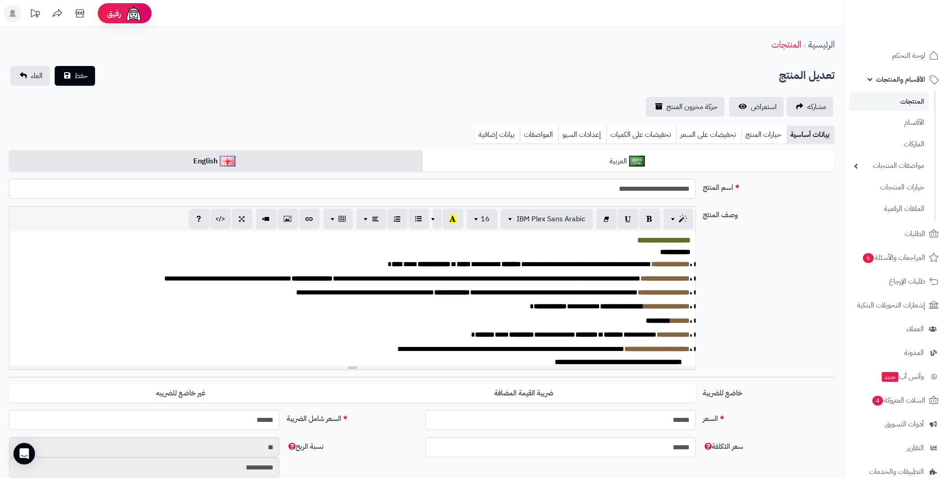
click at [372, 256] on p "***** *****" at bounding box center [352, 252] width 677 height 8
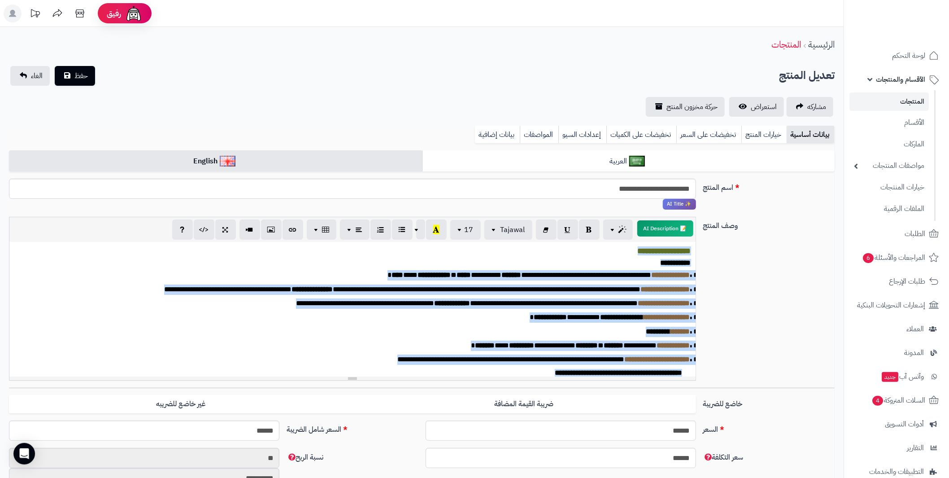
paste div
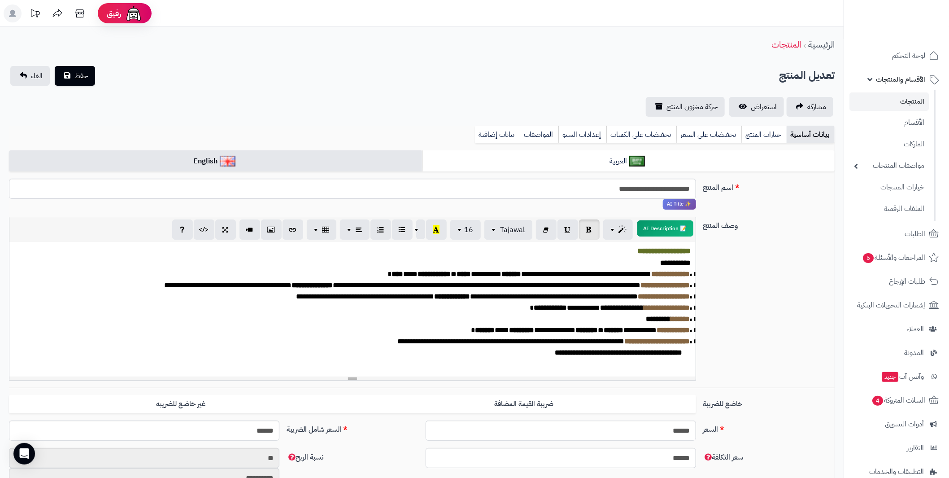
scroll to position [17, 0]
click at [77, 77] on span "حفظ" at bounding box center [80, 75] width 13 height 11
